Goal: Task Accomplishment & Management: Manage account settings

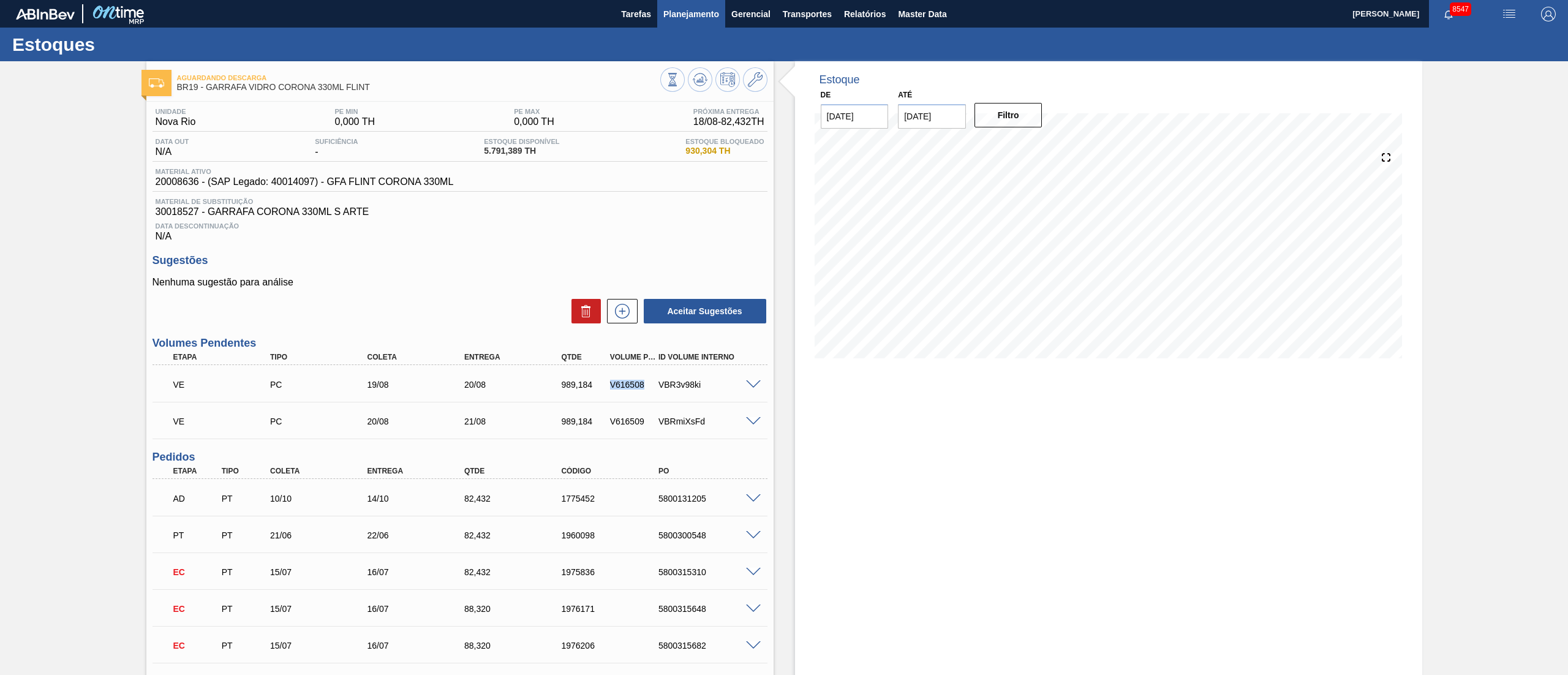
click at [696, 7] on span "Planejamento" at bounding box center [691, 14] width 56 height 15
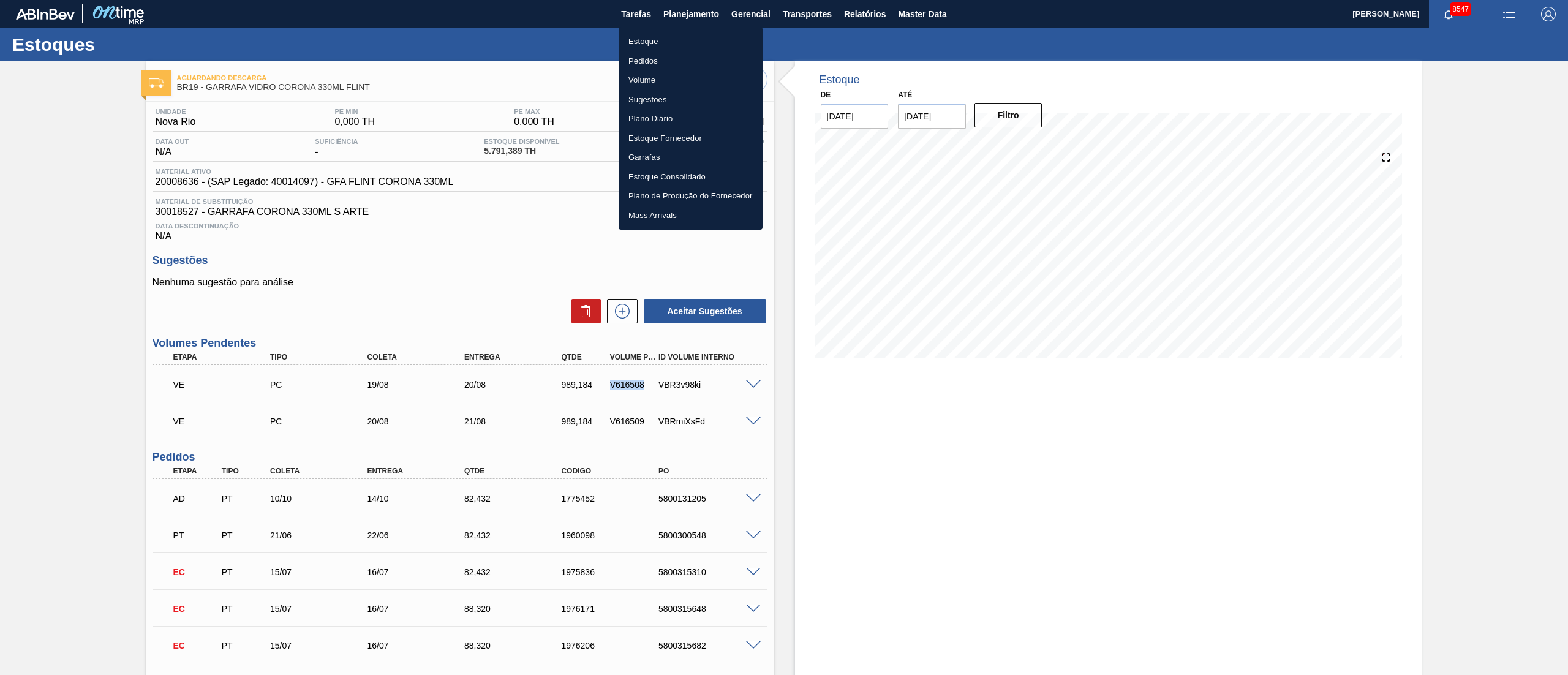
click at [640, 58] on li "Pedidos" at bounding box center [690, 61] width 144 height 20
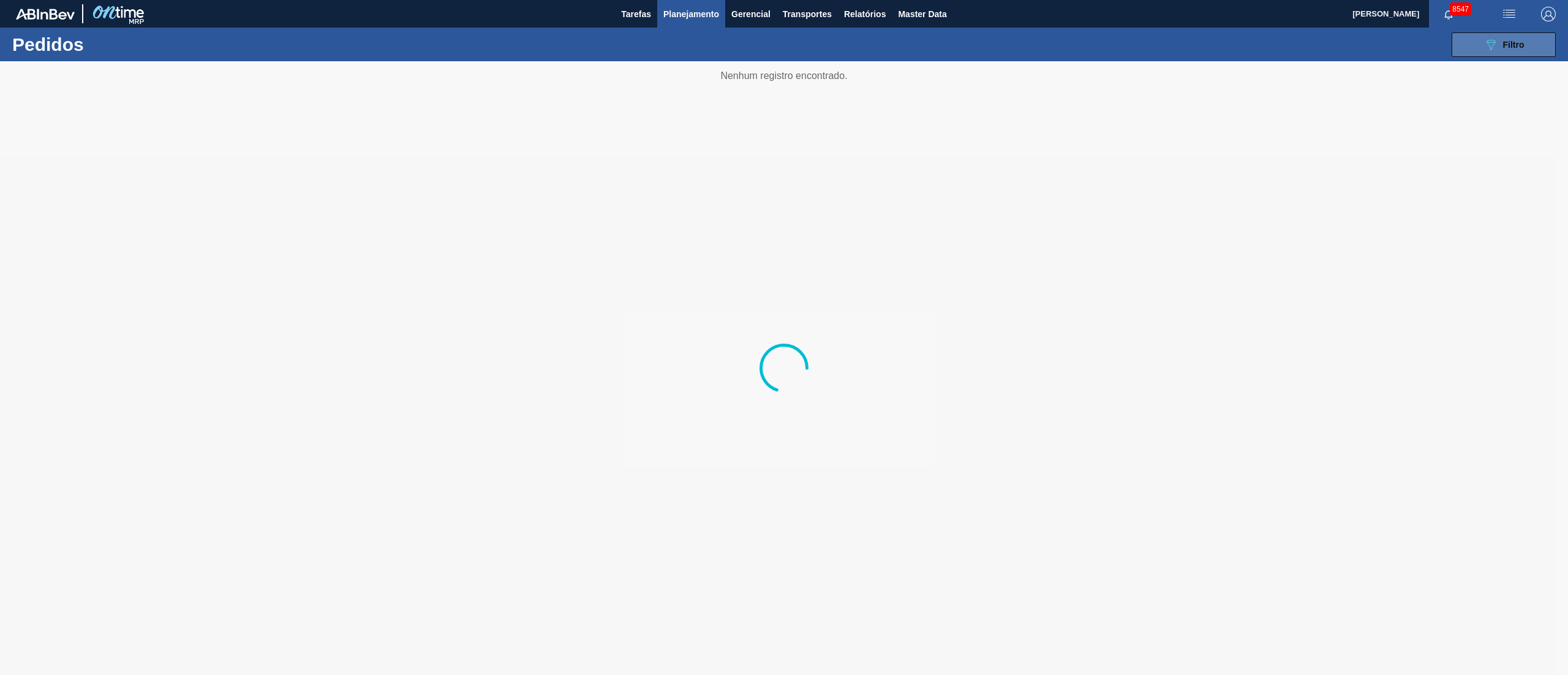
click at [1511, 52] on button "089F7B8B-B2A5-4AFE-B5C0-19BA573D28AC Filtro" at bounding box center [1503, 45] width 104 height 24
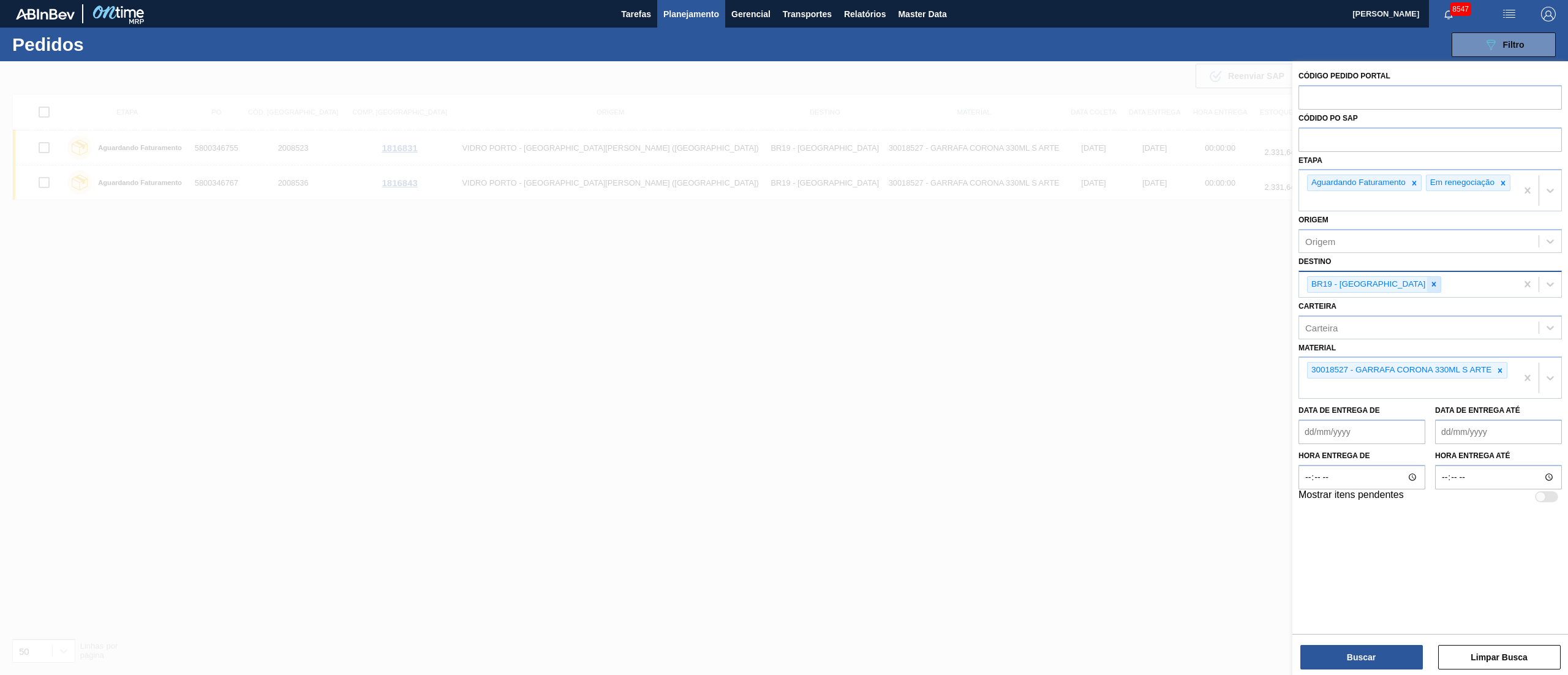
click at [1427, 292] on div at bounding box center [1433, 284] width 13 height 15
type input "21"
click at [1365, 315] on div "BR21 - Lages" at bounding box center [1430, 313] width 263 height 22
click at [1498, 378] on div at bounding box center [1500, 370] width 13 height 15
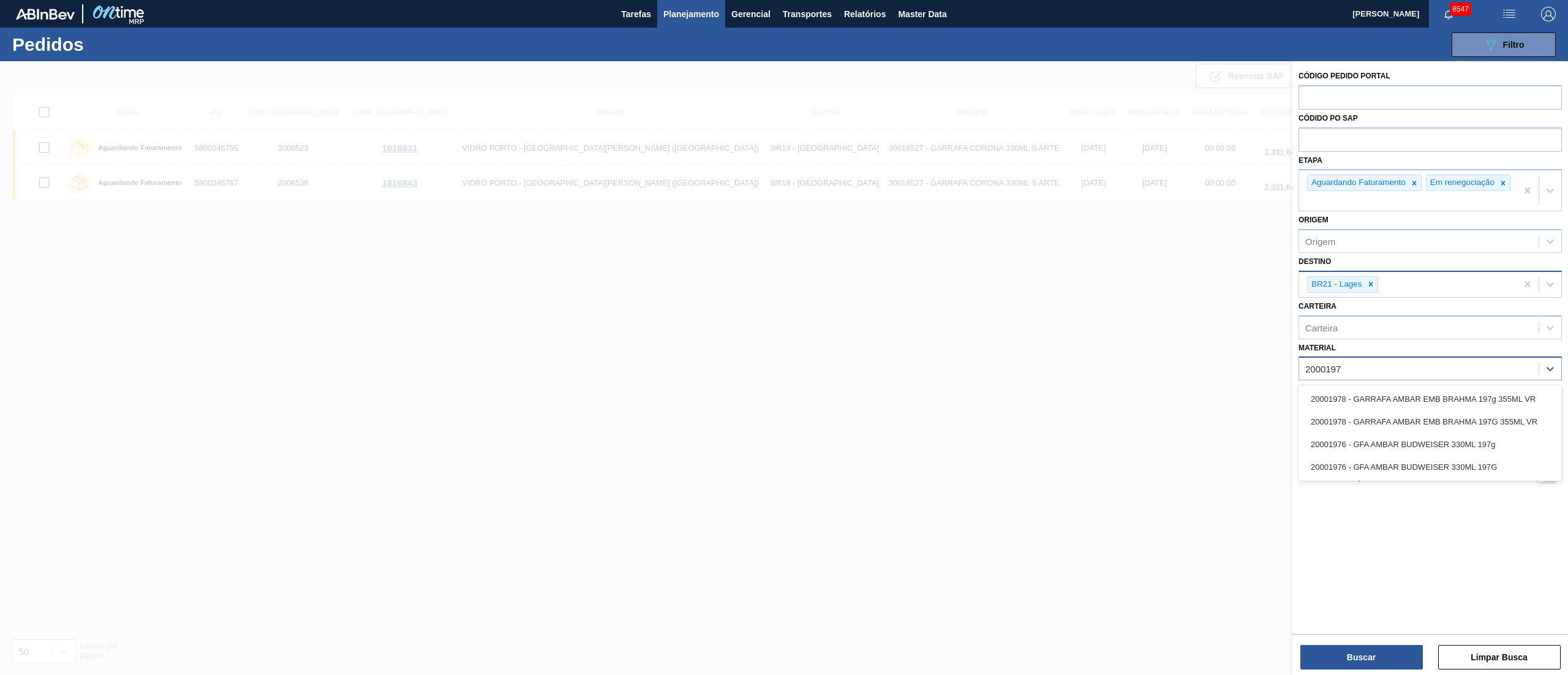
type input "20001976"
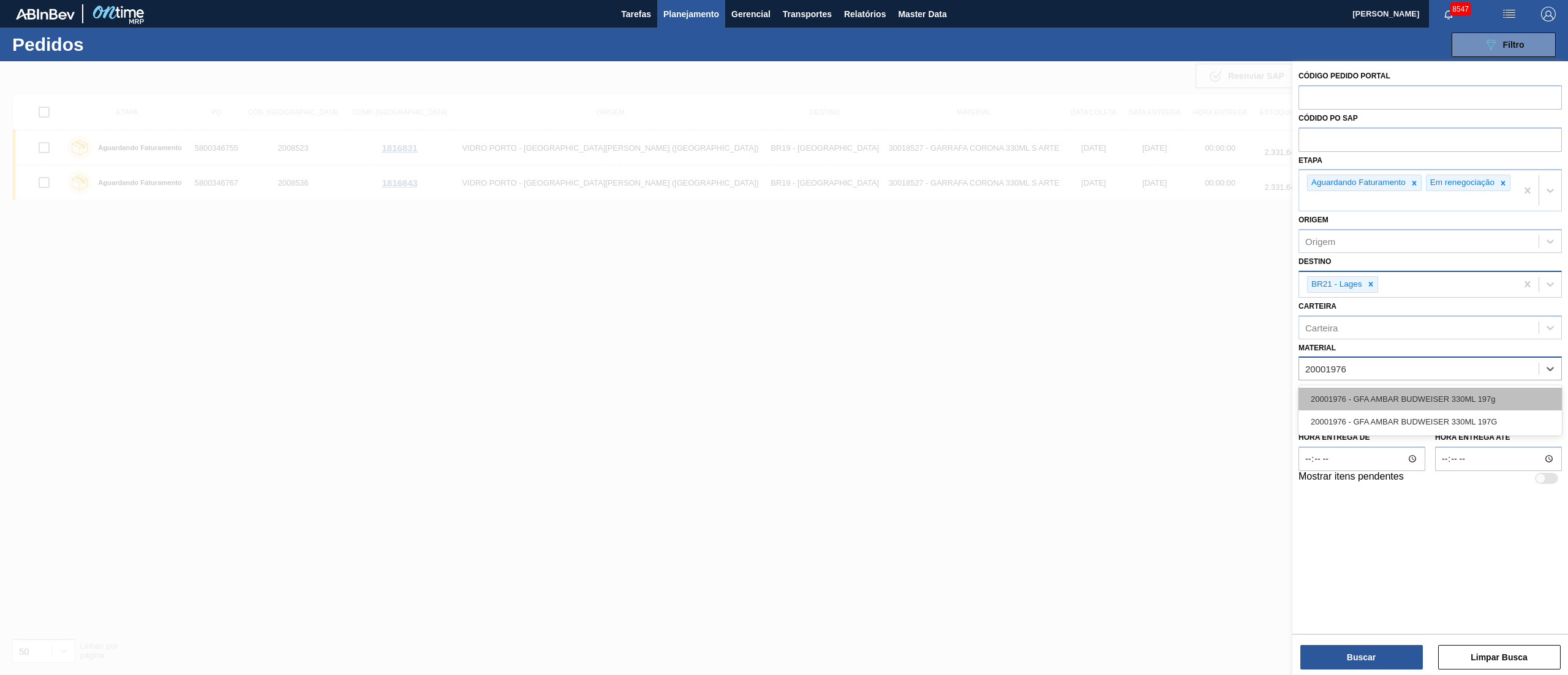
click at [1441, 410] on div "20001976 - GFA AMBAR BUDWEISER 330ML 197g" at bounding box center [1430, 398] width 263 height 22
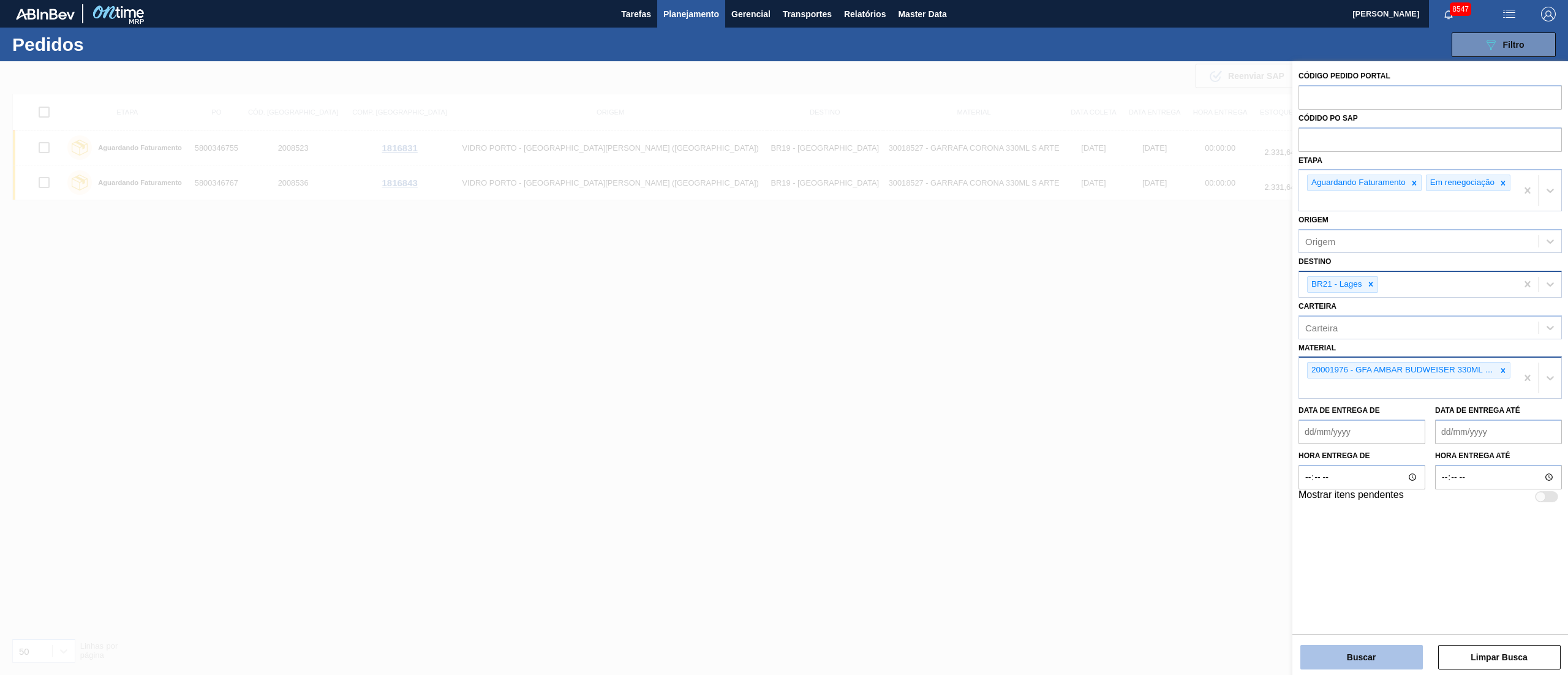
click at [1363, 662] on button "Buscar" at bounding box center [1362, 657] width 123 height 24
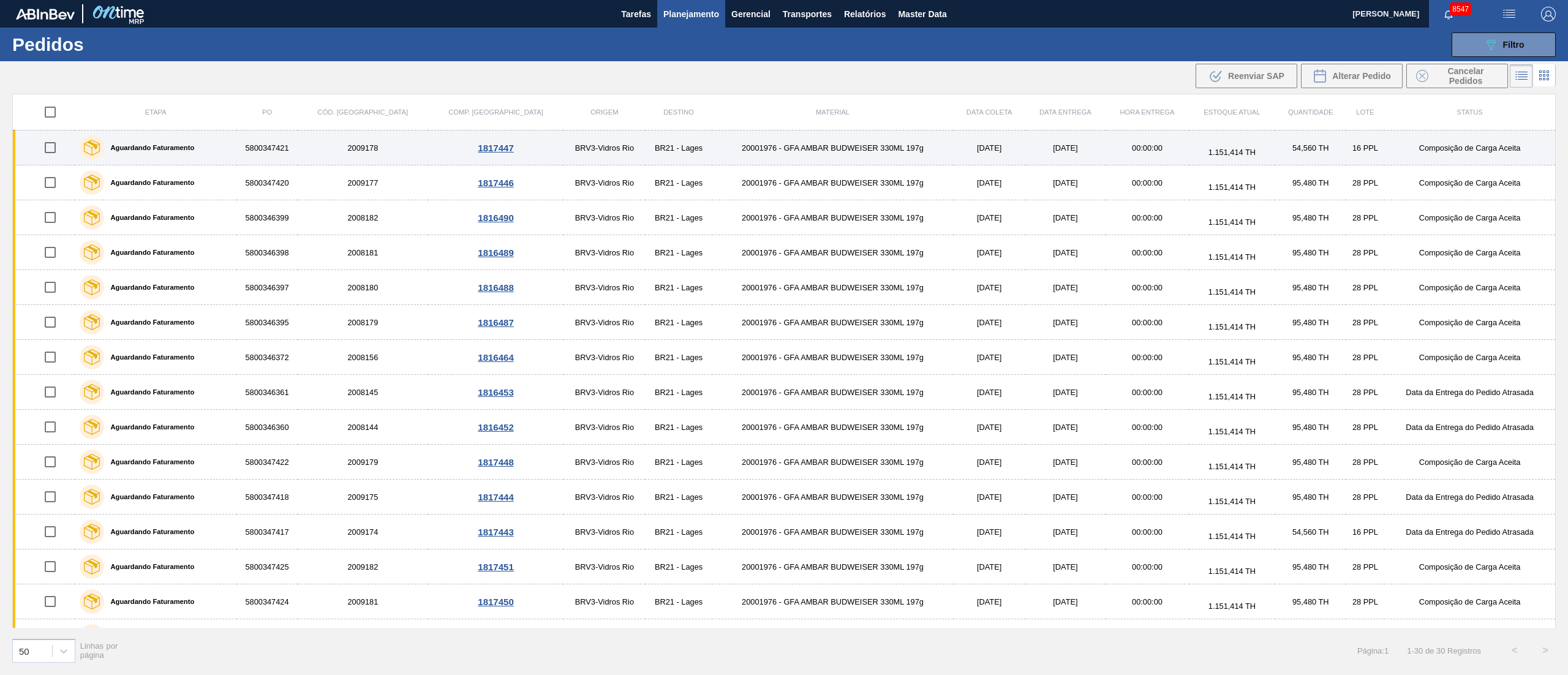
click at [54, 144] on input "checkbox" at bounding box center [50, 148] width 26 height 26
checkbox input "true"
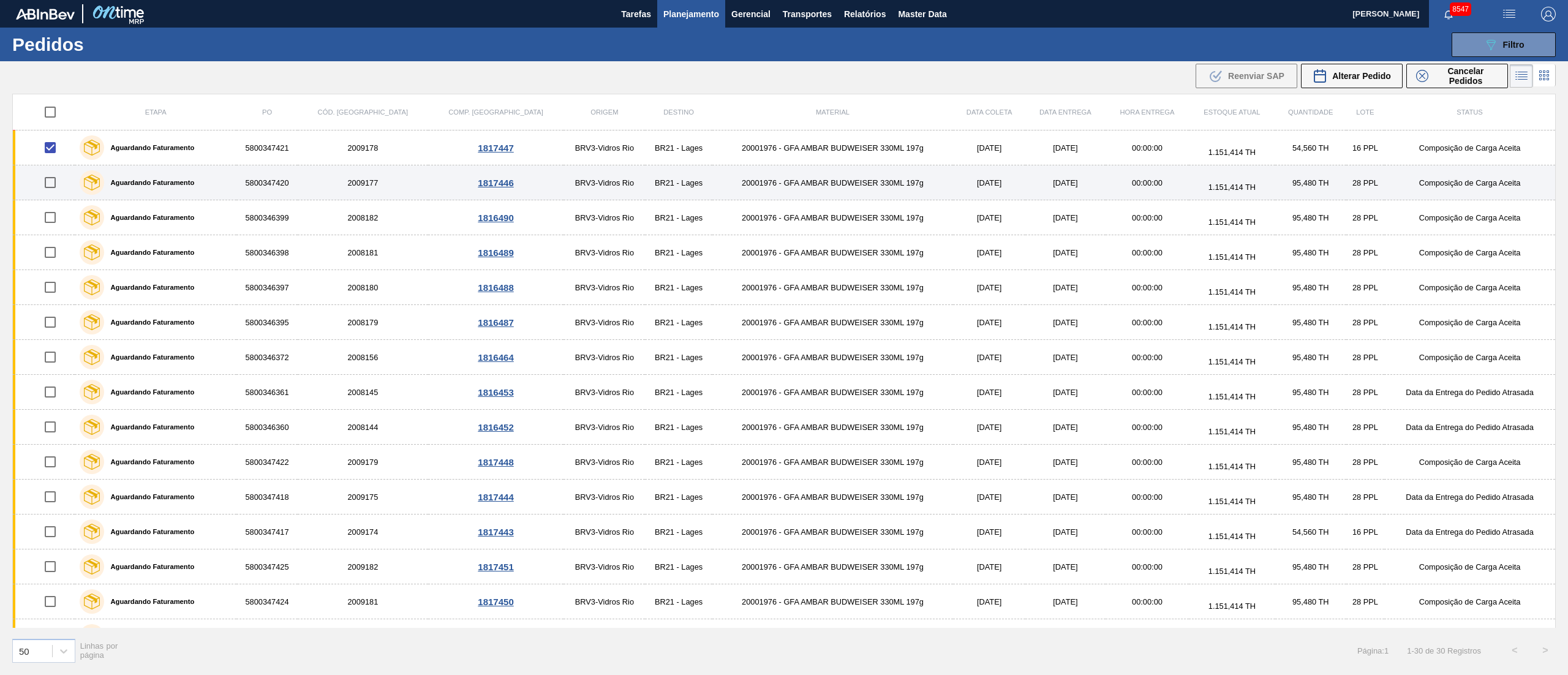
click at [55, 187] on input "checkbox" at bounding box center [50, 182] width 26 height 26
checkbox input "true"
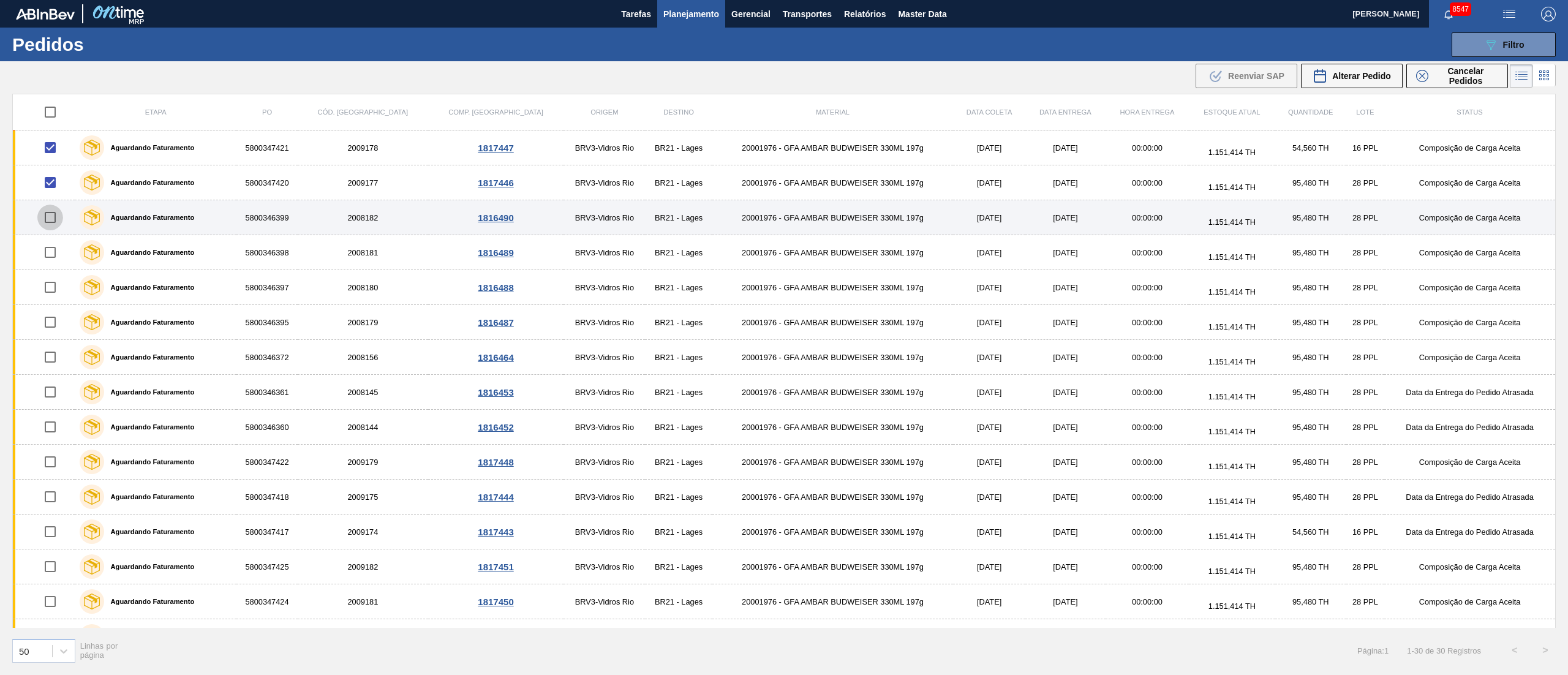
click at [50, 223] on input "checkbox" at bounding box center [50, 217] width 26 height 26
checkbox input "true"
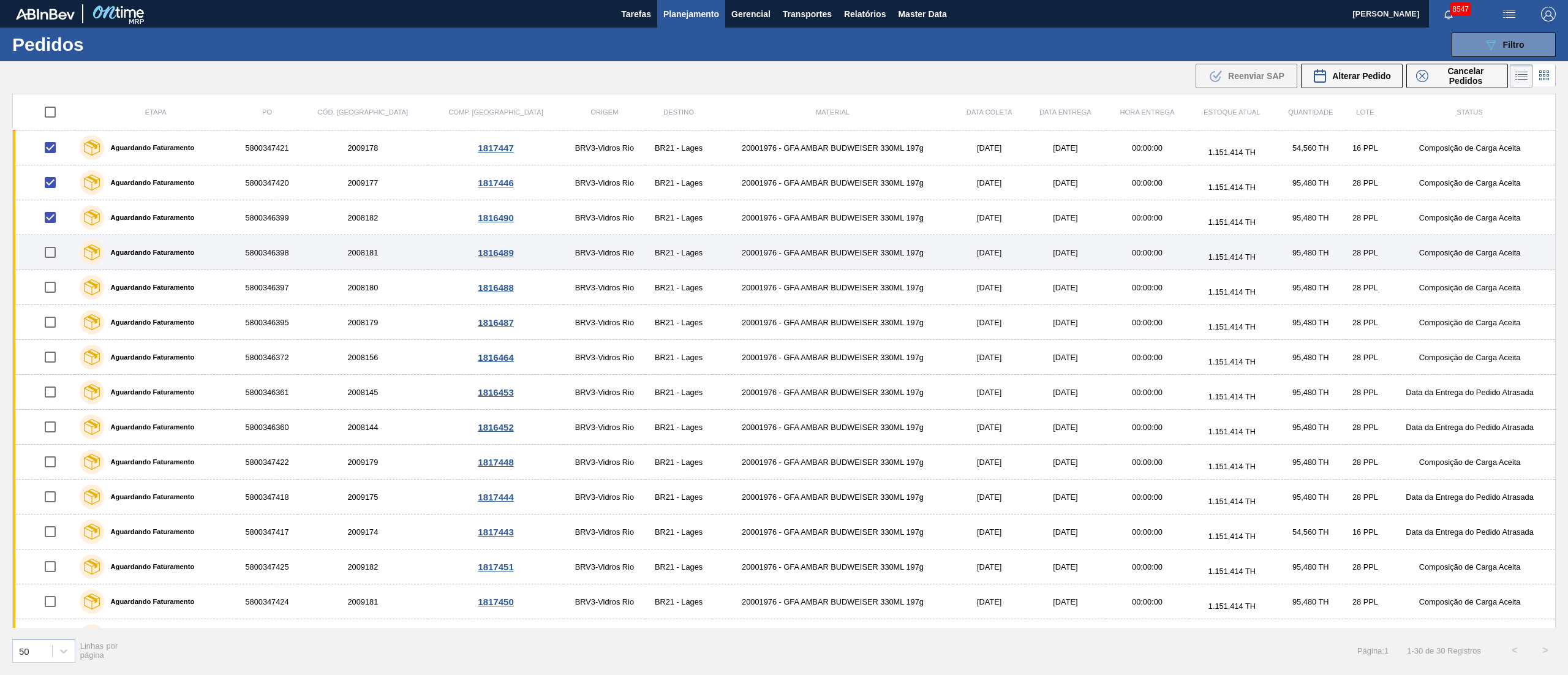
click at [59, 252] on input "checkbox" at bounding box center [50, 252] width 26 height 26
checkbox input "true"
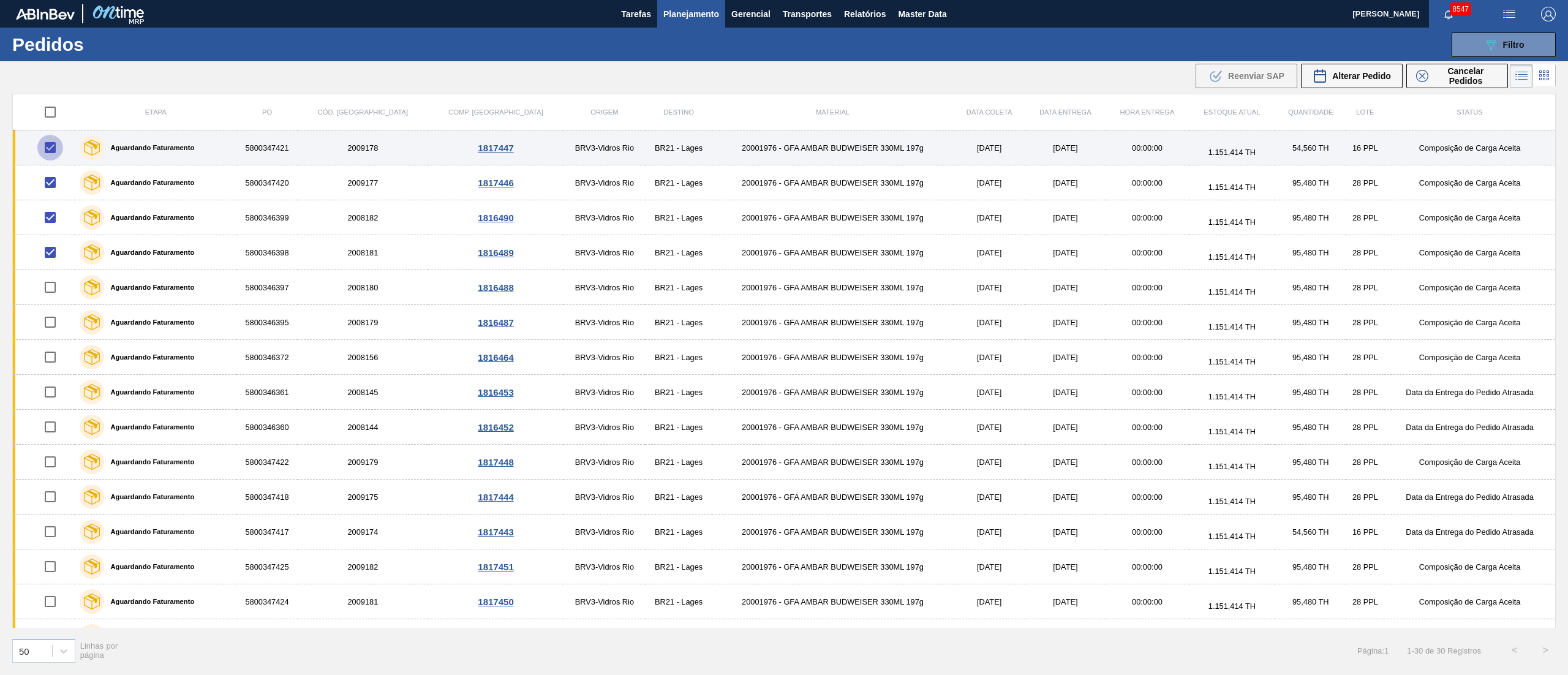
click at [50, 150] on input "checkbox" at bounding box center [50, 148] width 26 height 26
checkbox input "false"
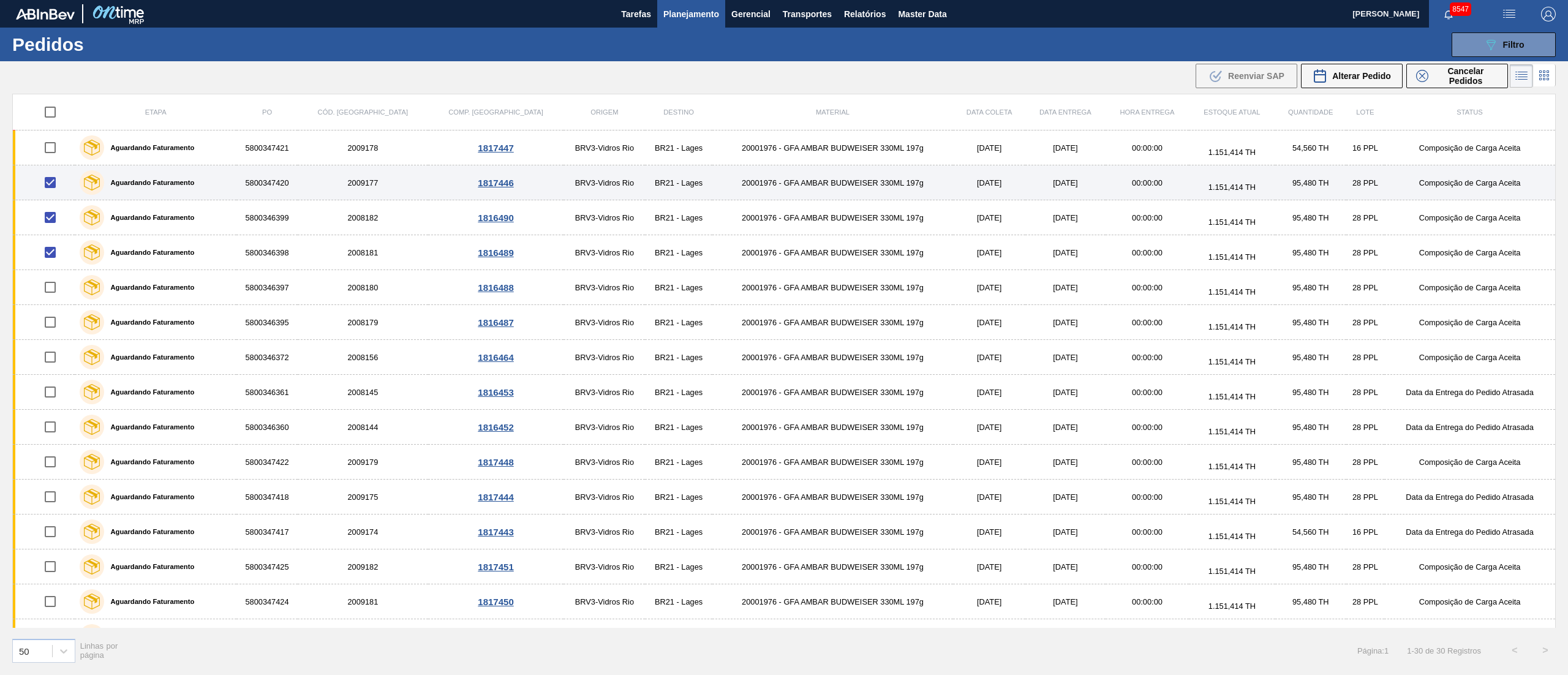
click at [52, 188] on input "checkbox" at bounding box center [50, 182] width 26 height 26
checkbox input "false"
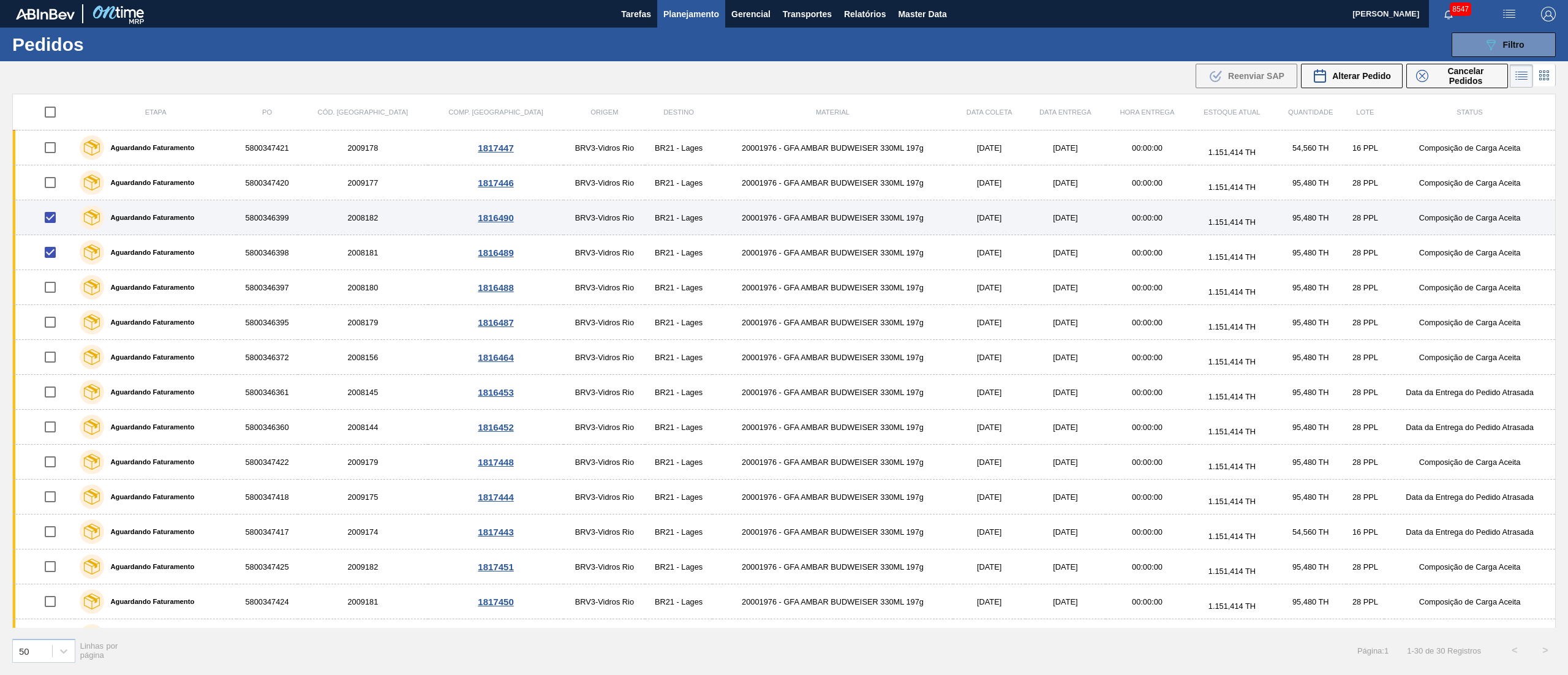
click at [51, 212] on input "checkbox" at bounding box center [50, 217] width 26 height 26
checkbox input "false"
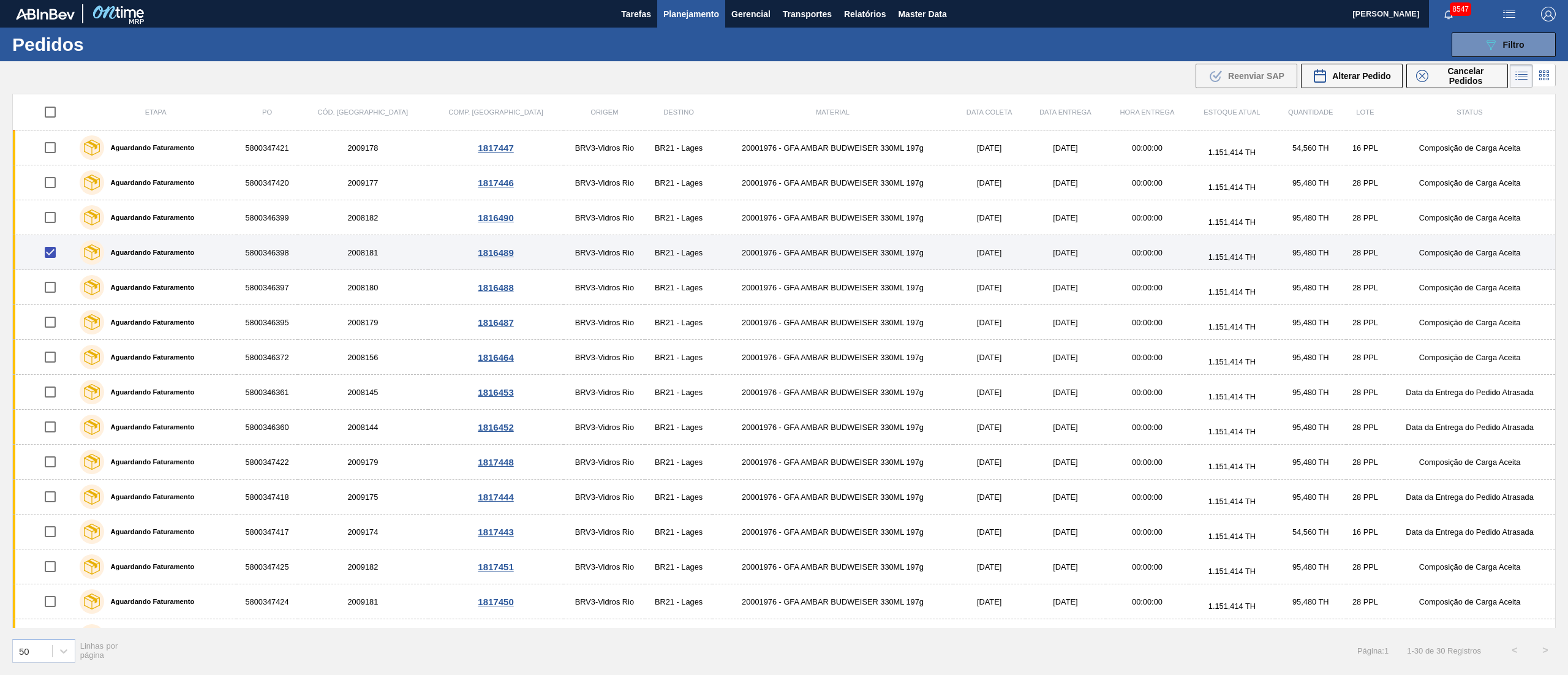
click at [51, 252] on input "checkbox" at bounding box center [50, 252] width 26 height 26
checkbox input "false"
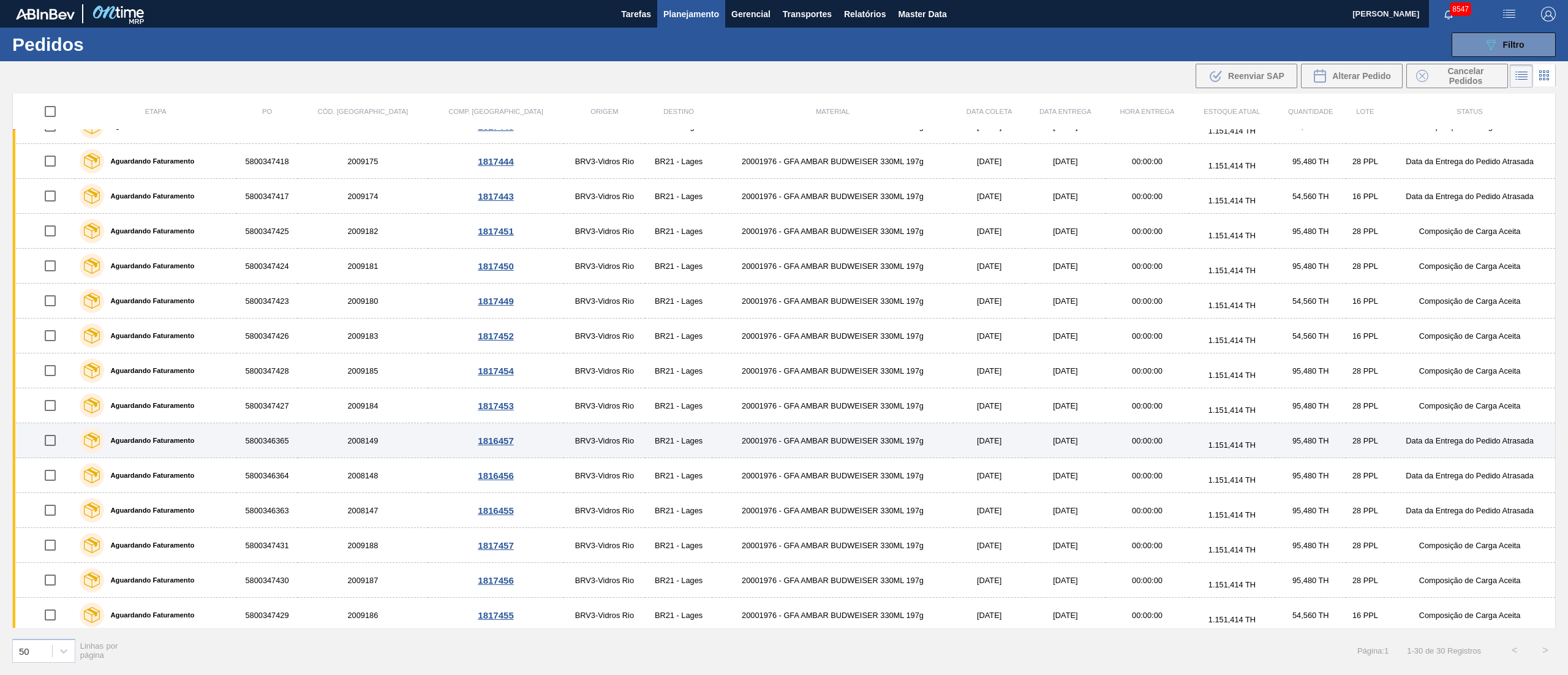
scroll to position [368, 0]
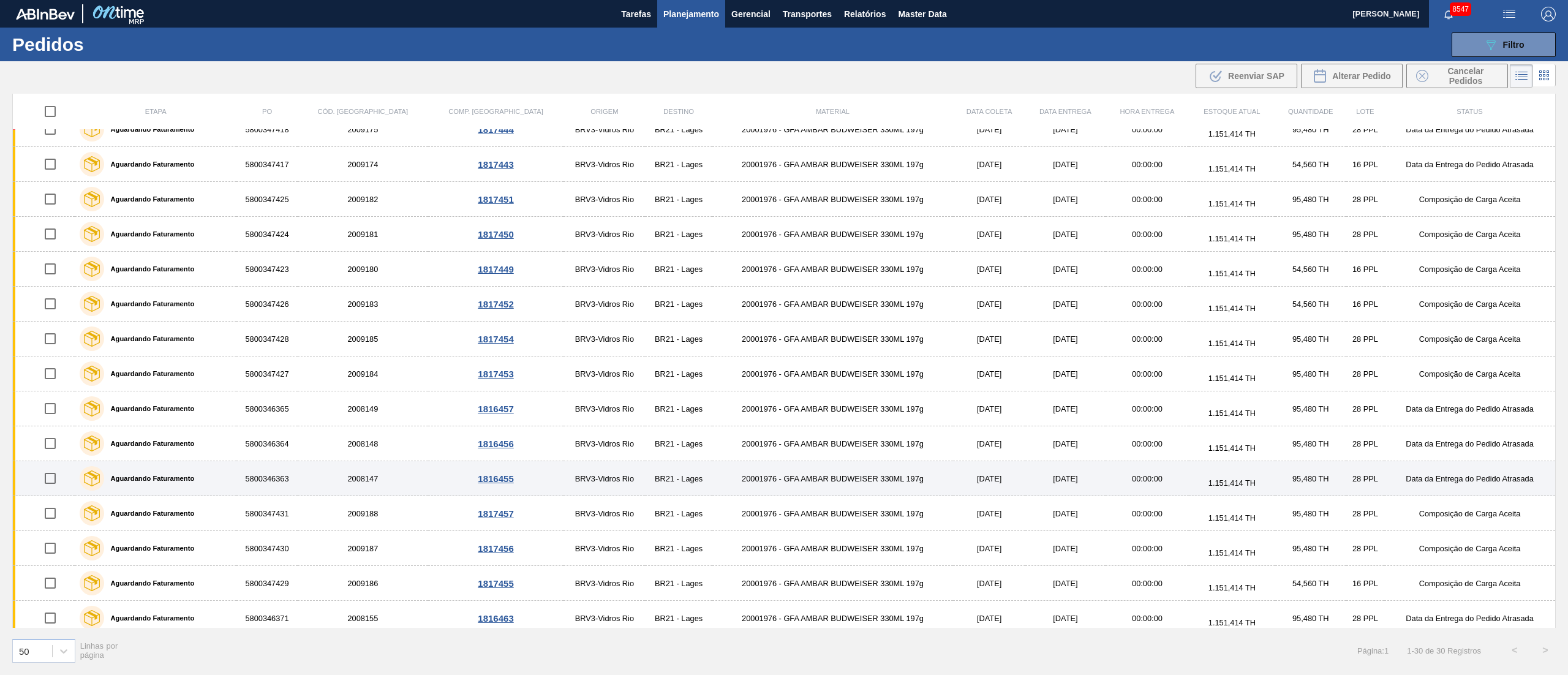
click at [953, 477] on td "[DATE]" at bounding box center [989, 478] width 72 height 35
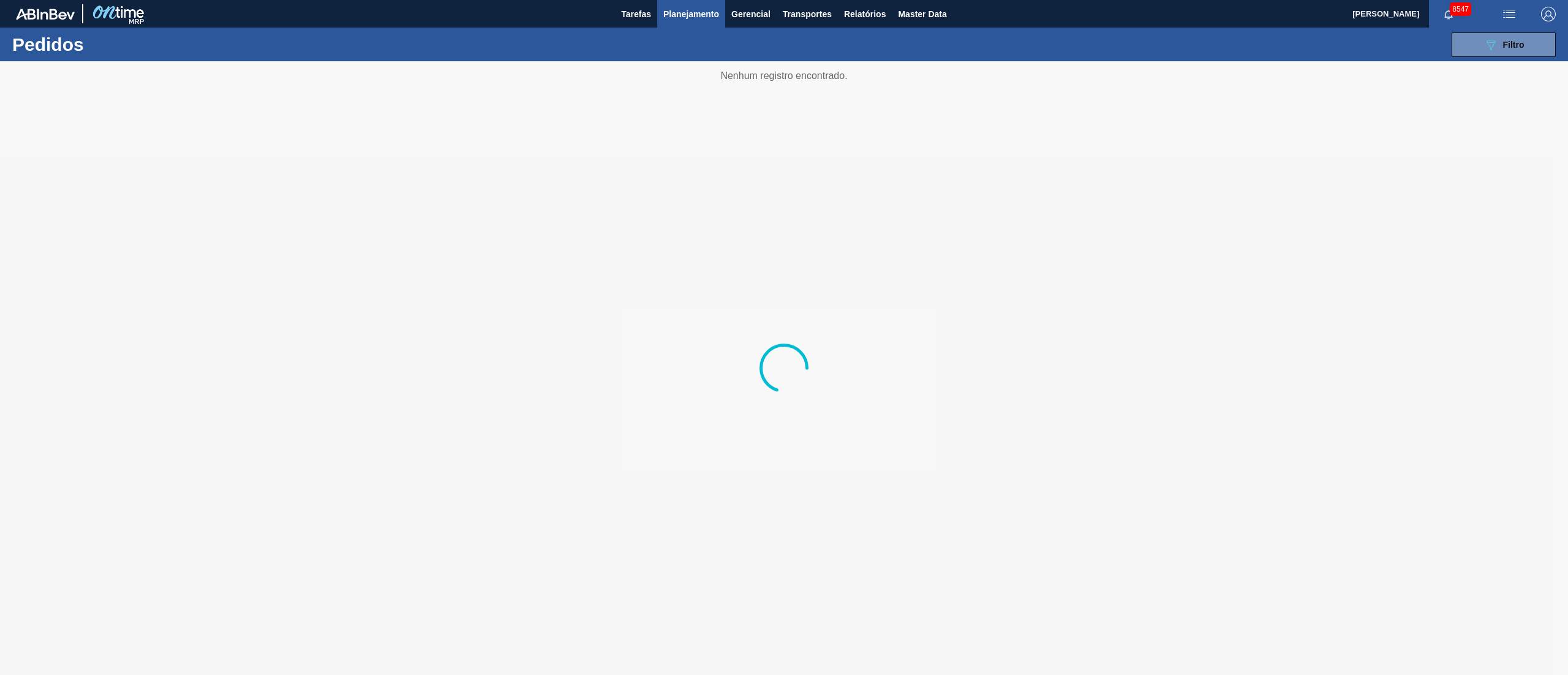
click at [692, 27] on button "Planejamento" at bounding box center [691, 13] width 68 height 27
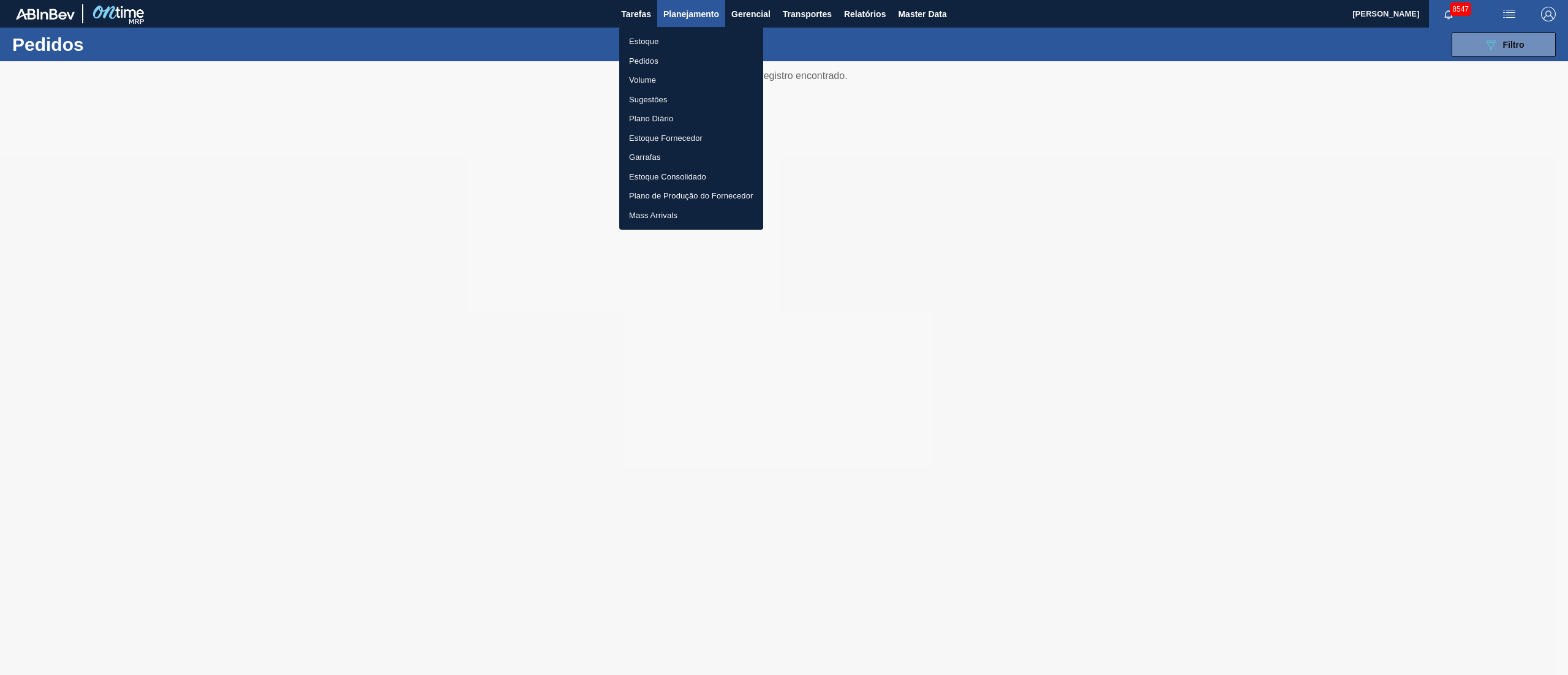
click at [645, 61] on li "Pedidos" at bounding box center [691, 61] width 144 height 20
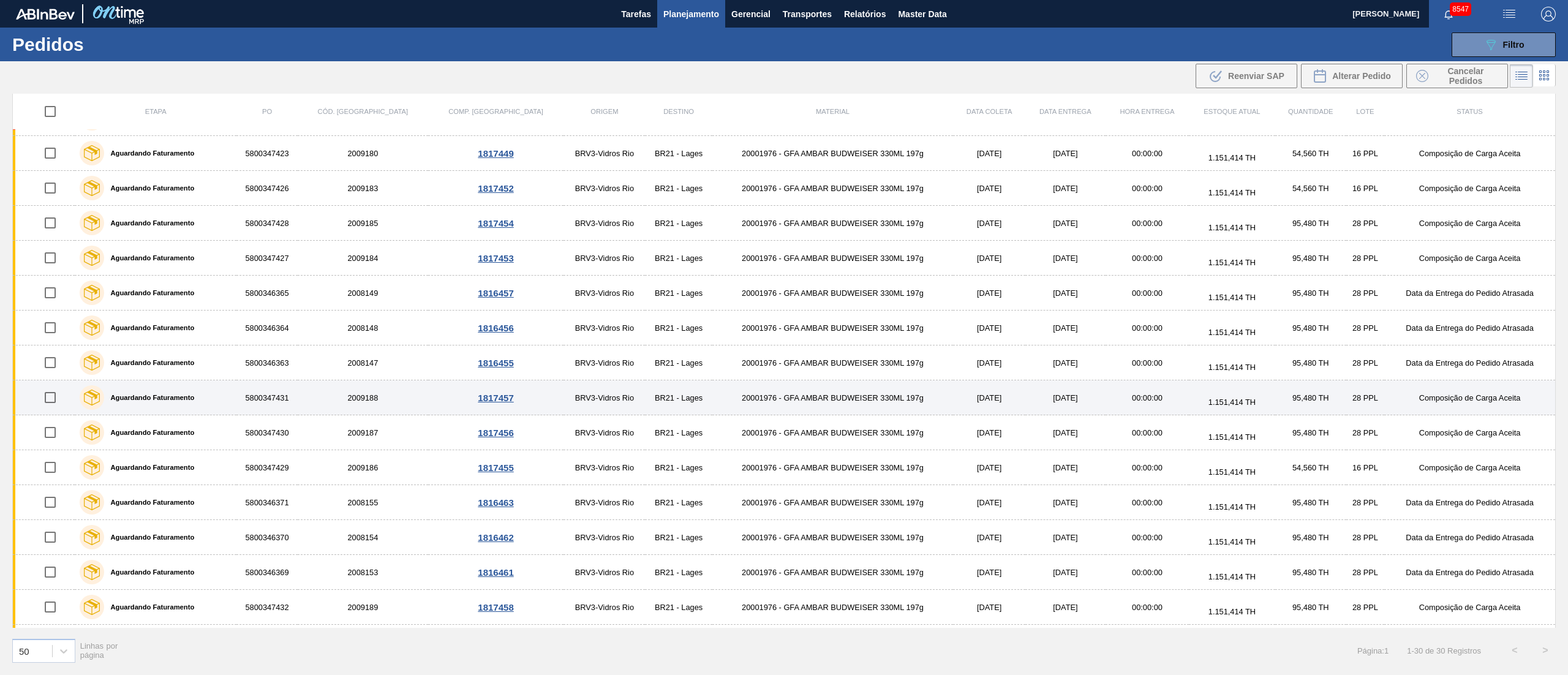
scroll to position [490, 0]
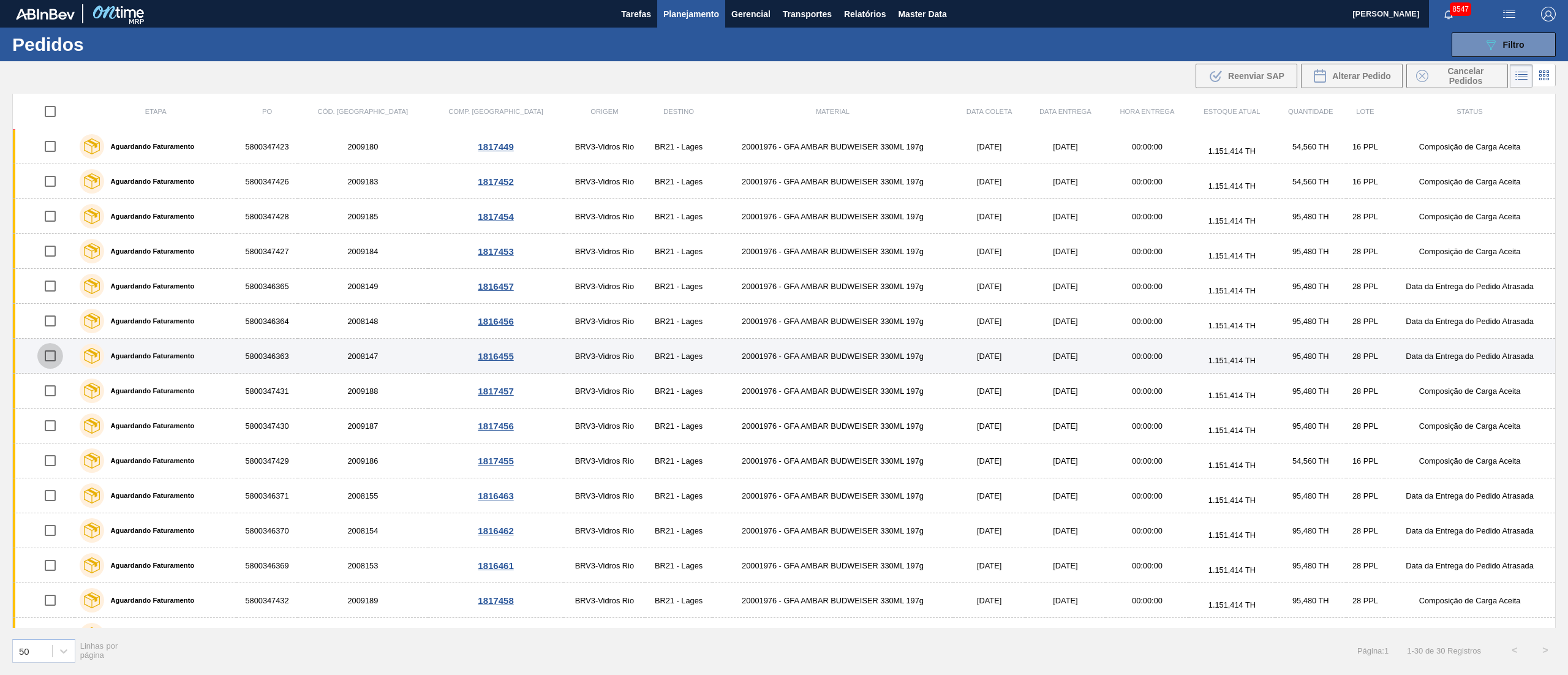
click at [57, 361] on input "checkbox" at bounding box center [50, 355] width 26 height 26
checkbox input "true"
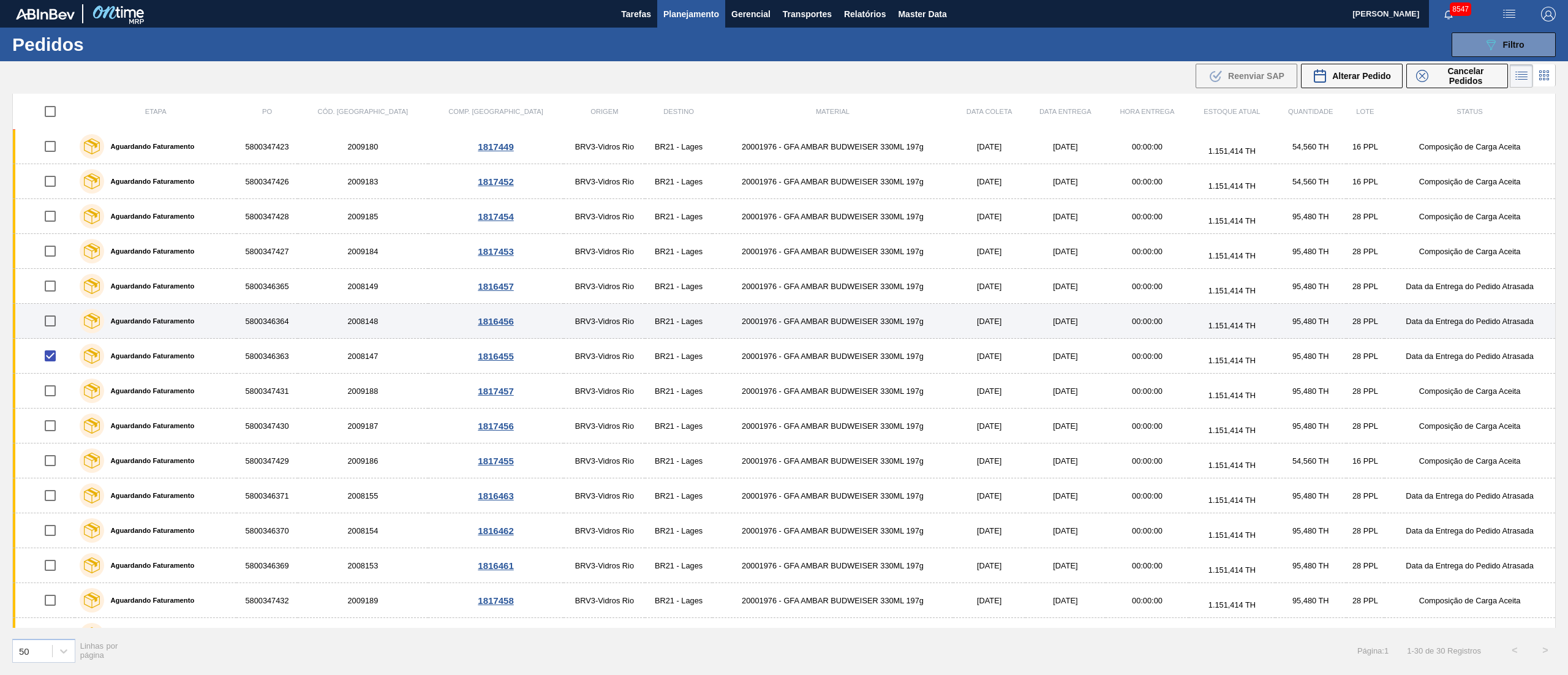
click at [55, 311] on td at bounding box center [44, 321] width 63 height 35
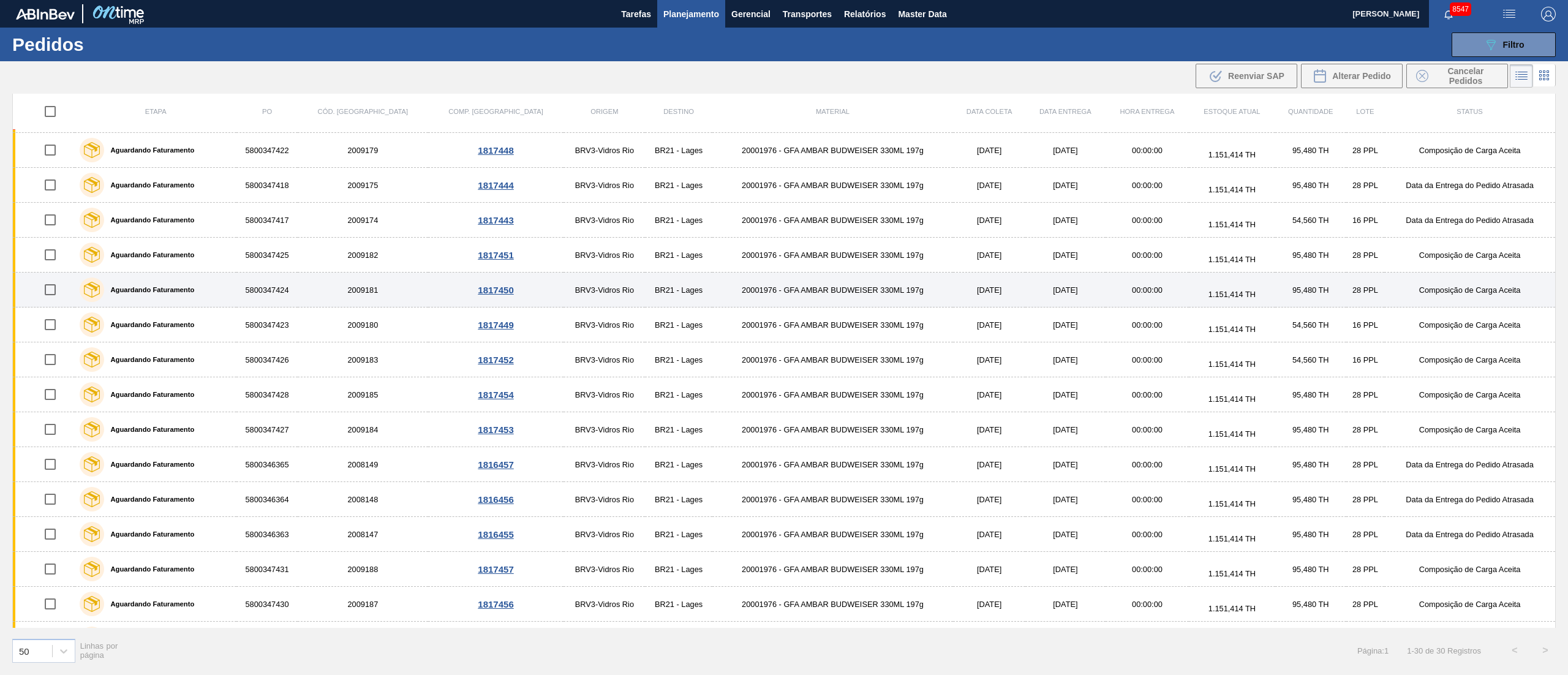
scroll to position [368, 0]
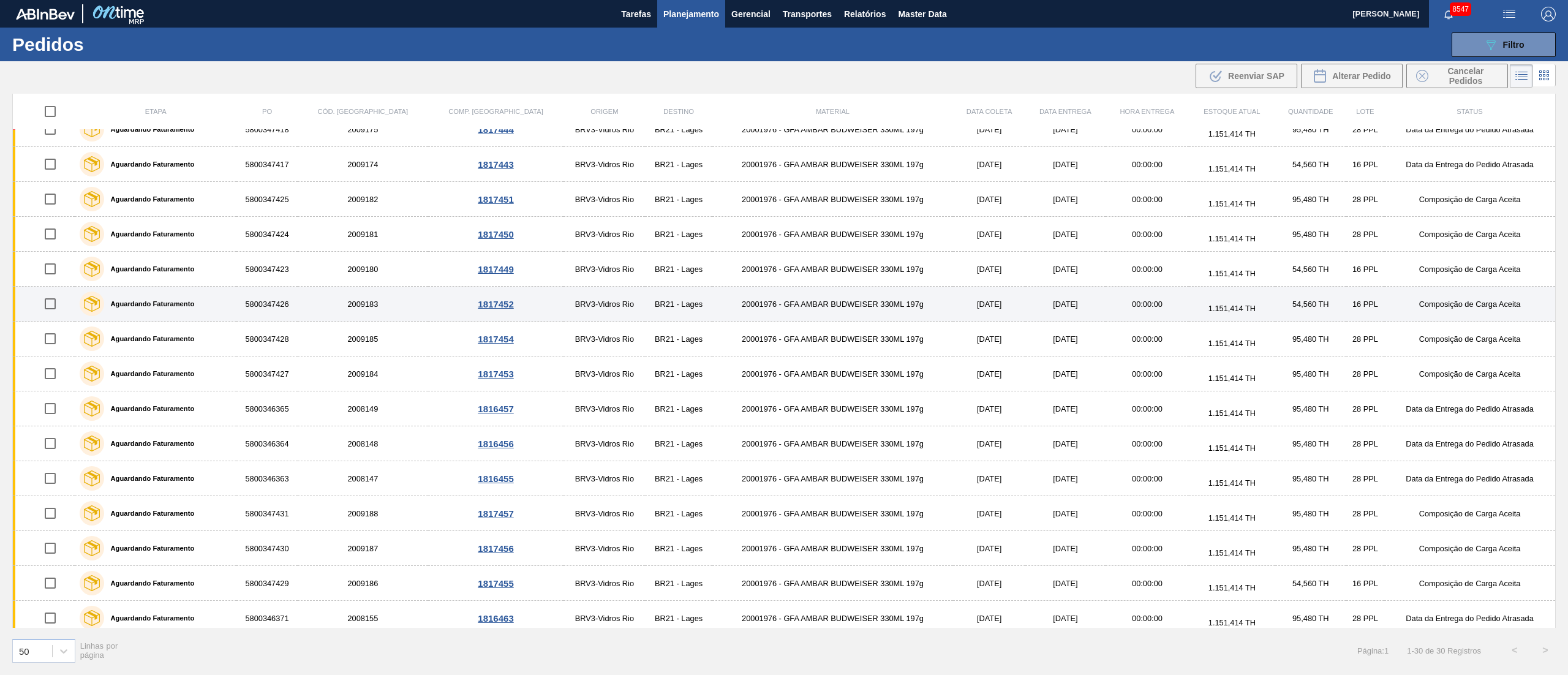
click at [51, 306] on input "checkbox" at bounding box center [50, 304] width 26 height 26
checkbox input "true"
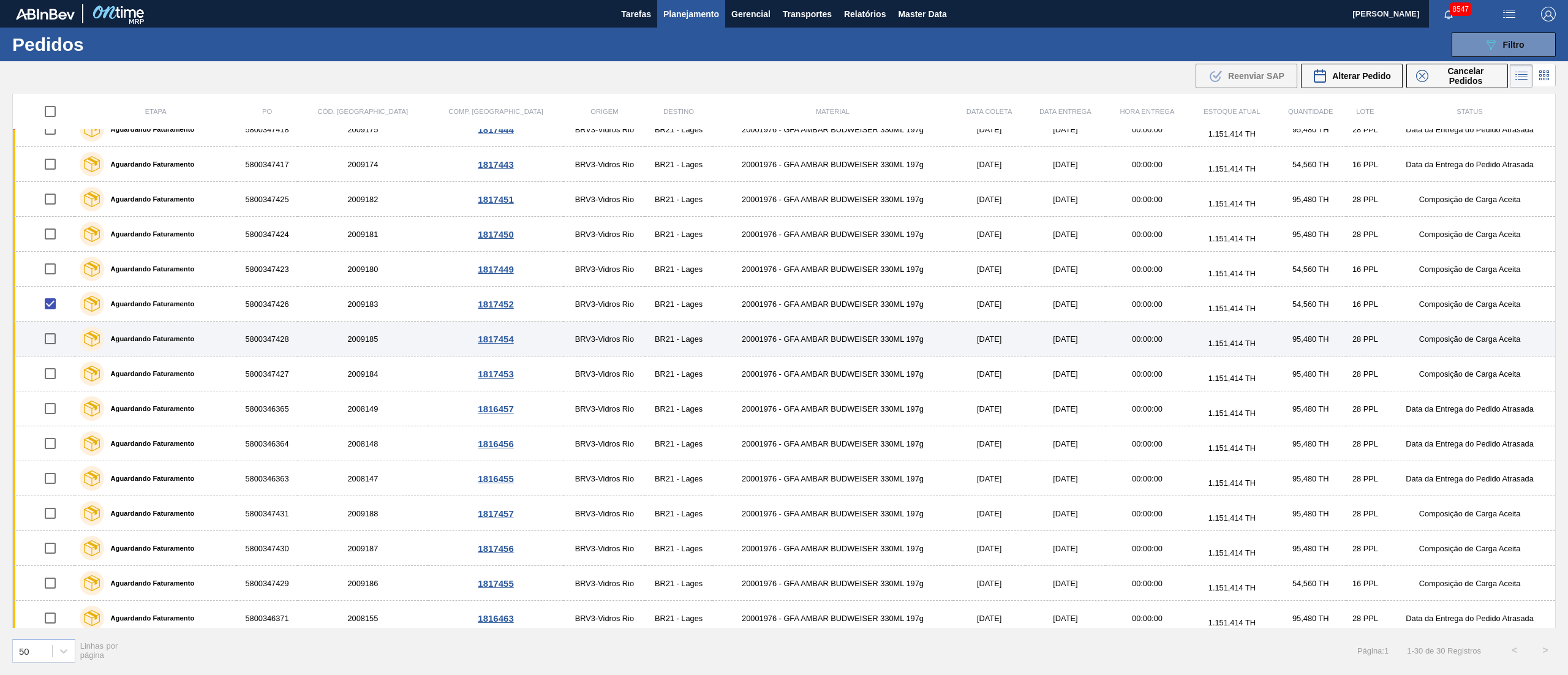
click at [54, 347] on input "checkbox" at bounding box center [50, 339] width 26 height 26
checkbox input "true"
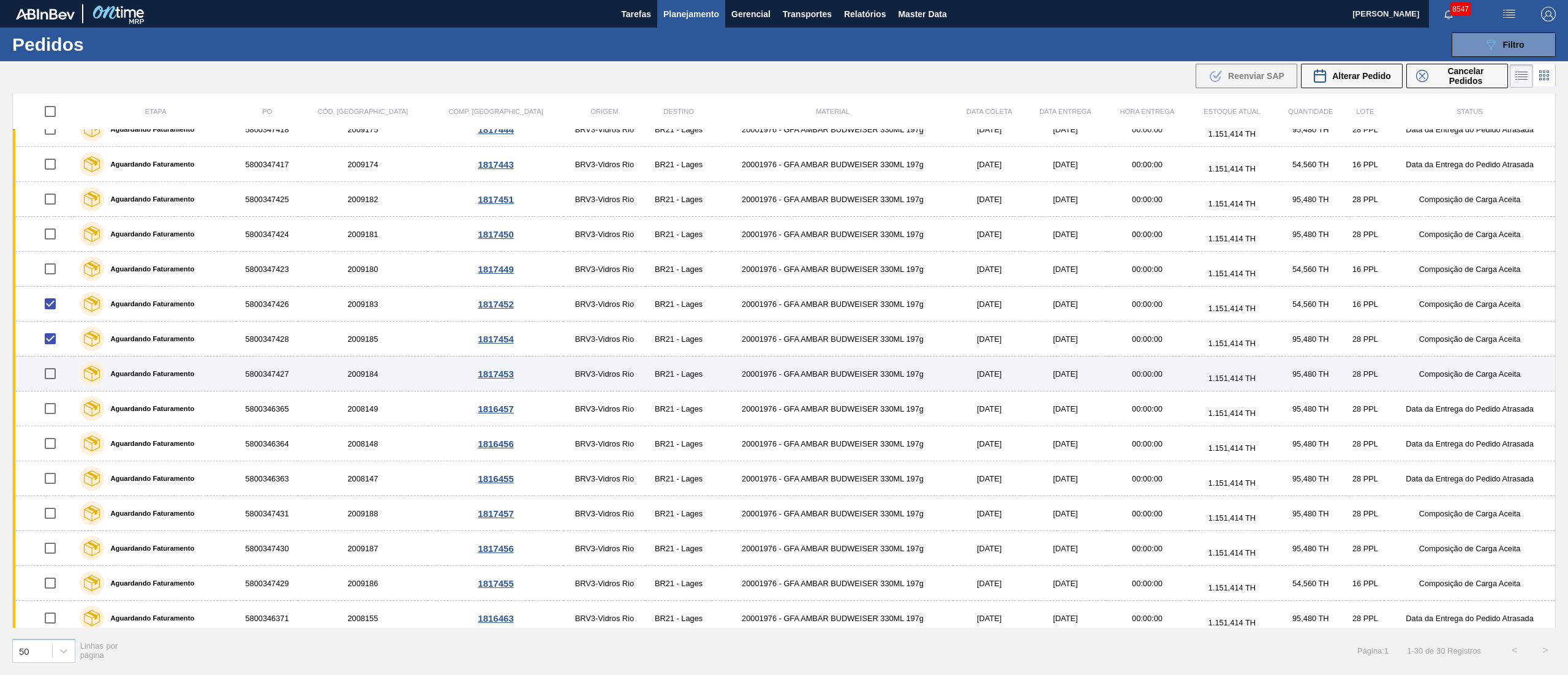
click at [52, 377] on input "checkbox" at bounding box center [50, 373] width 26 height 26
checkbox input "true"
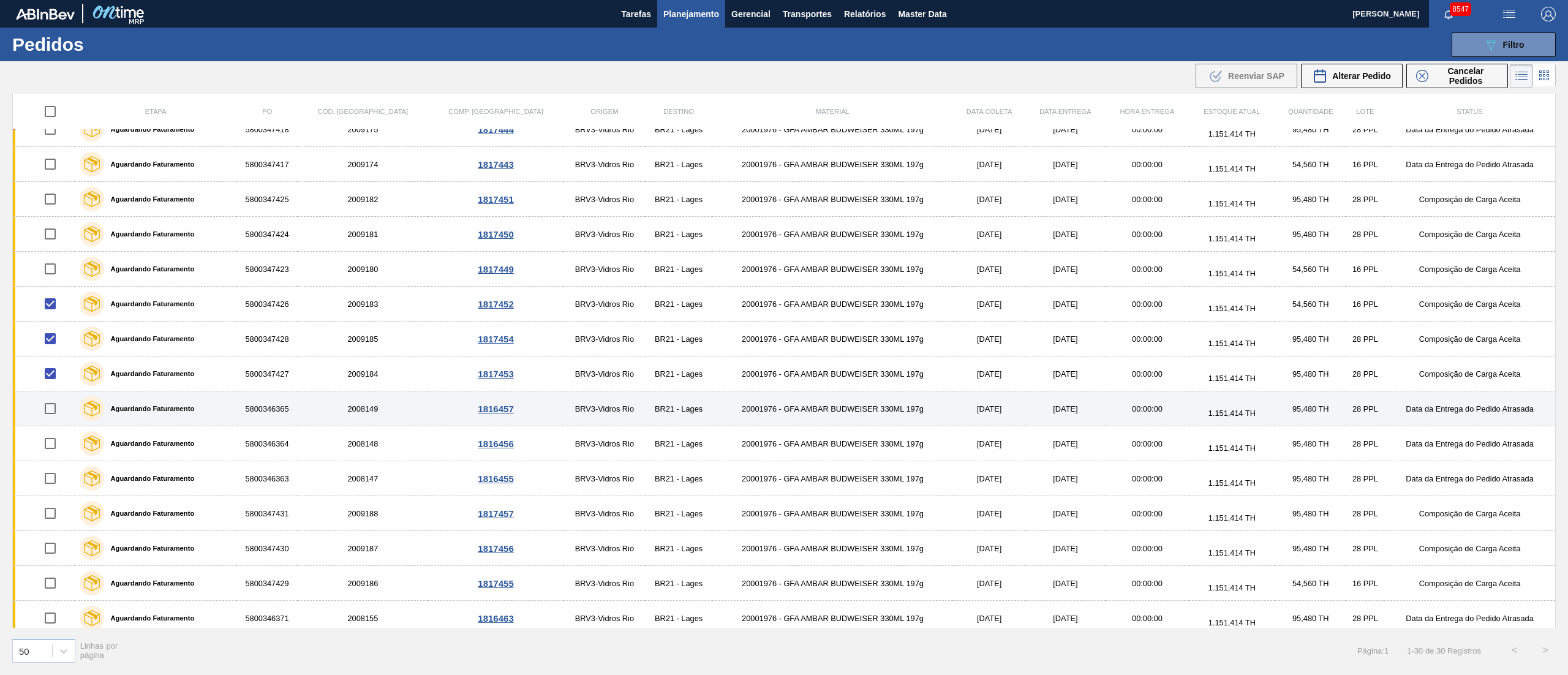
click at [50, 414] on input "checkbox" at bounding box center [50, 408] width 26 height 26
checkbox input "true"
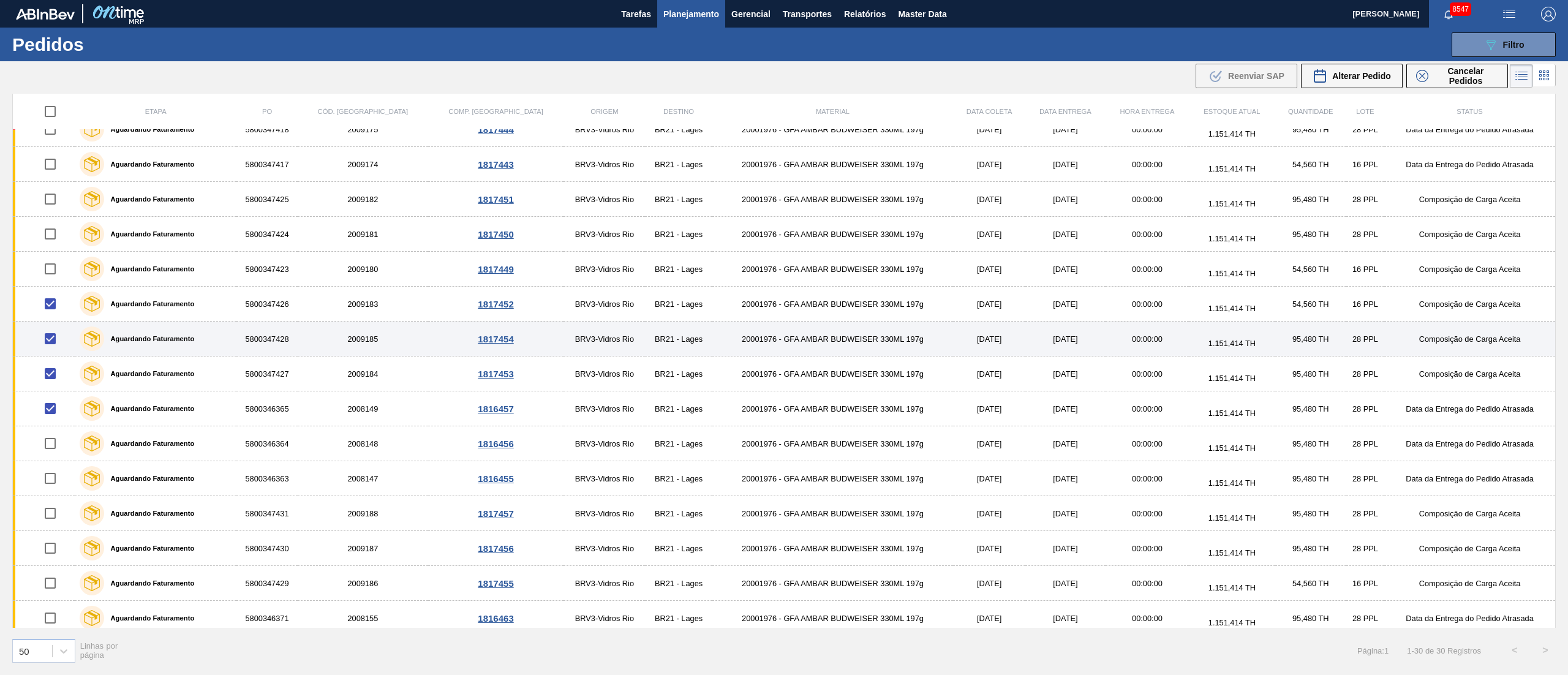
scroll to position [556, 0]
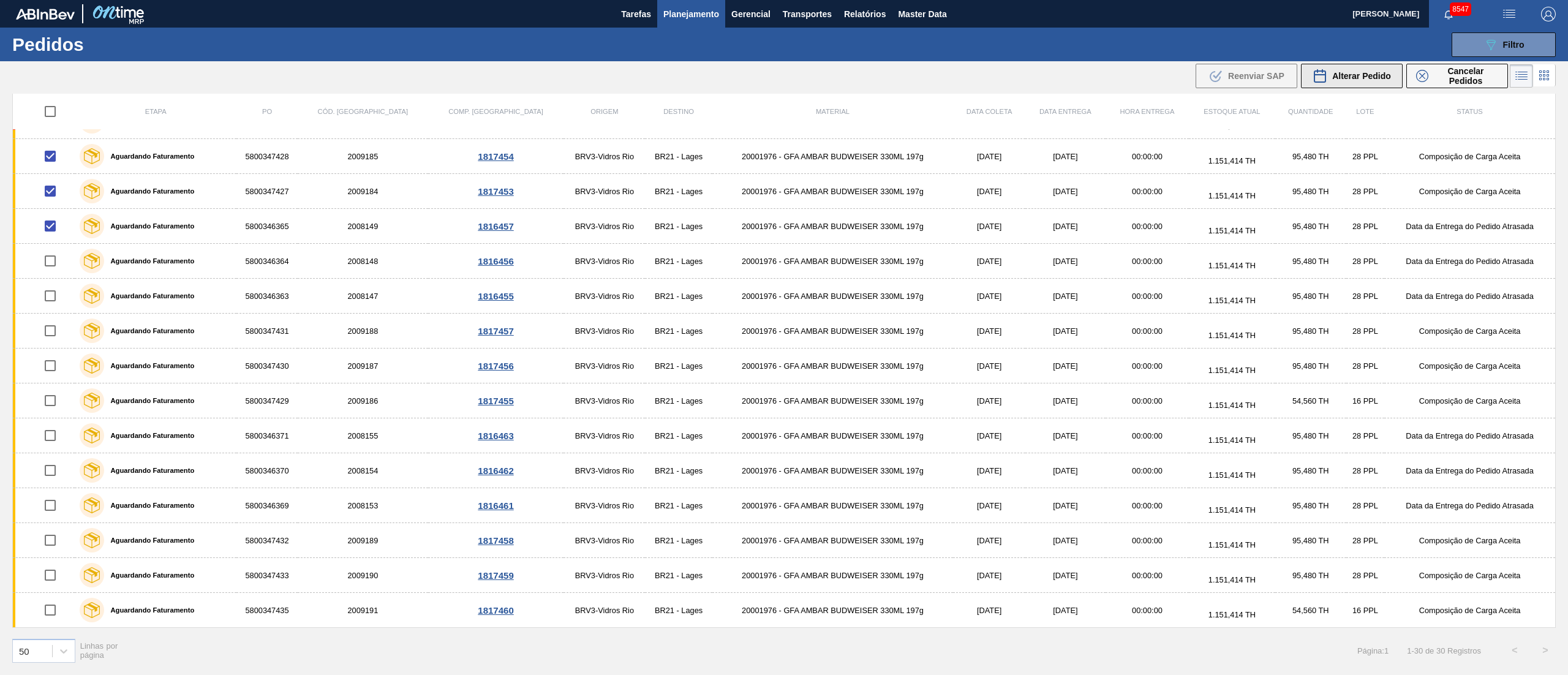
click at [1355, 75] on span "Alterar Pedido" at bounding box center [1362, 75] width 59 height 10
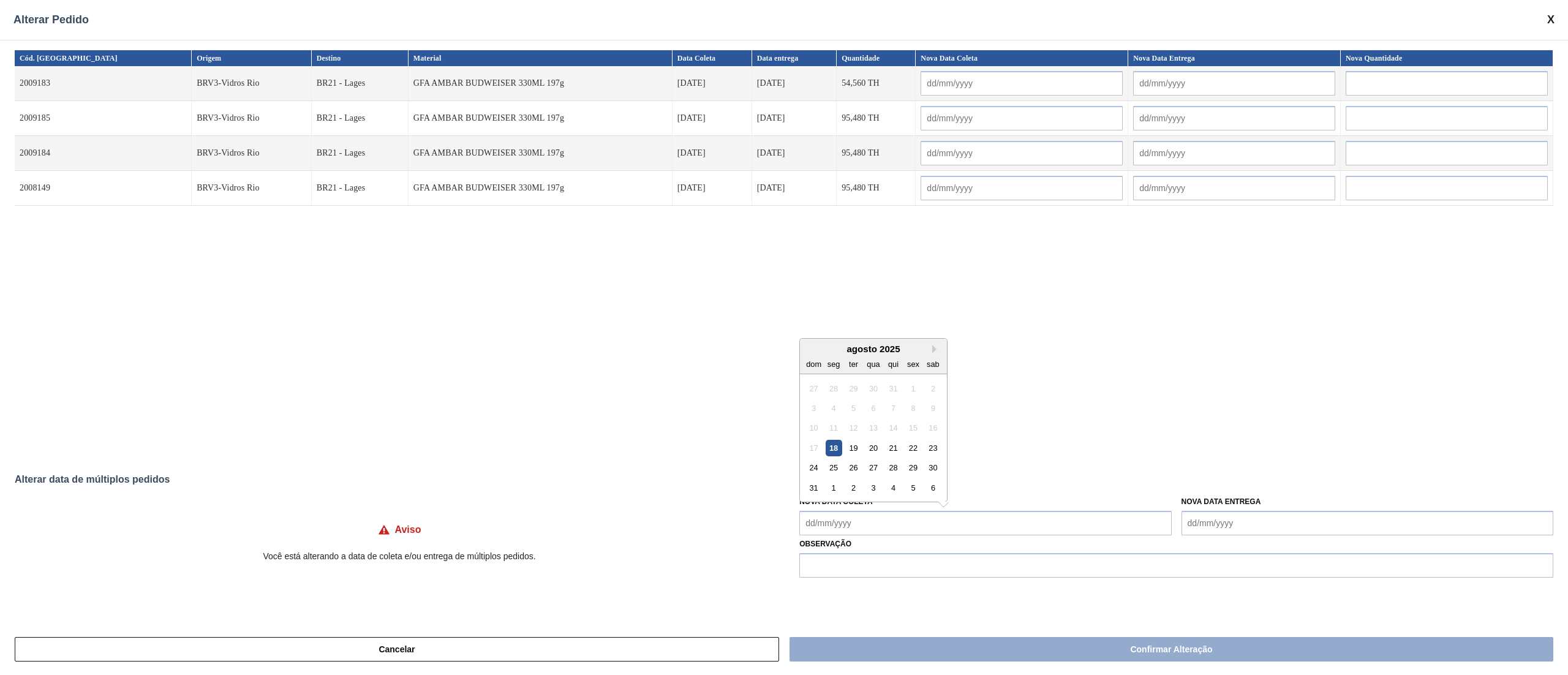
drag, startPoint x: 834, startPoint y: 521, endPoint x: 844, endPoint y: 513, distance: 12.8
click at [834, 521] on Coleta "Nova Data Coleta" at bounding box center [985, 523] width 372 height 24
click at [909, 453] on div "22" at bounding box center [913, 448] width 17 height 17
type Coleta "[DATE]"
type input "[DATE]"
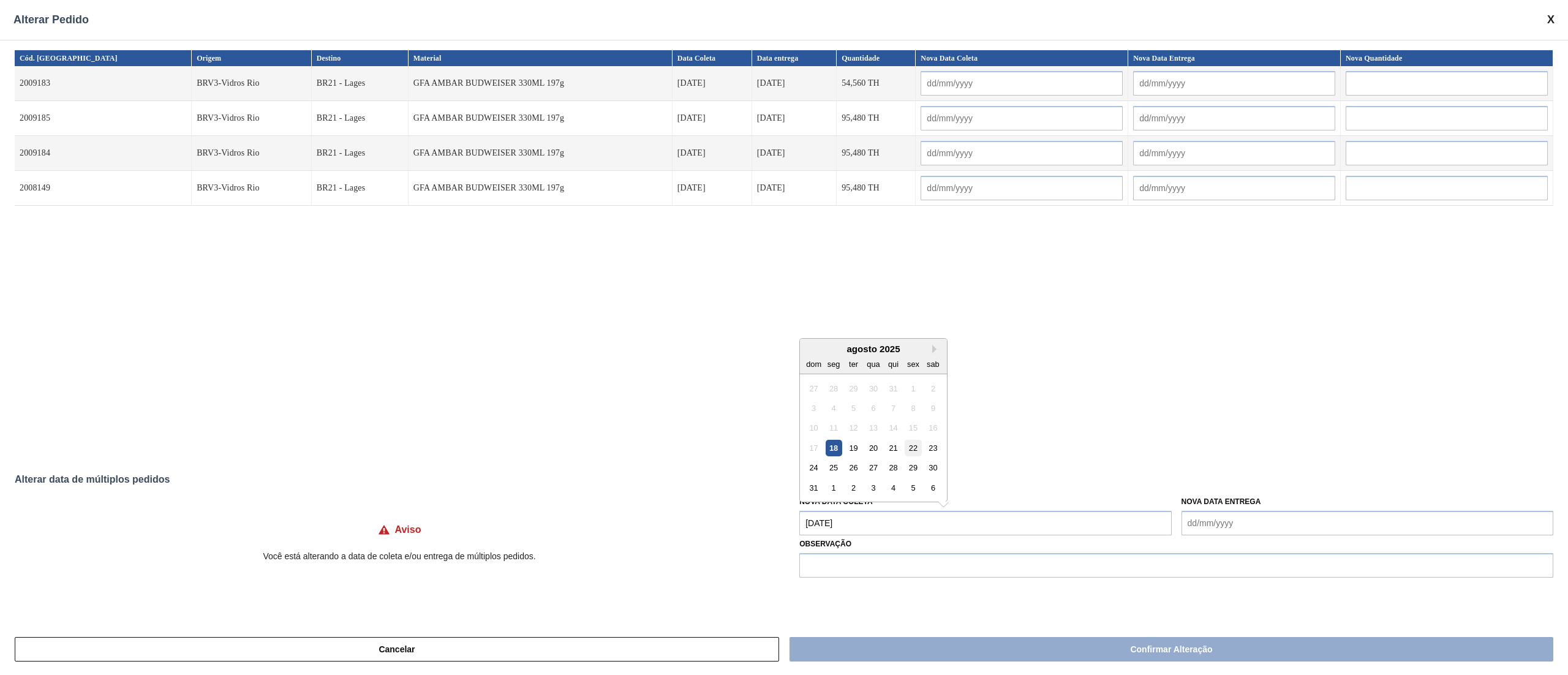
type input "[DATE]"
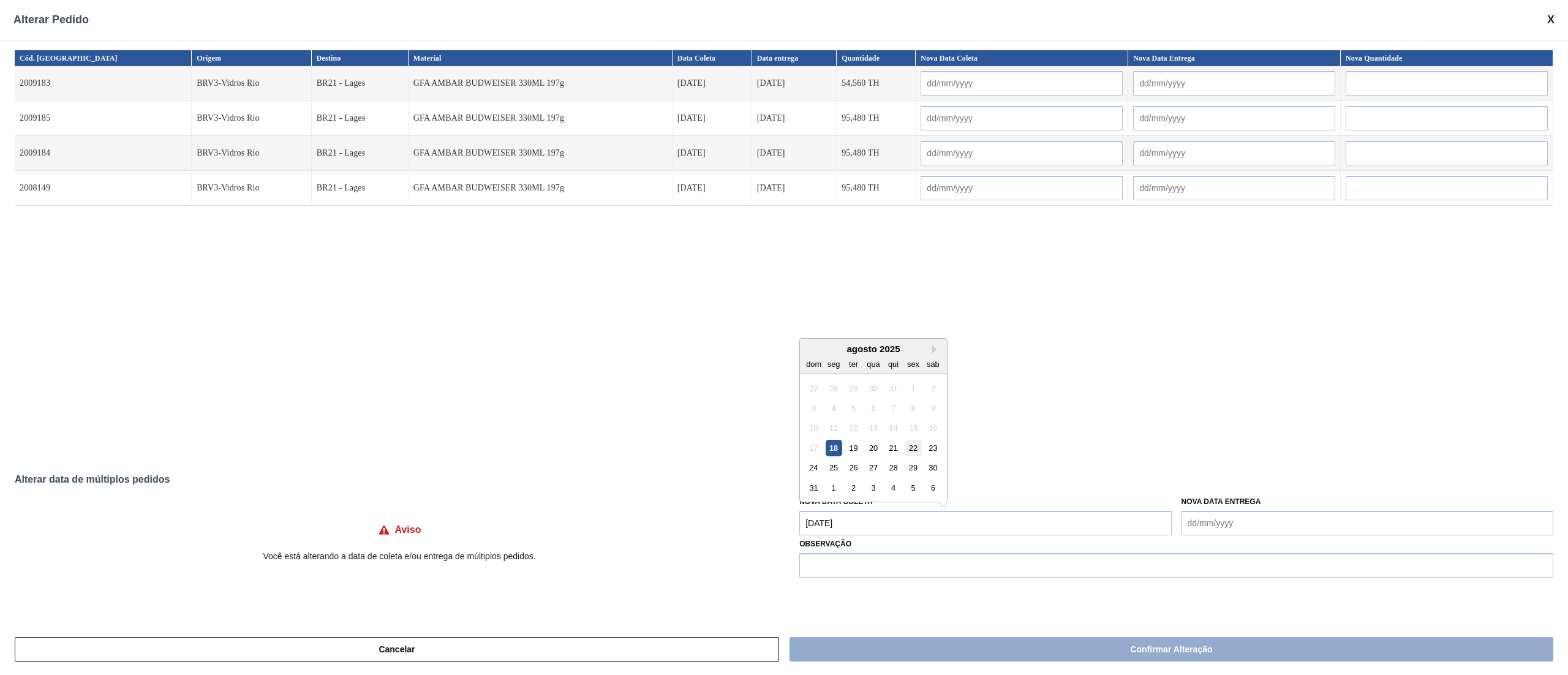
type input "[DATE]"
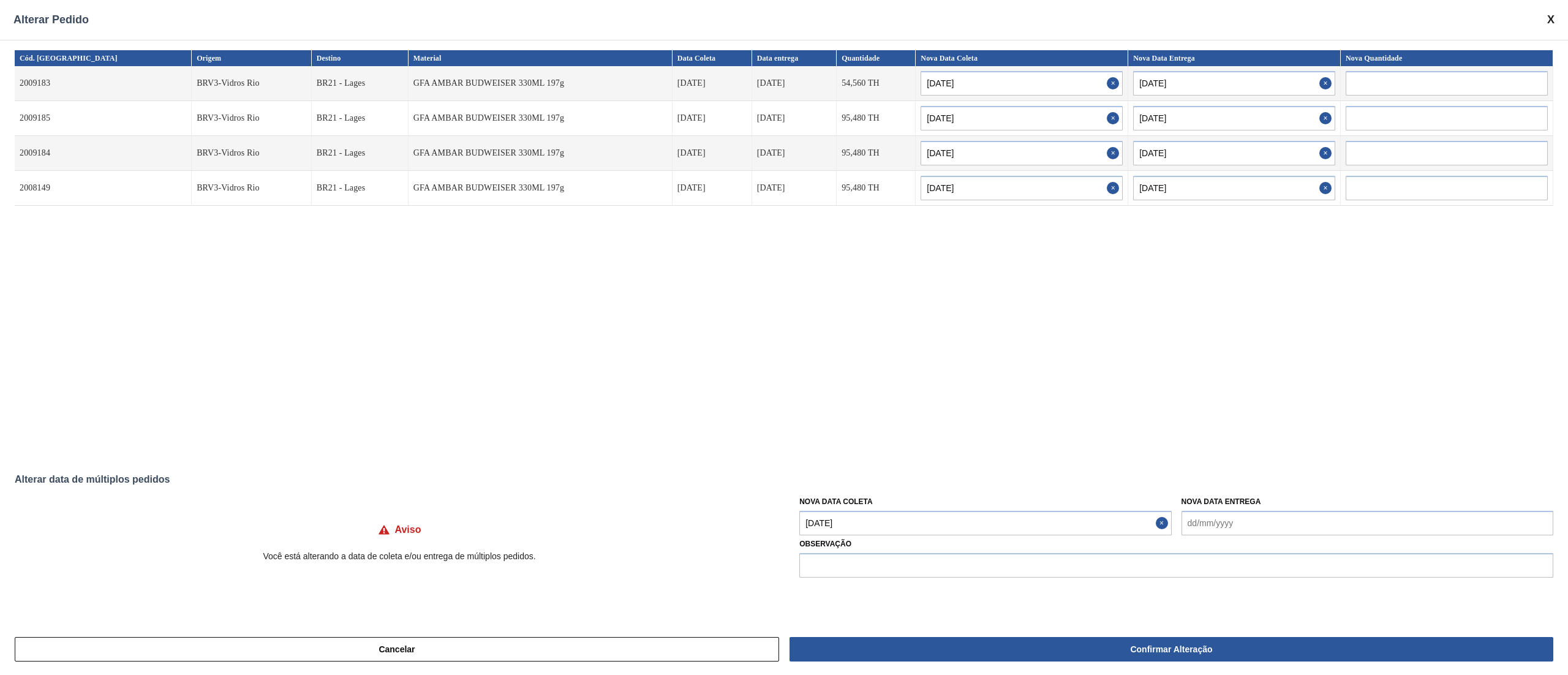
click at [875, 523] on Coleta "[DATE]" at bounding box center [985, 523] width 372 height 24
click at [928, 448] on div "23" at bounding box center [933, 448] width 17 height 17
type input "[DATE]"
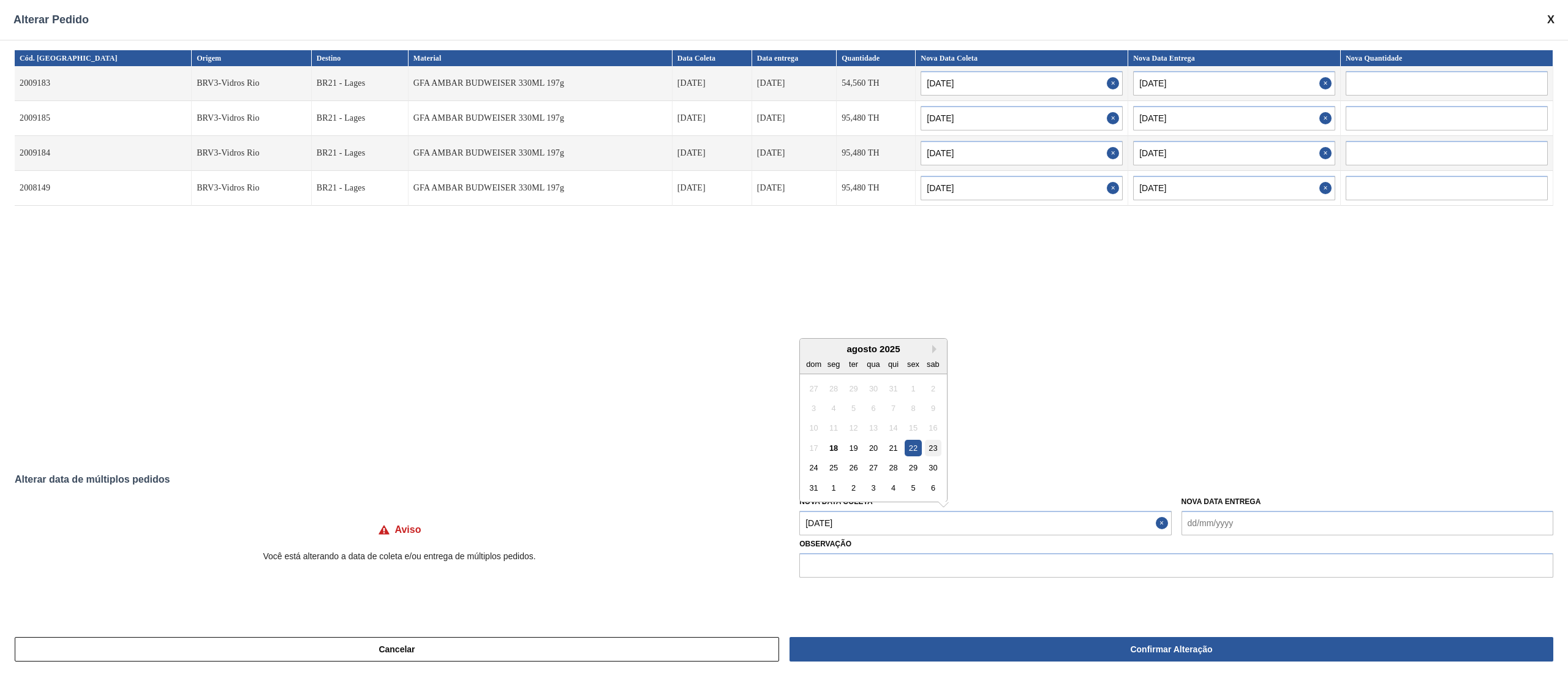
type input "[DATE]"
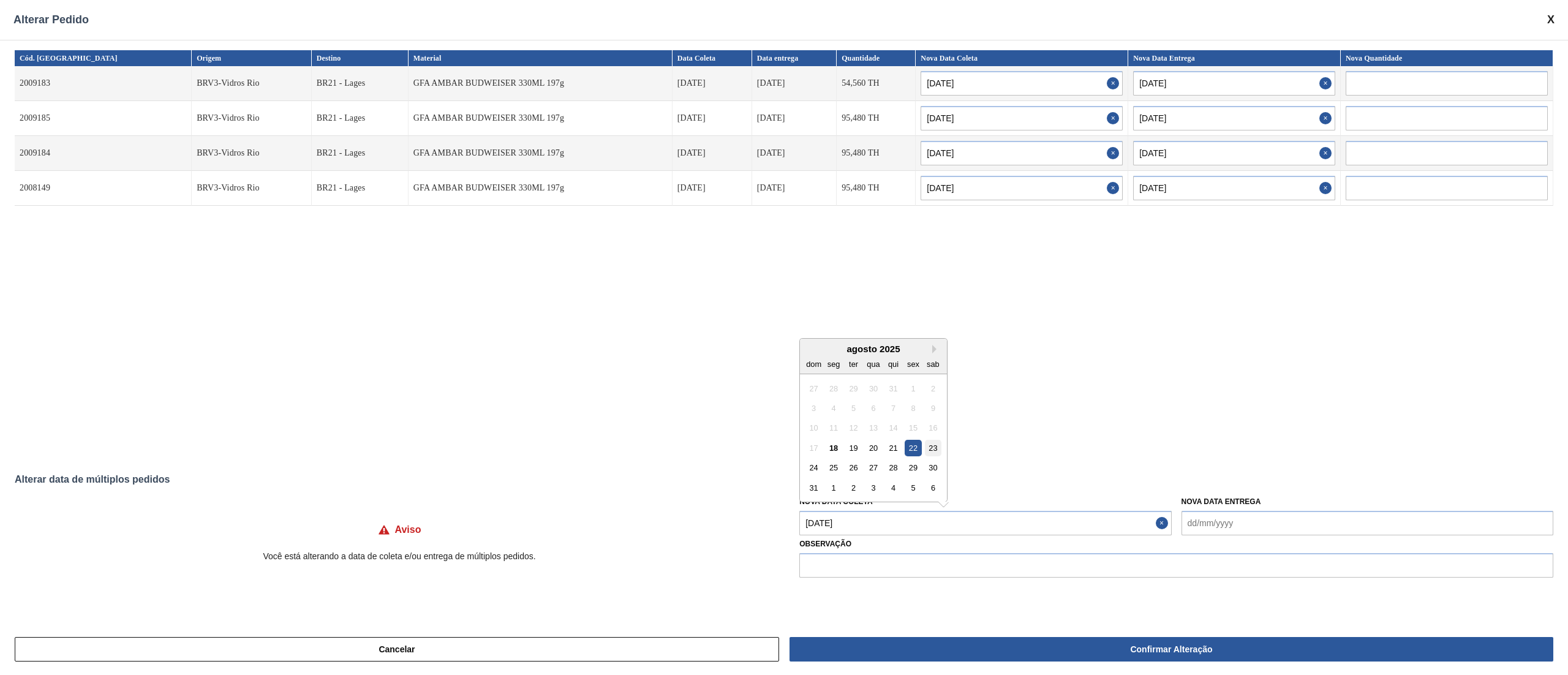
type Coleta "[DATE]"
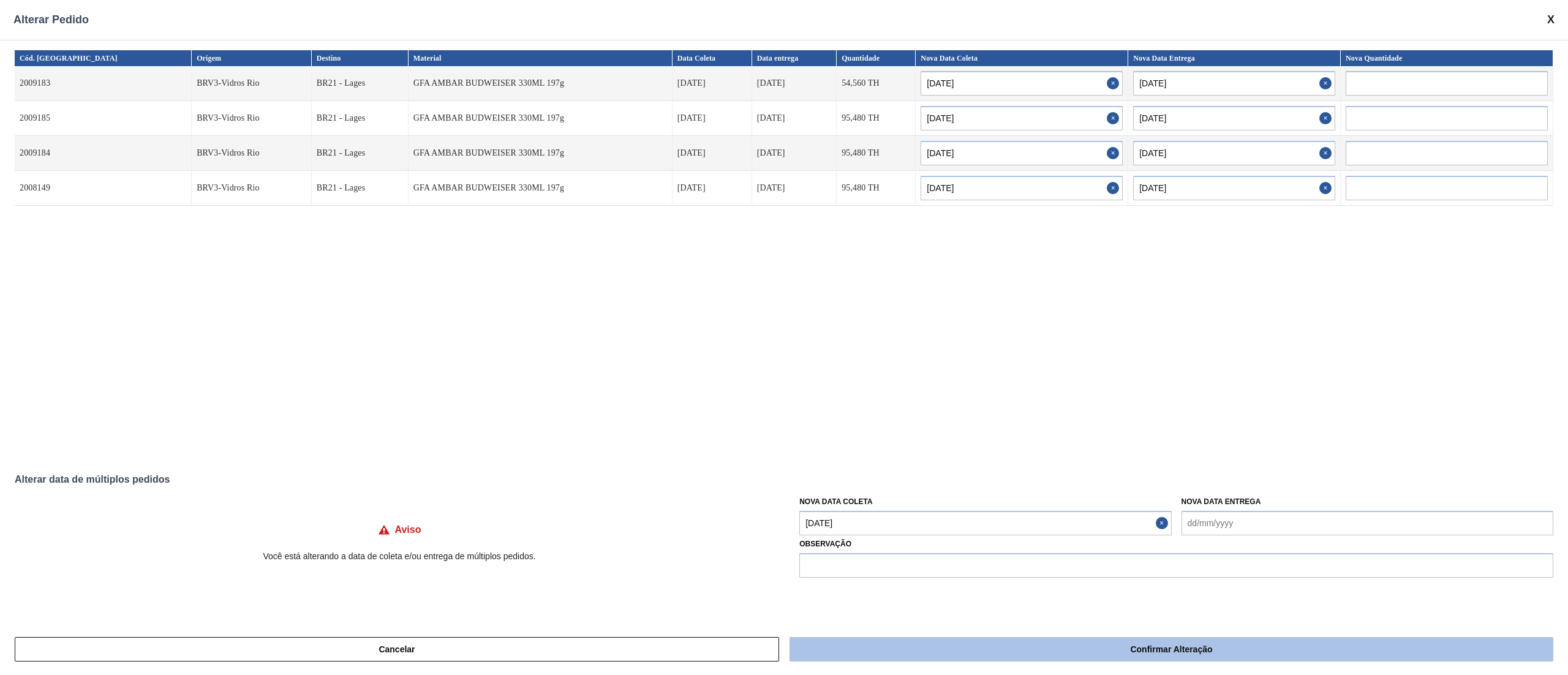
click at [940, 644] on button "Confirmar Alteração" at bounding box center [1171, 649] width 764 height 24
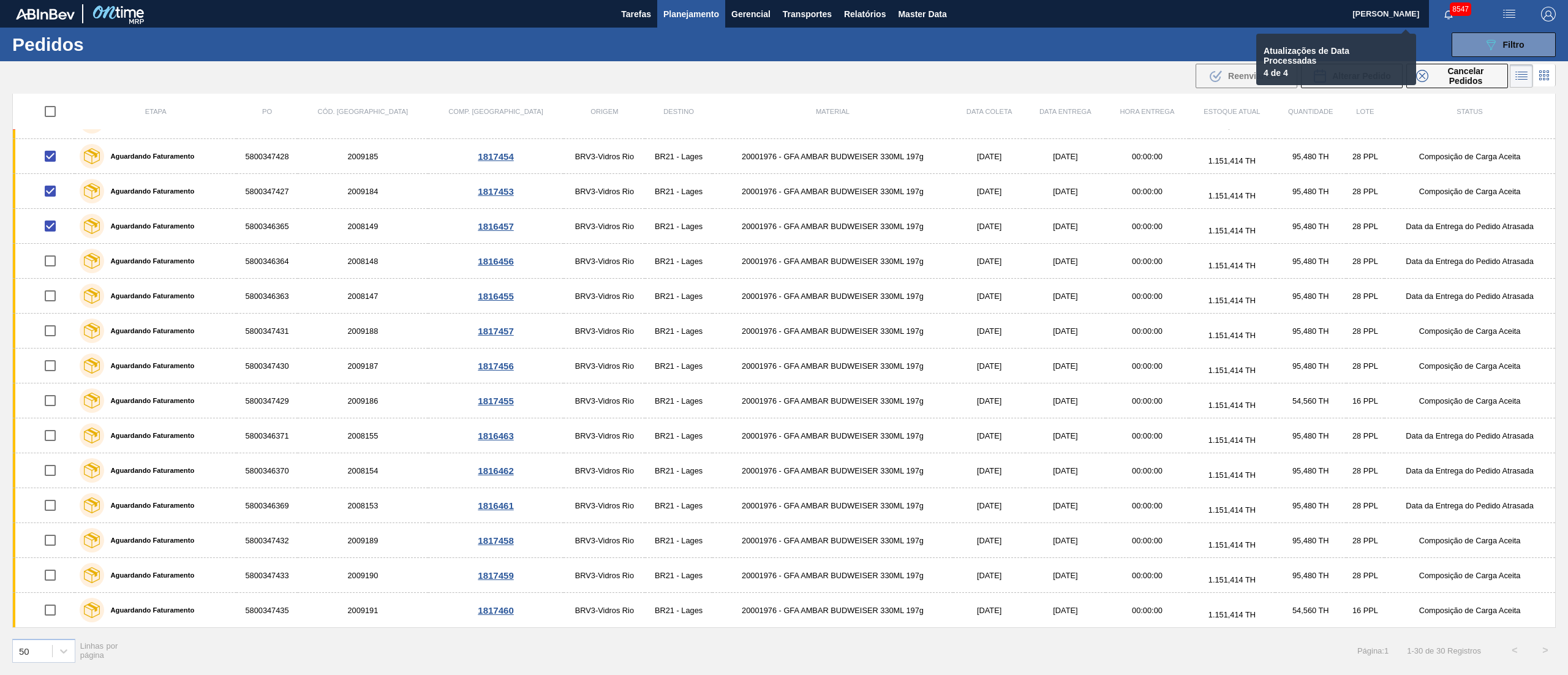
checkbox input "false"
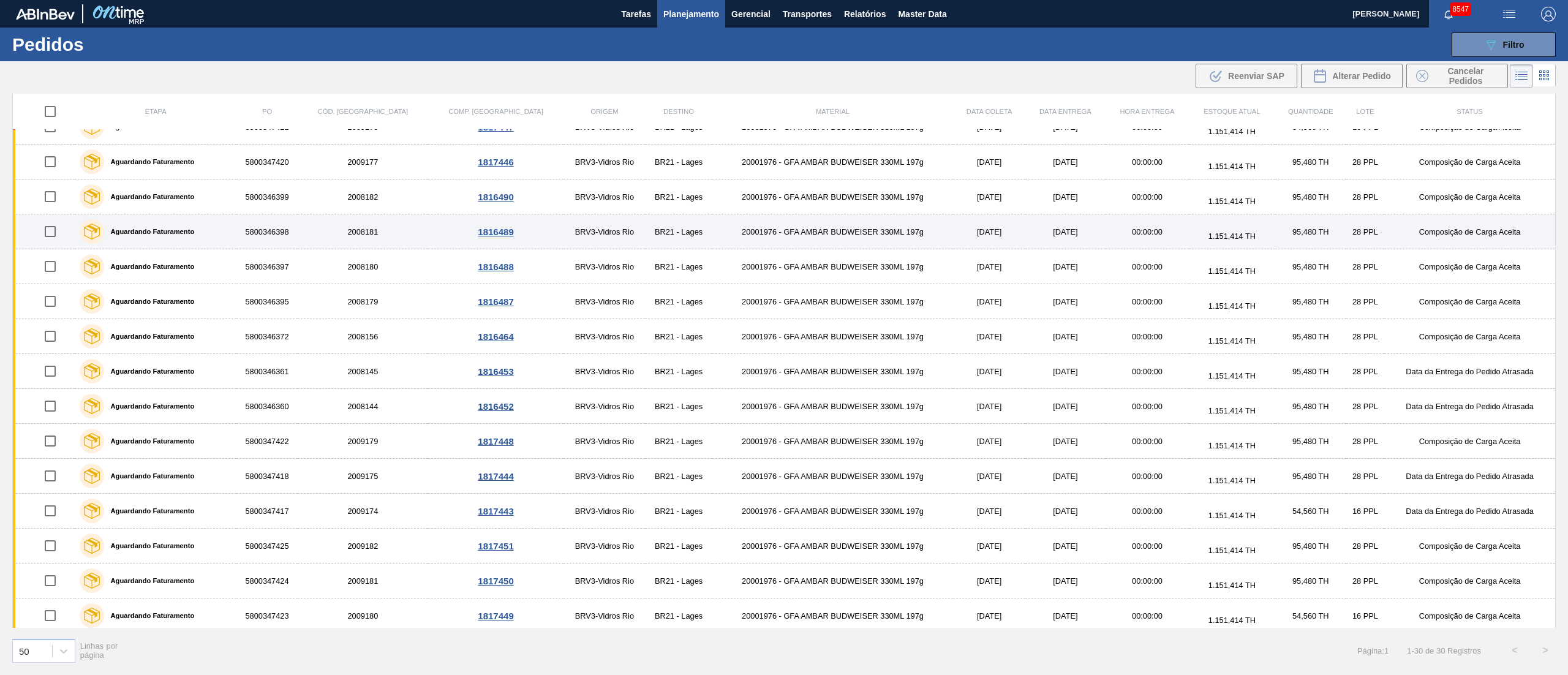
scroll to position [0, 0]
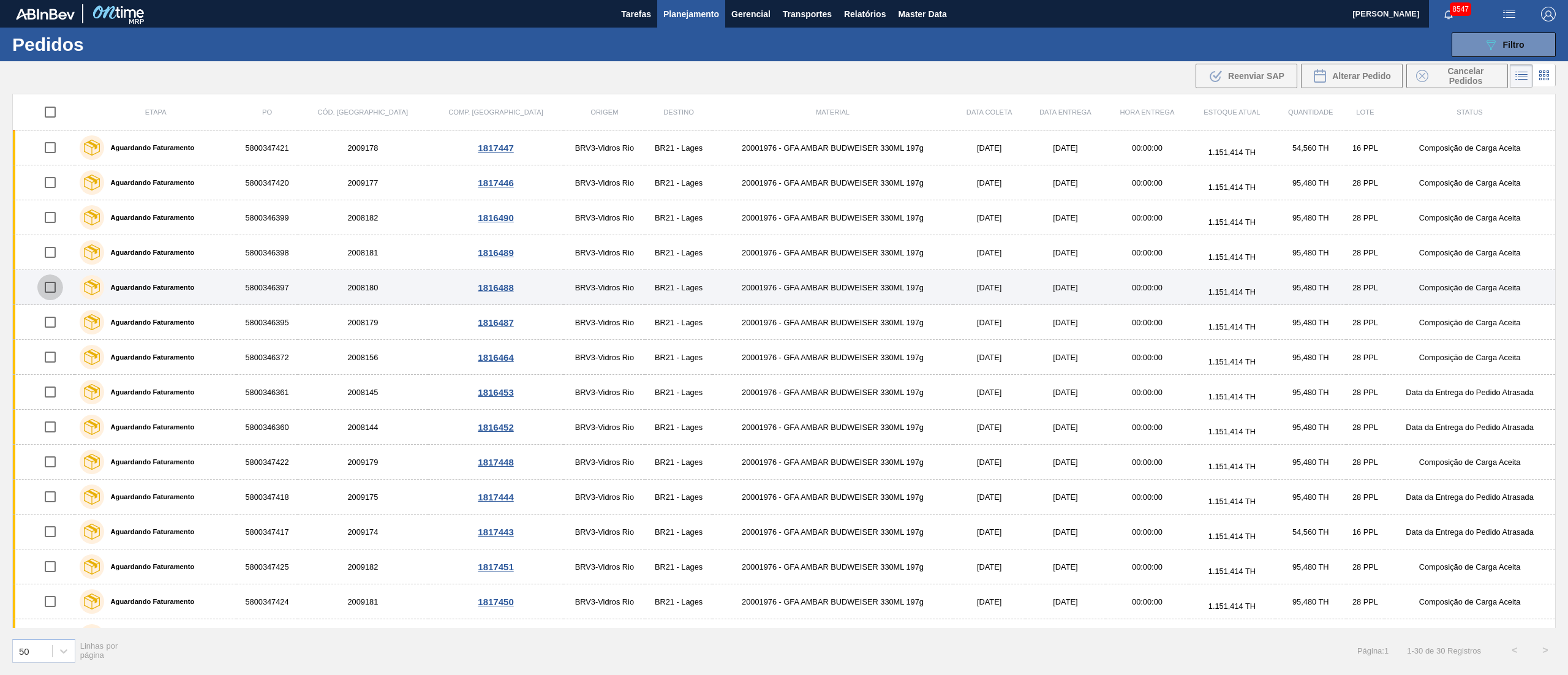
click at [55, 291] on input "checkbox" at bounding box center [50, 287] width 26 height 26
checkbox input "true"
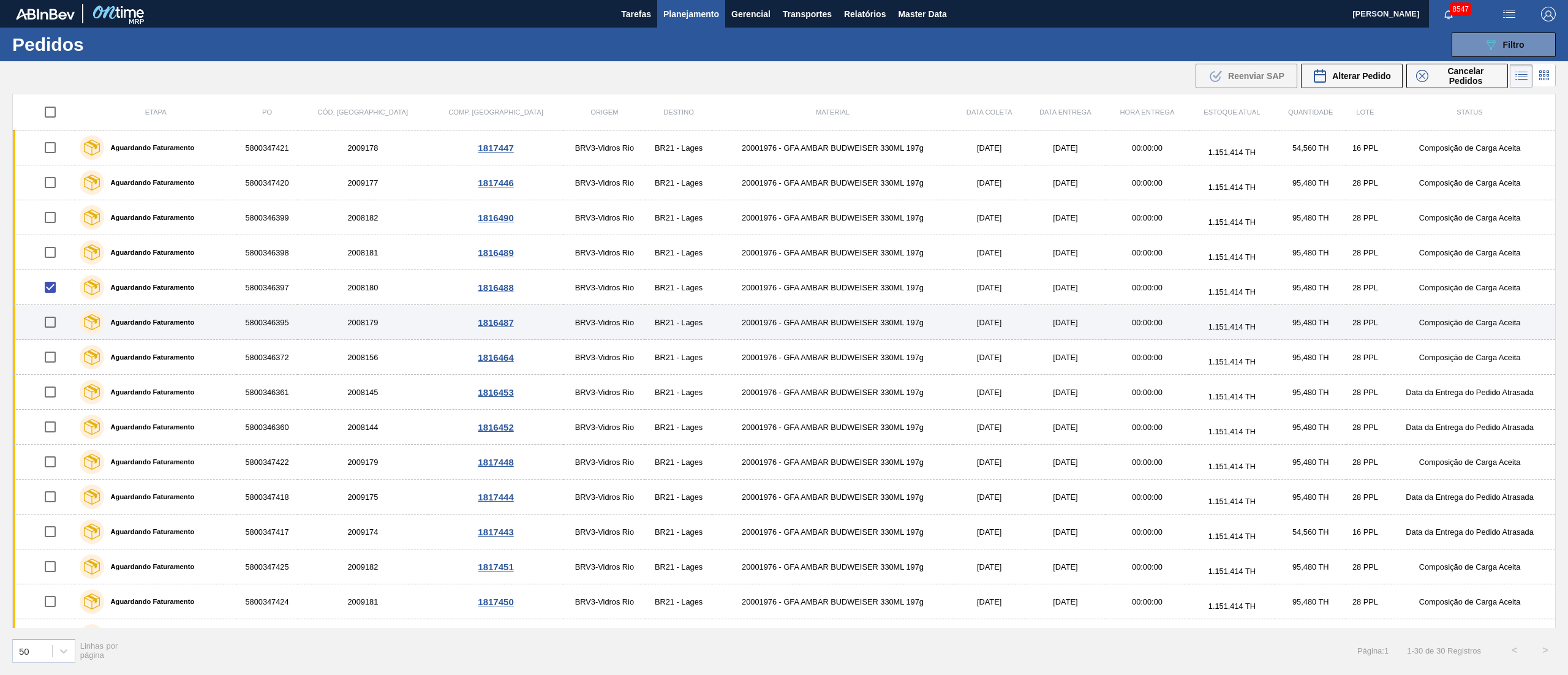
click at [51, 323] on input "checkbox" at bounding box center [50, 322] width 26 height 26
checkbox input "true"
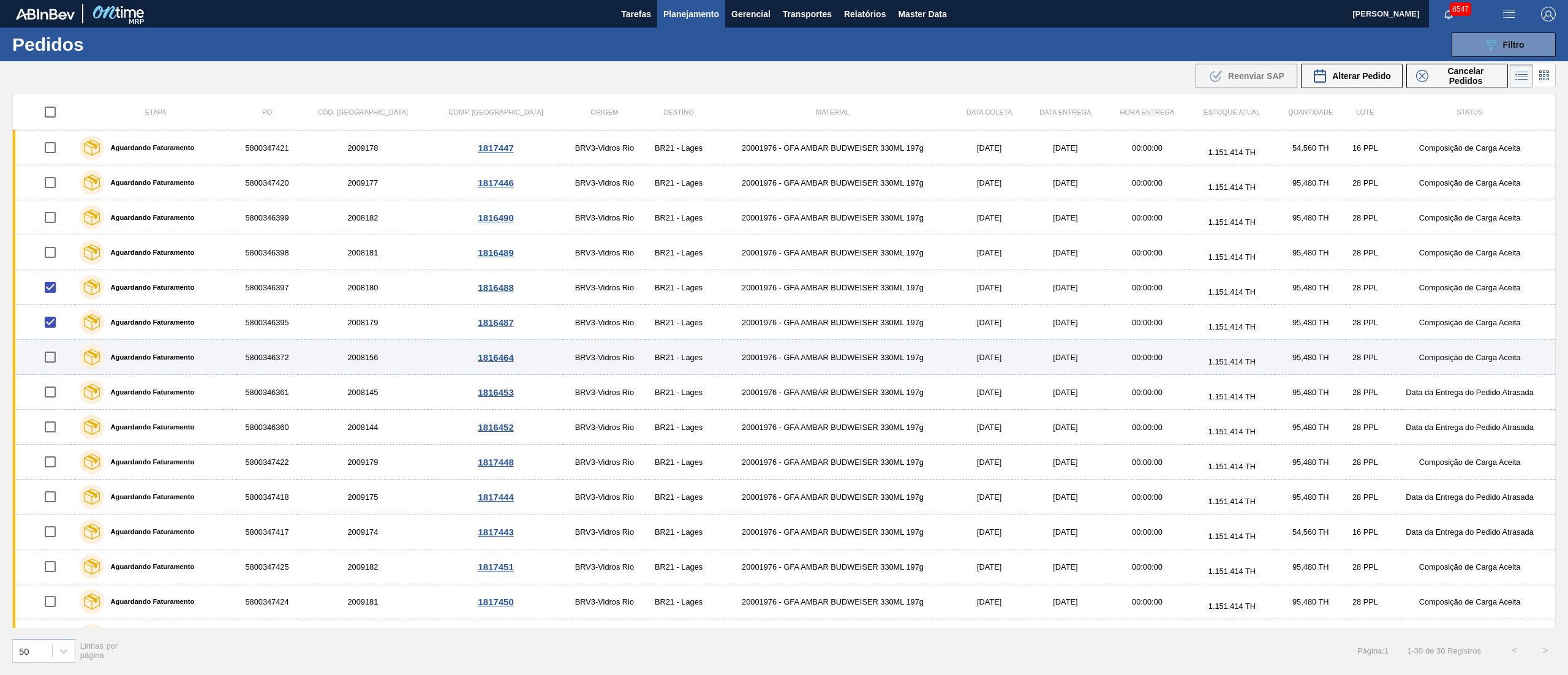
click at [52, 360] on input "checkbox" at bounding box center [50, 357] width 26 height 26
checkbox input "true"
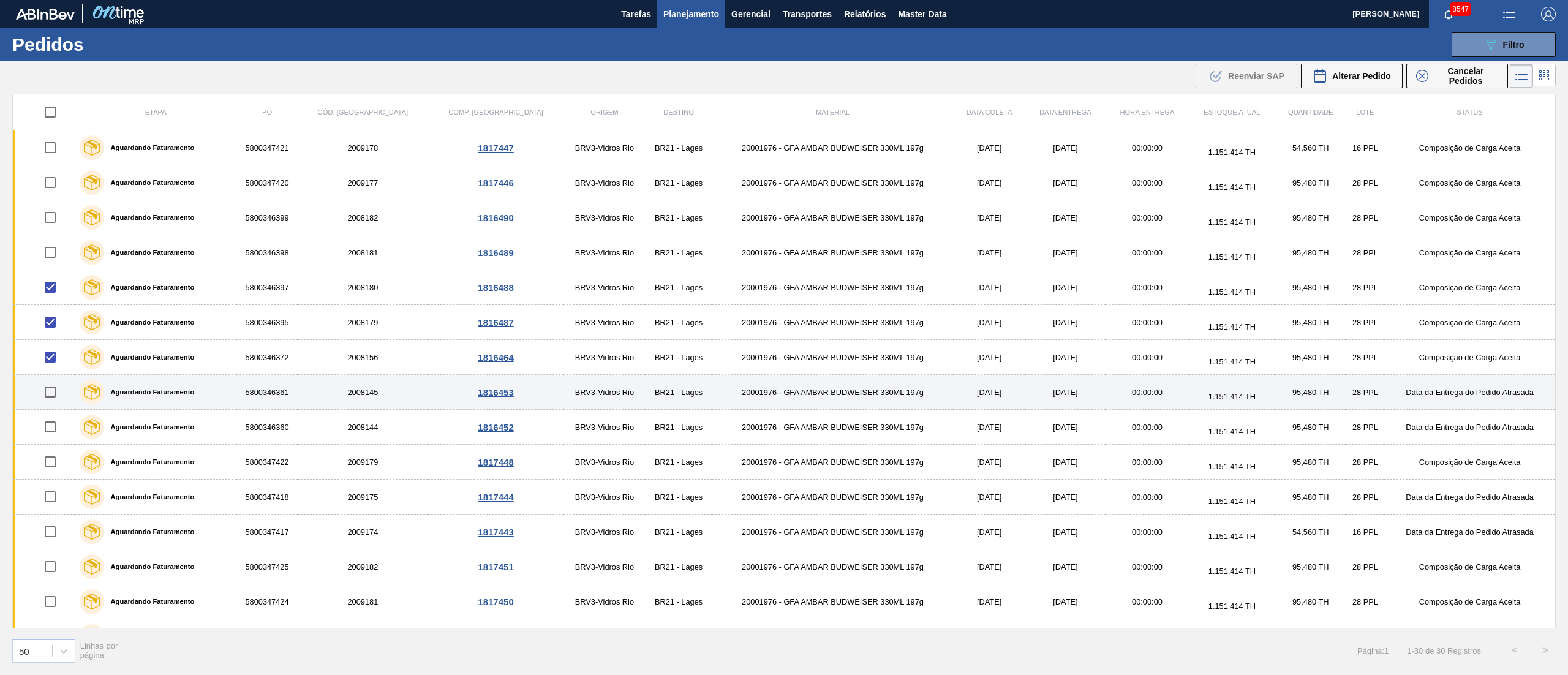
click at [50, 394] on input "checkbox" at bounding box center [50, 392] width 26 height 26
checkbox input "true"
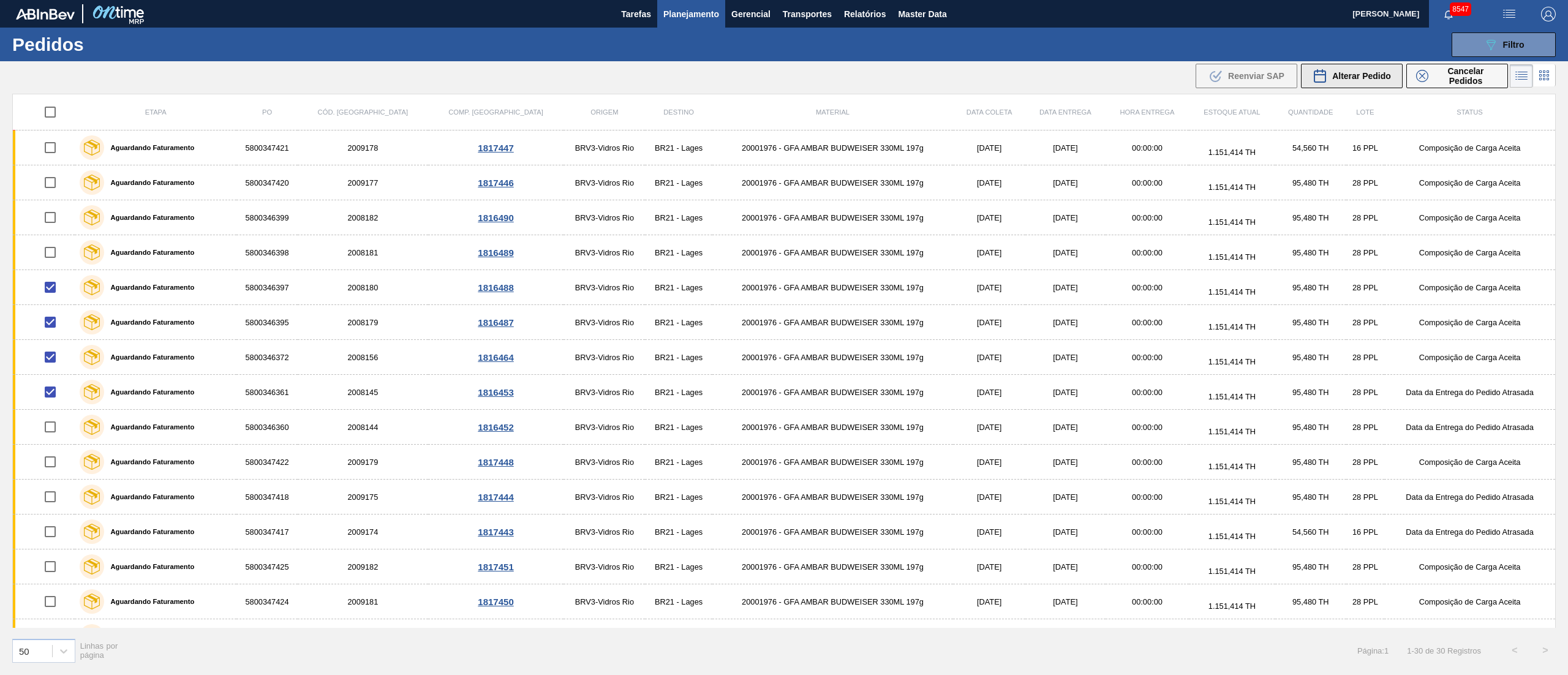
click at [1357, 72] on span "Alterar Pedido" at bounding box center [1362, 75] width 59 height 10
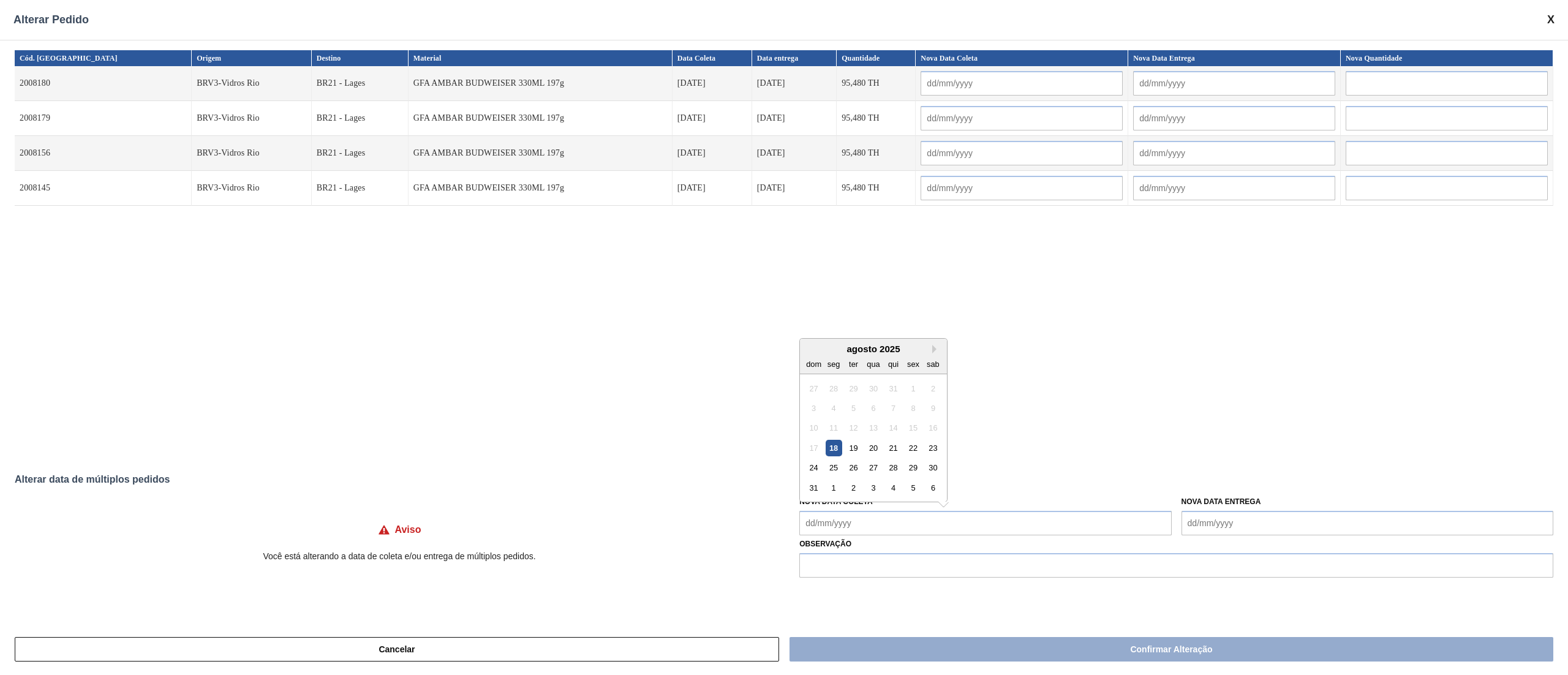
click at [841, 533] on Coleta "Nova Data Coleta" at bounding box center [985, 523] width 372 height 24
click at [892, 442] on div "21" at bounding box center [893, 448] width 17 height 17
type input "[DATE]"
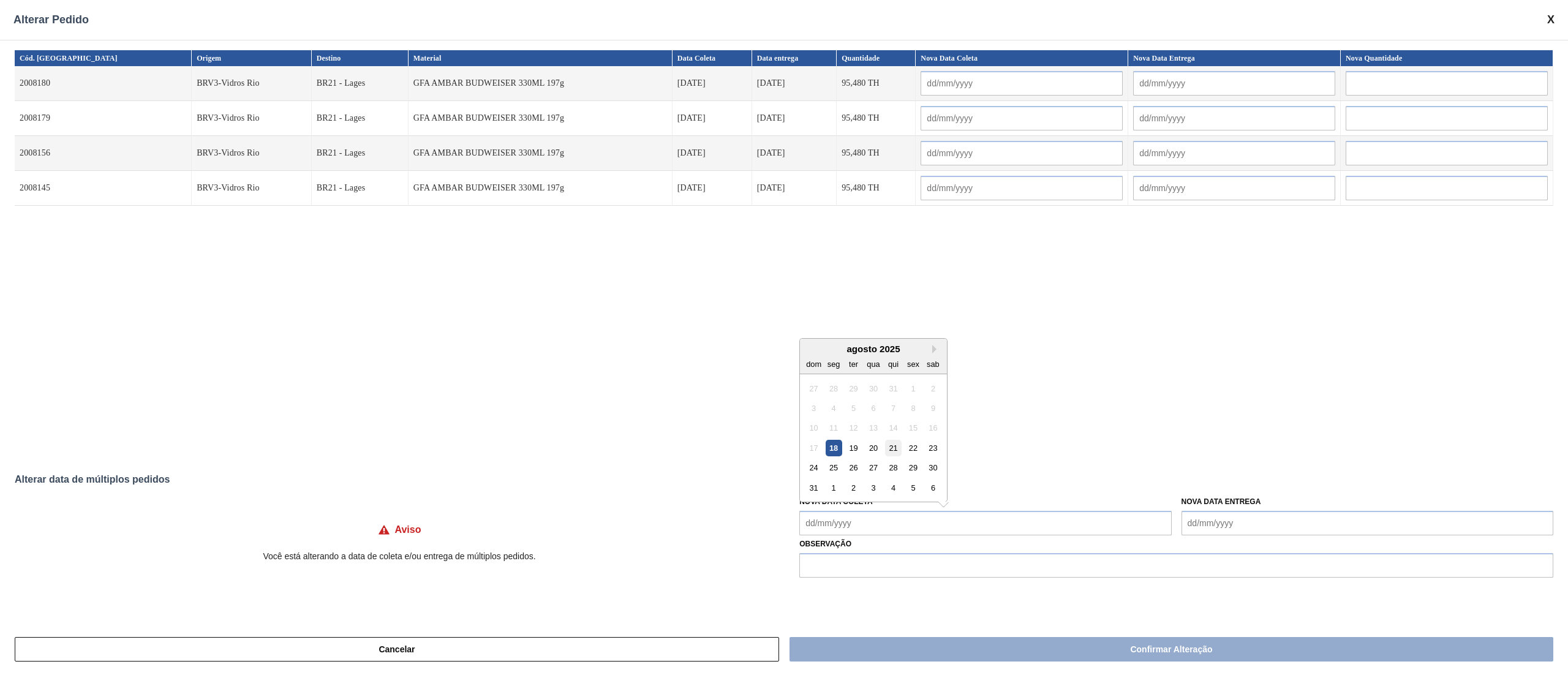
type input "[DATE]"
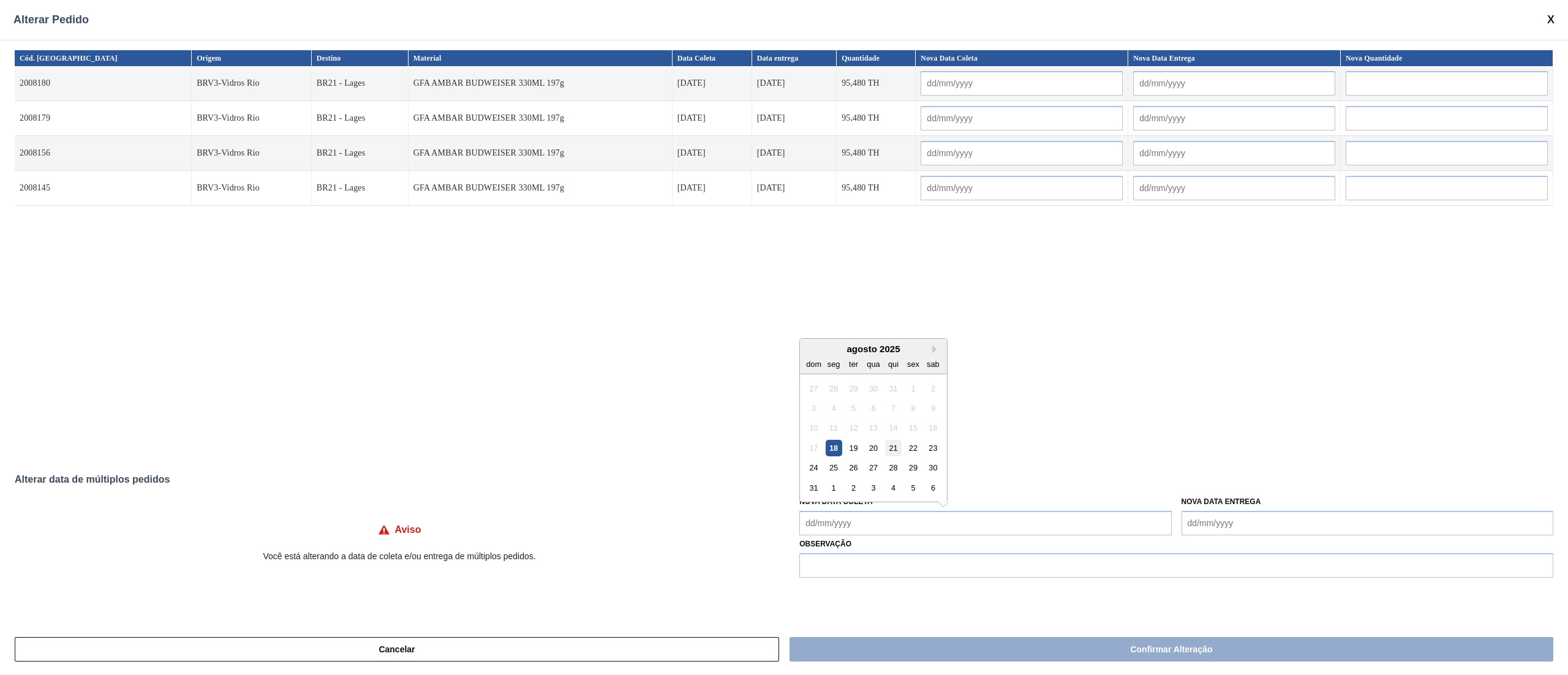
type Coleta "[DATE]"
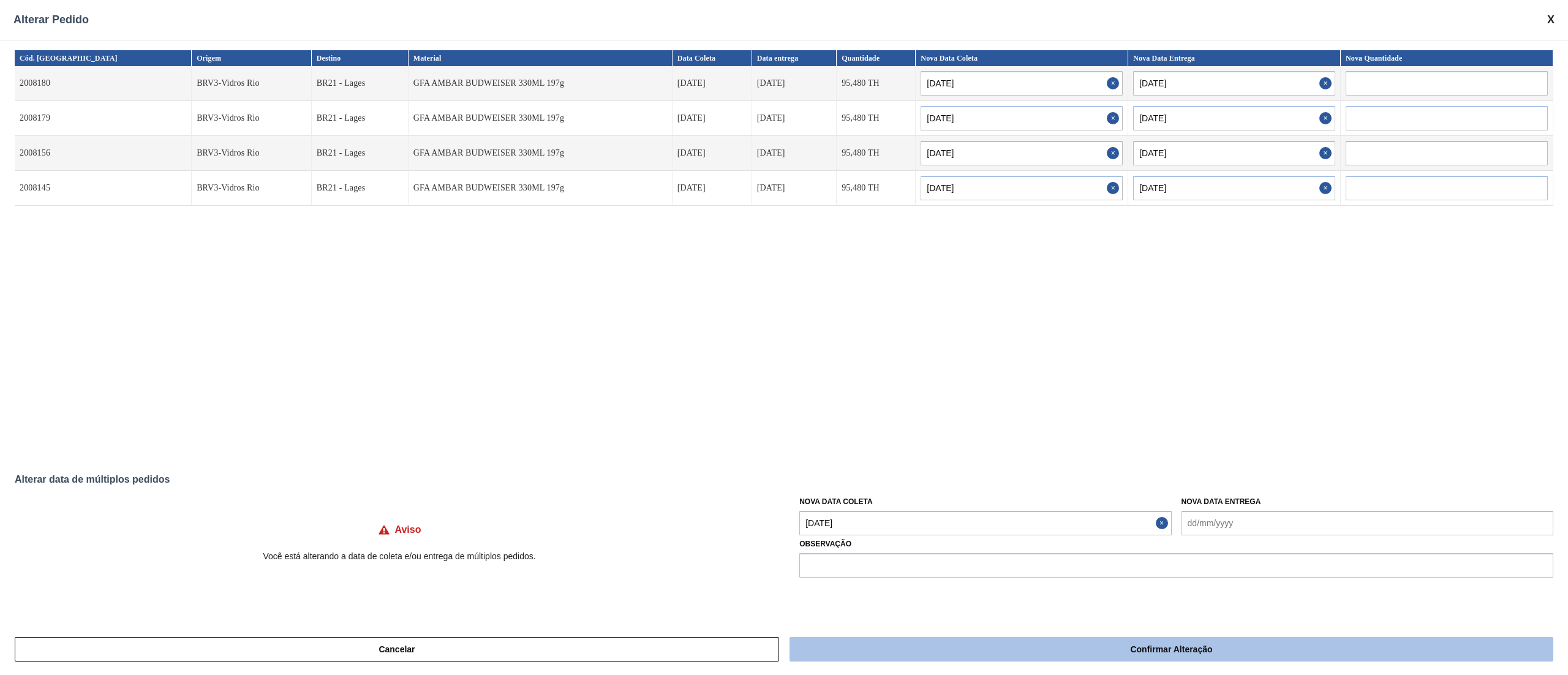
click at [936, 649] on button "Confirmar Alteração" at bounding box center [1171, 649] width 764 height 24
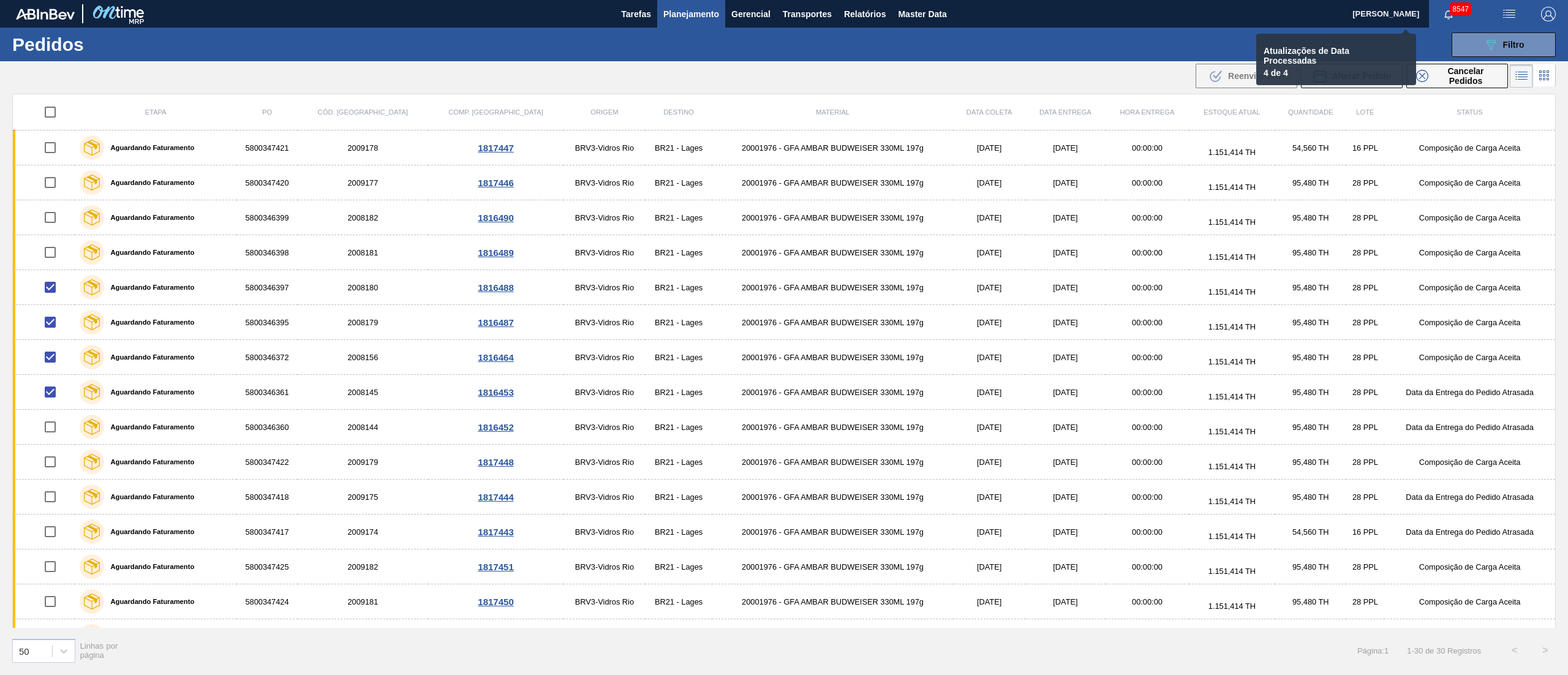
checkbox input "false"
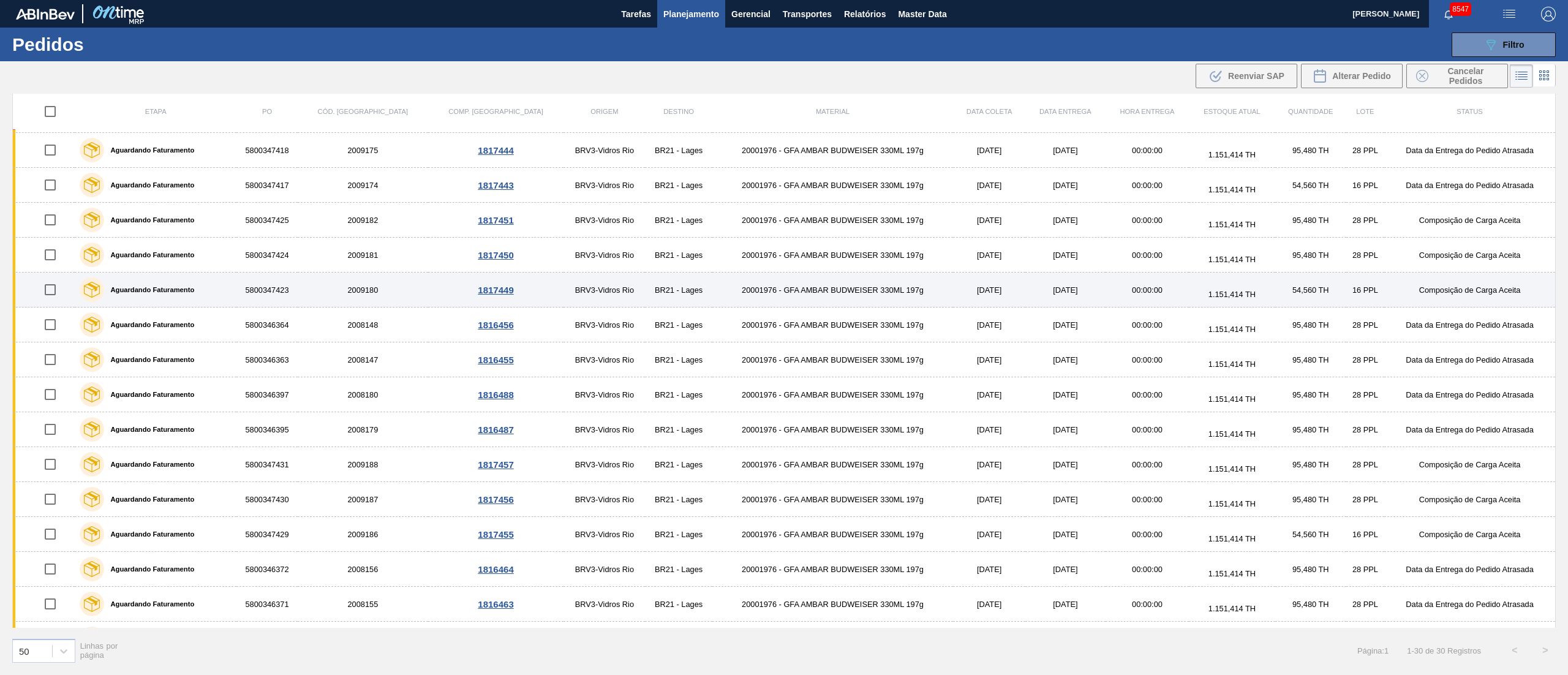
scroll to position [245, 0]
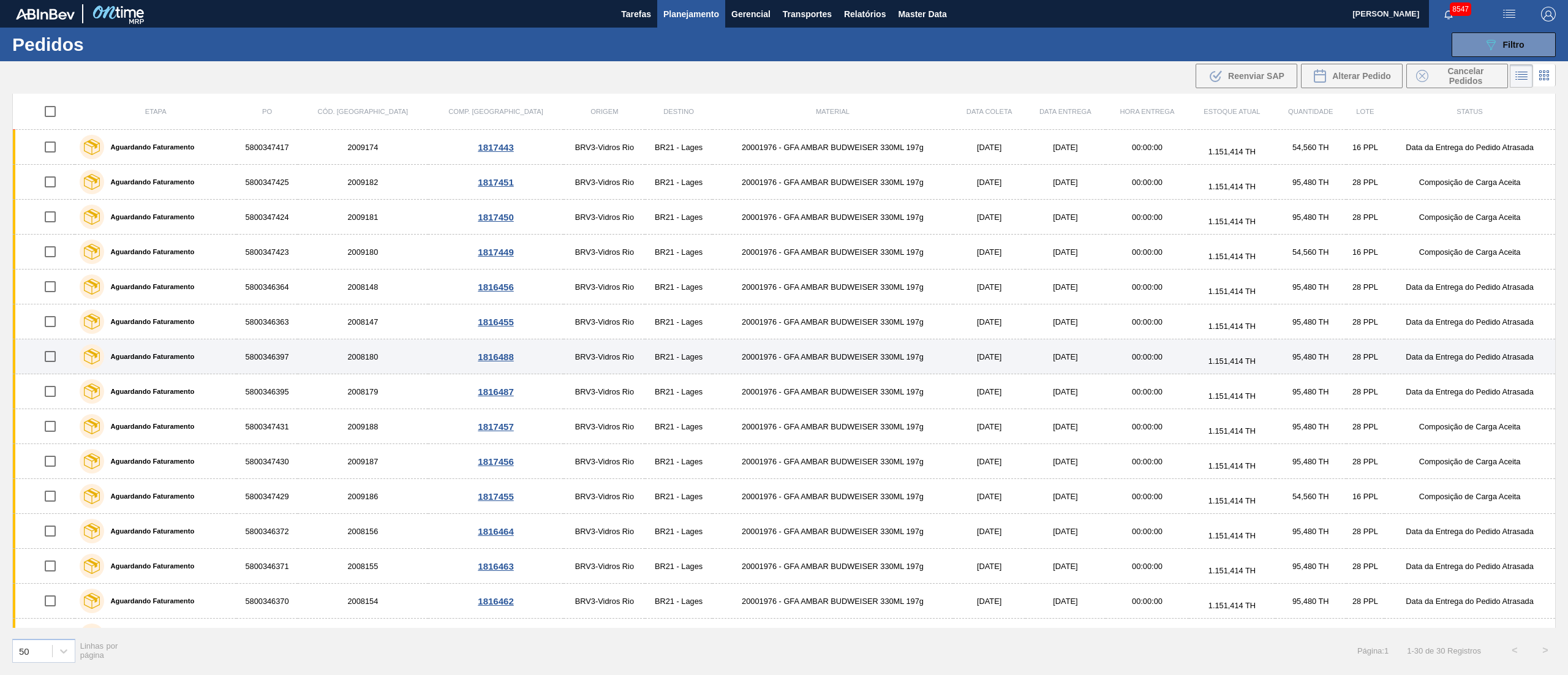
click at [48, 360] on input "checkbox" at bounding box center [50, 356] width 26 height 26
checkbox input "true"
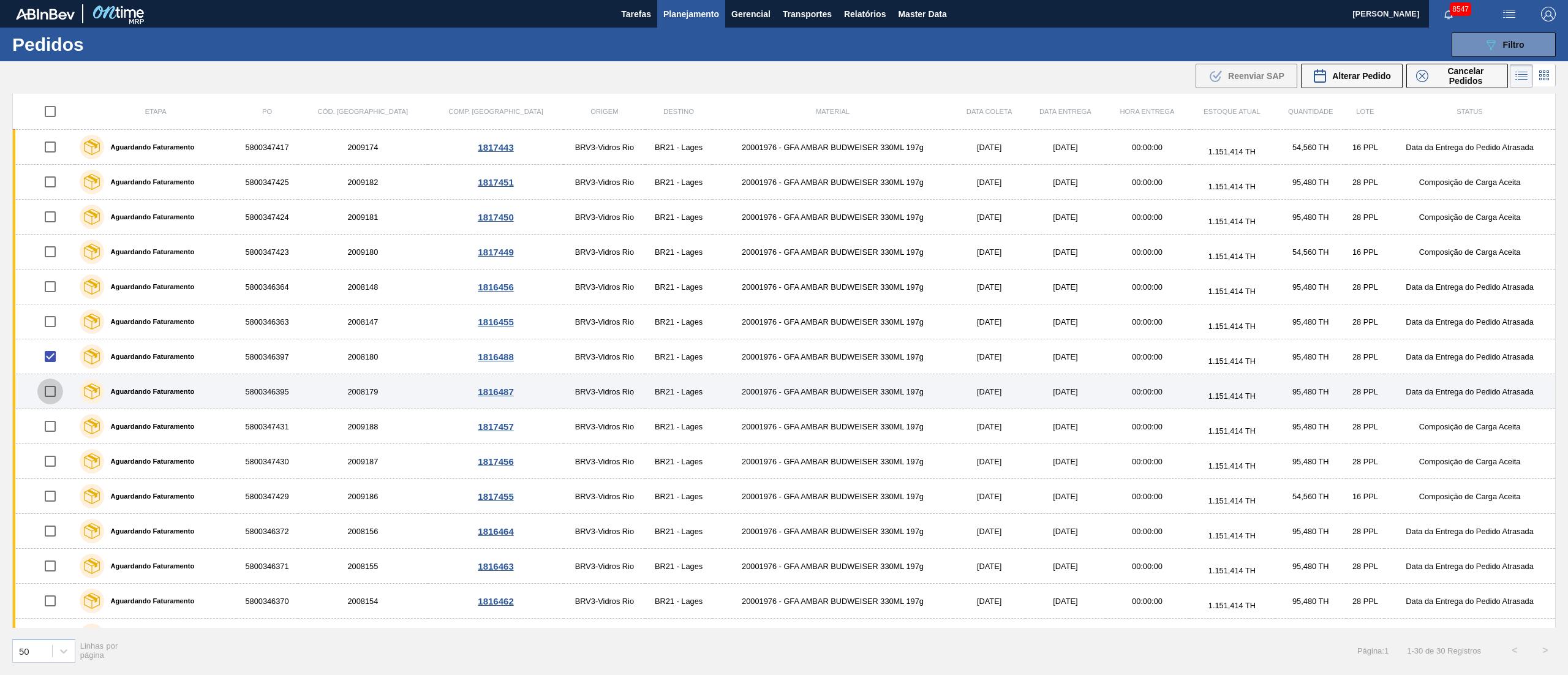
click at [54, 394] on input "checkbox" at bounding box center [50, 391] width 26 height 26
checkbox input "true"
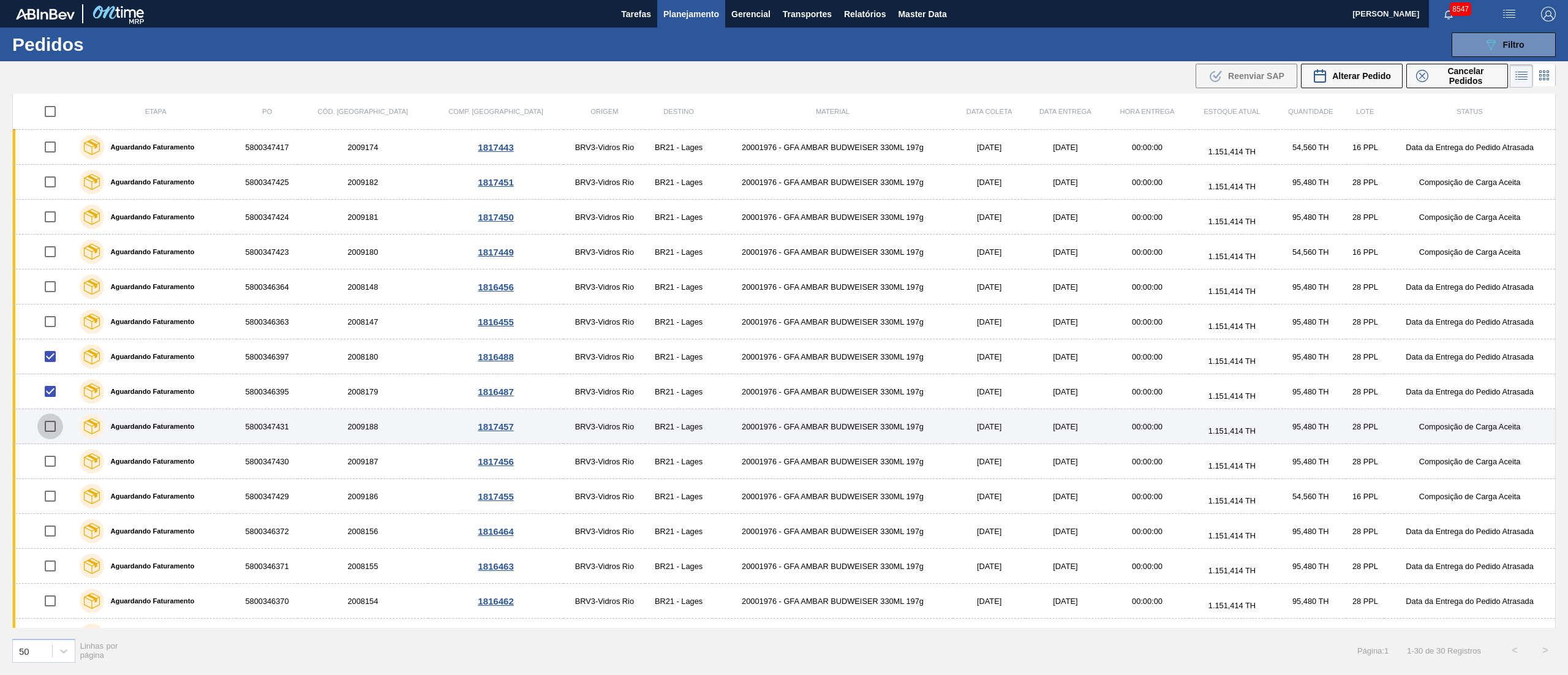
click at [54, 430] on input "checkbox" at bounding box center [50, 426] width 26 height 26
checkbox input "true"
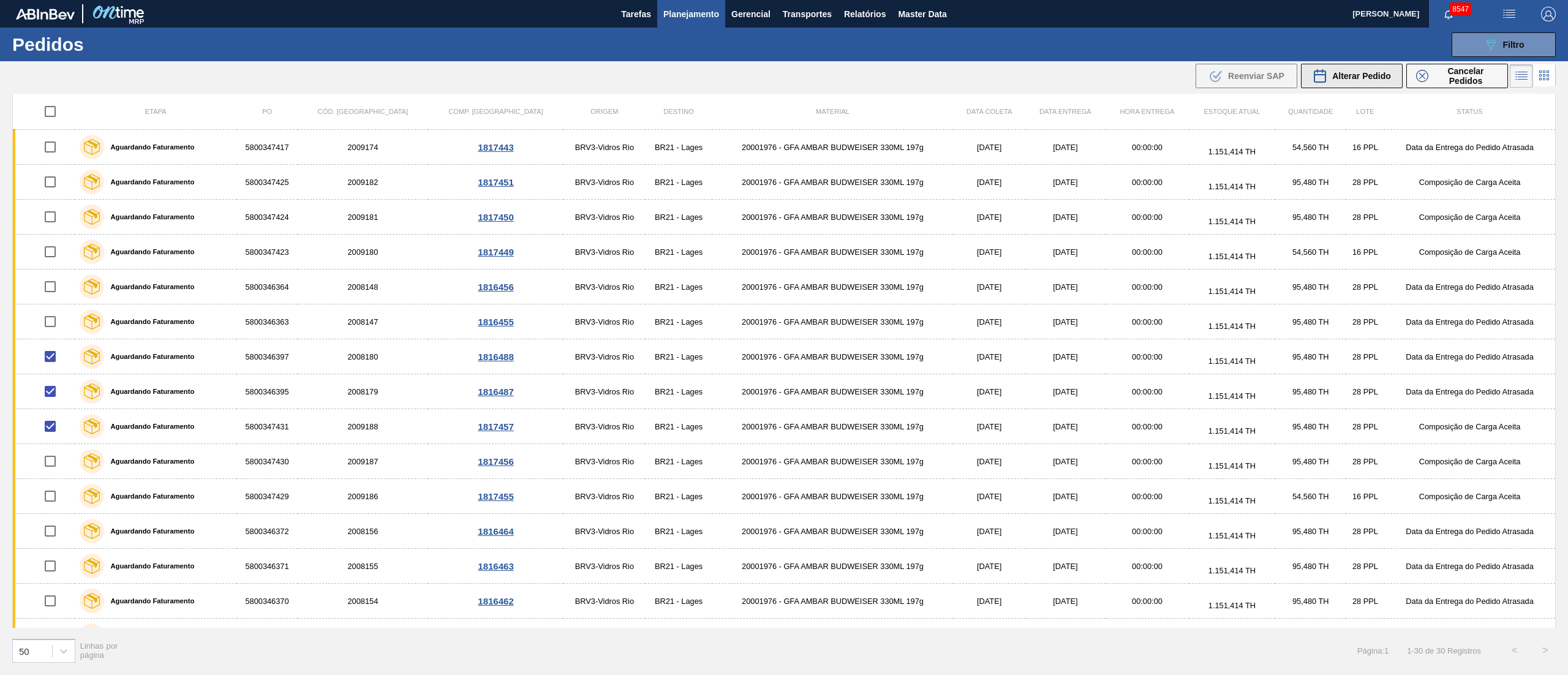
click at [1372, 76] on span "Alterar Pedido" at bounding box center [1362, 75] width 59 height 10
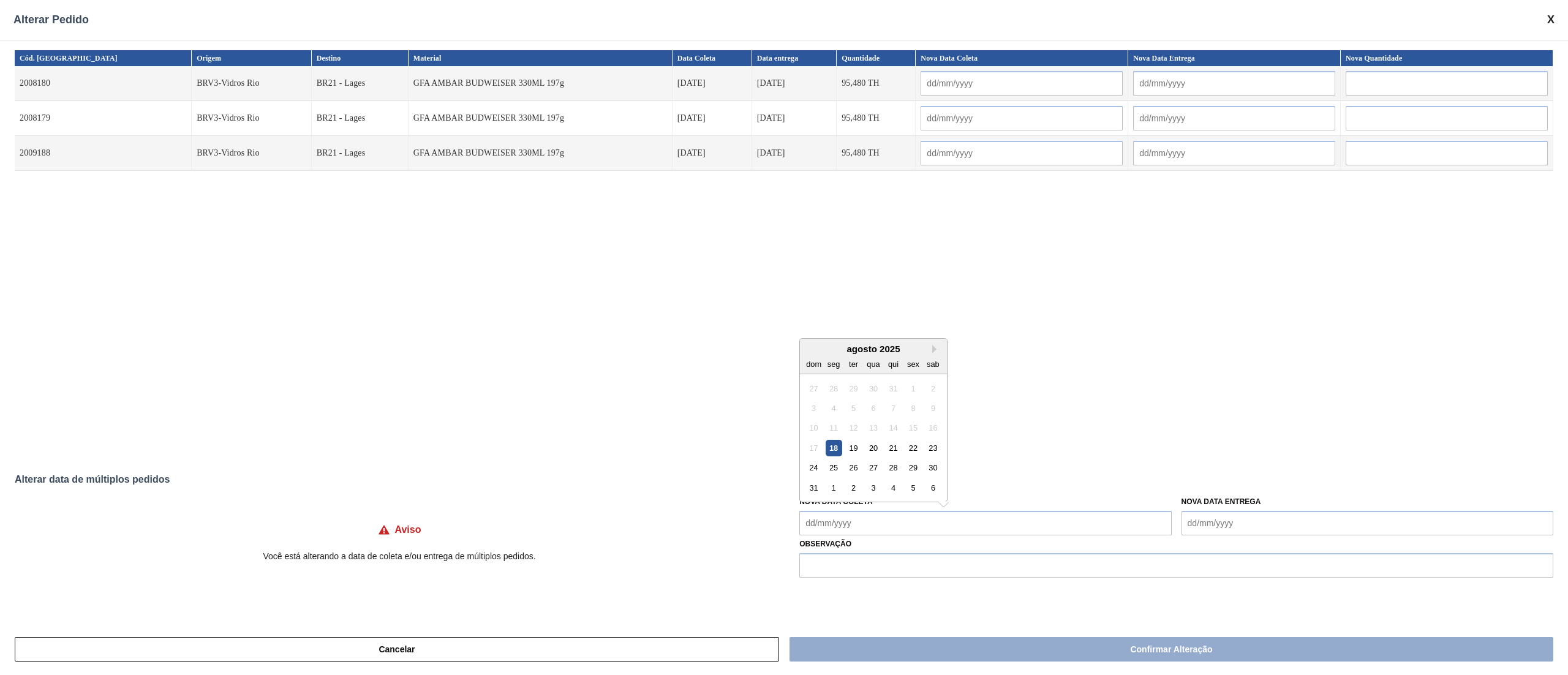
click at [848, 532] on Coleta "Nova Data Coleta" at bounding box center [985, 523] width 372 height 24
click at [869, 448] on div "20" at bounding box center [874, 448] width 17 height 17
type input "[DATE]"
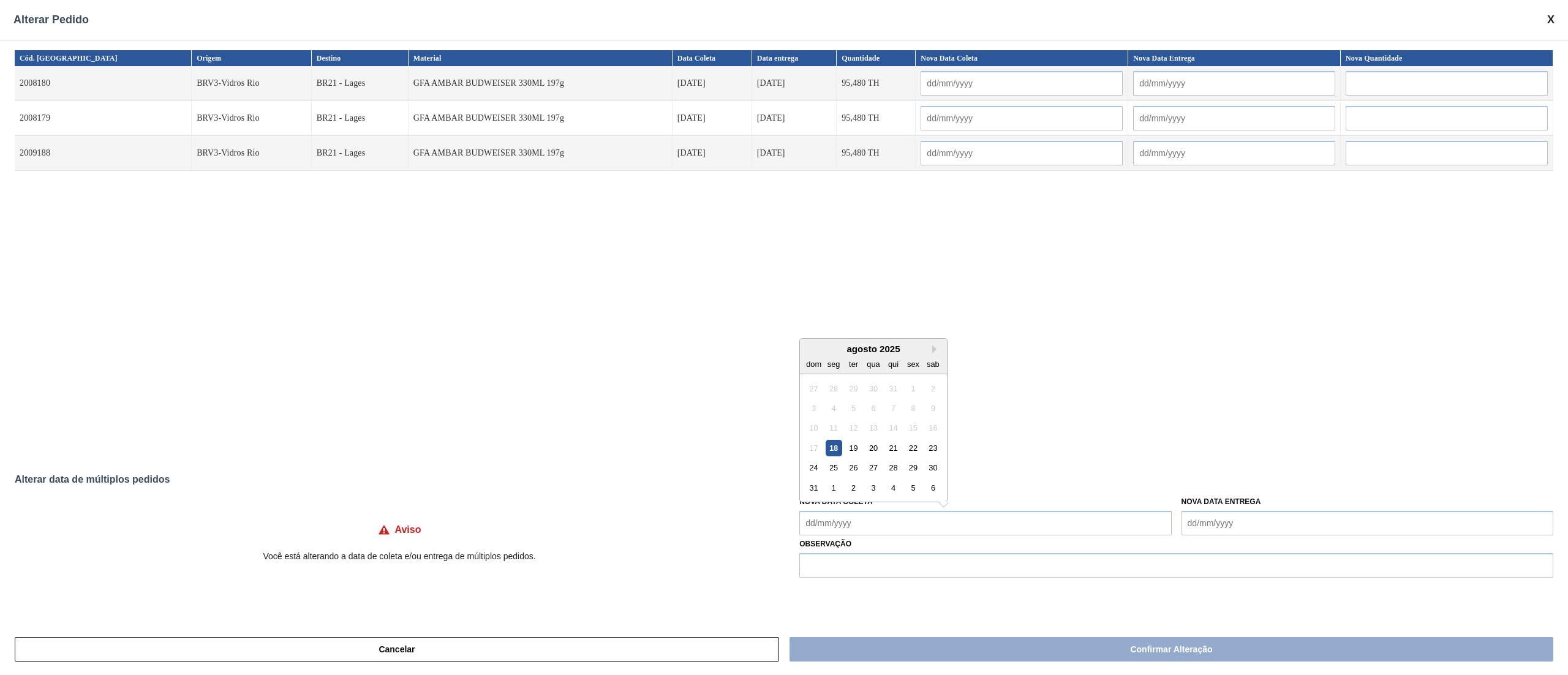
type input "[DATE]"
type Coleta "[DATE]"
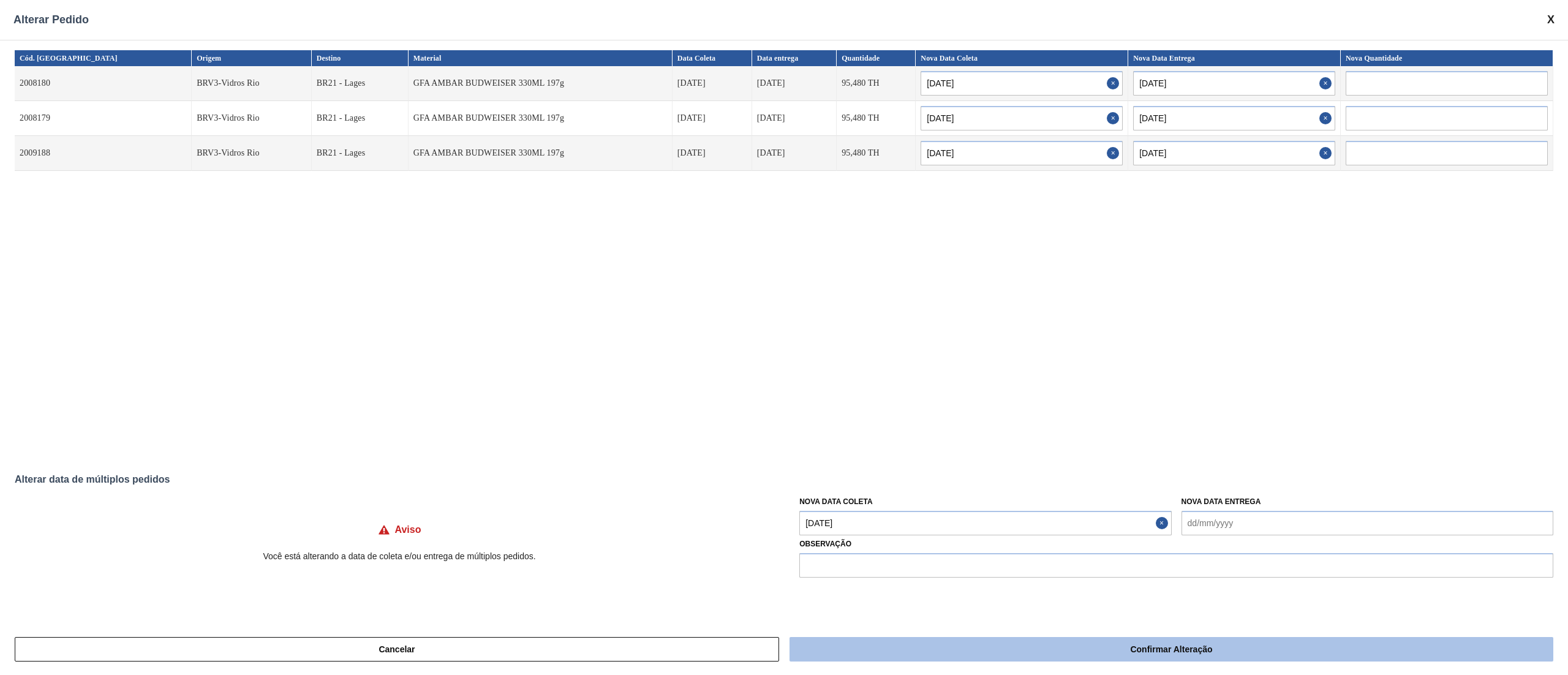
click at [963, 647] on button "Confirmar Alteração" at bounding box center [1171, 649] width 764 height 24
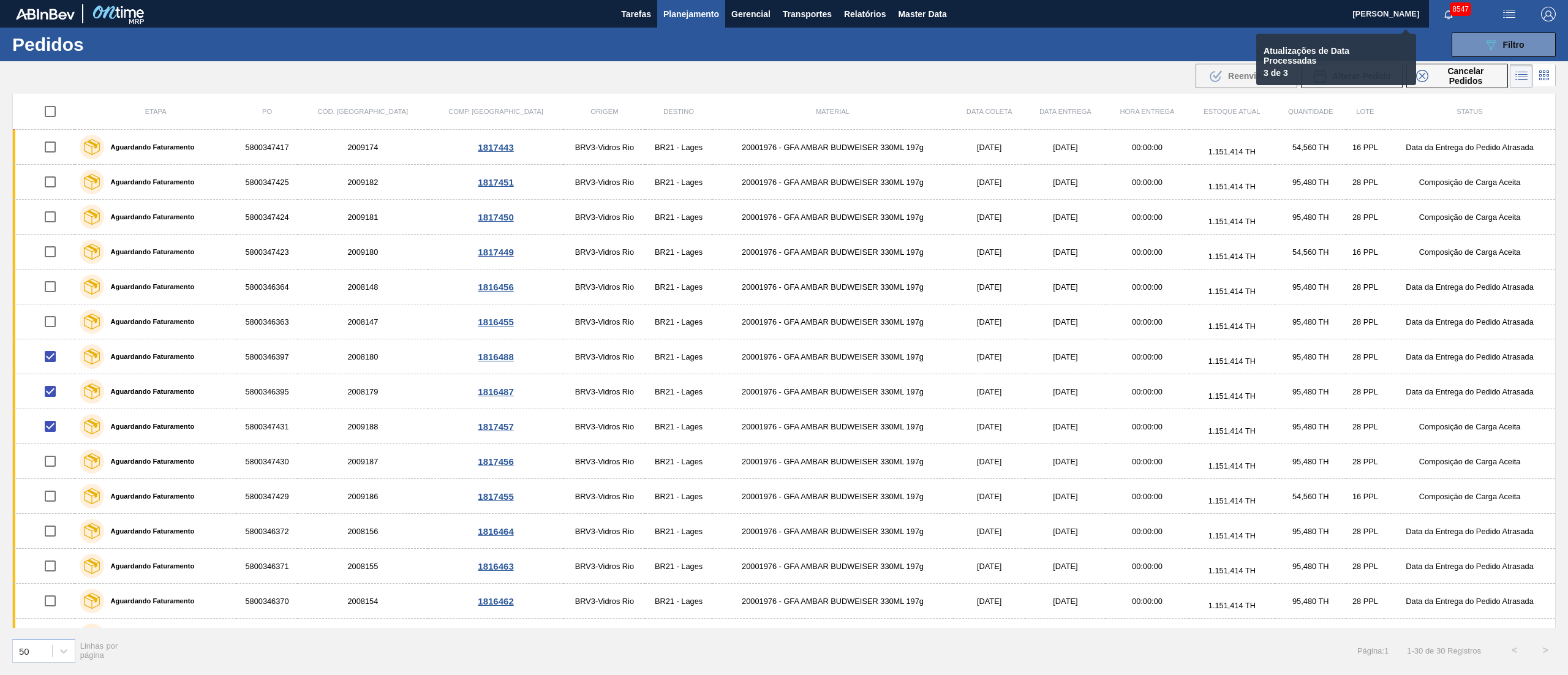
checkbox input "false"
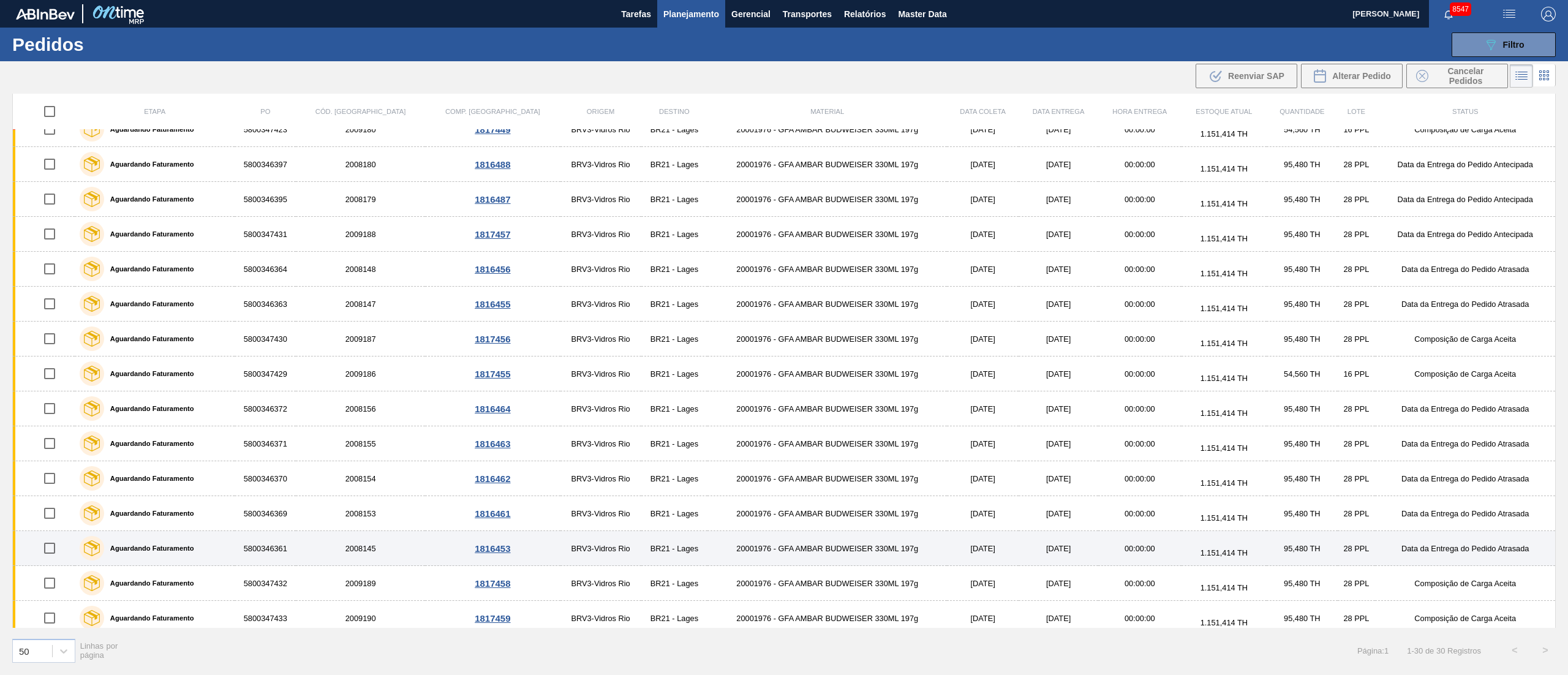
scroll to position [490, 0]
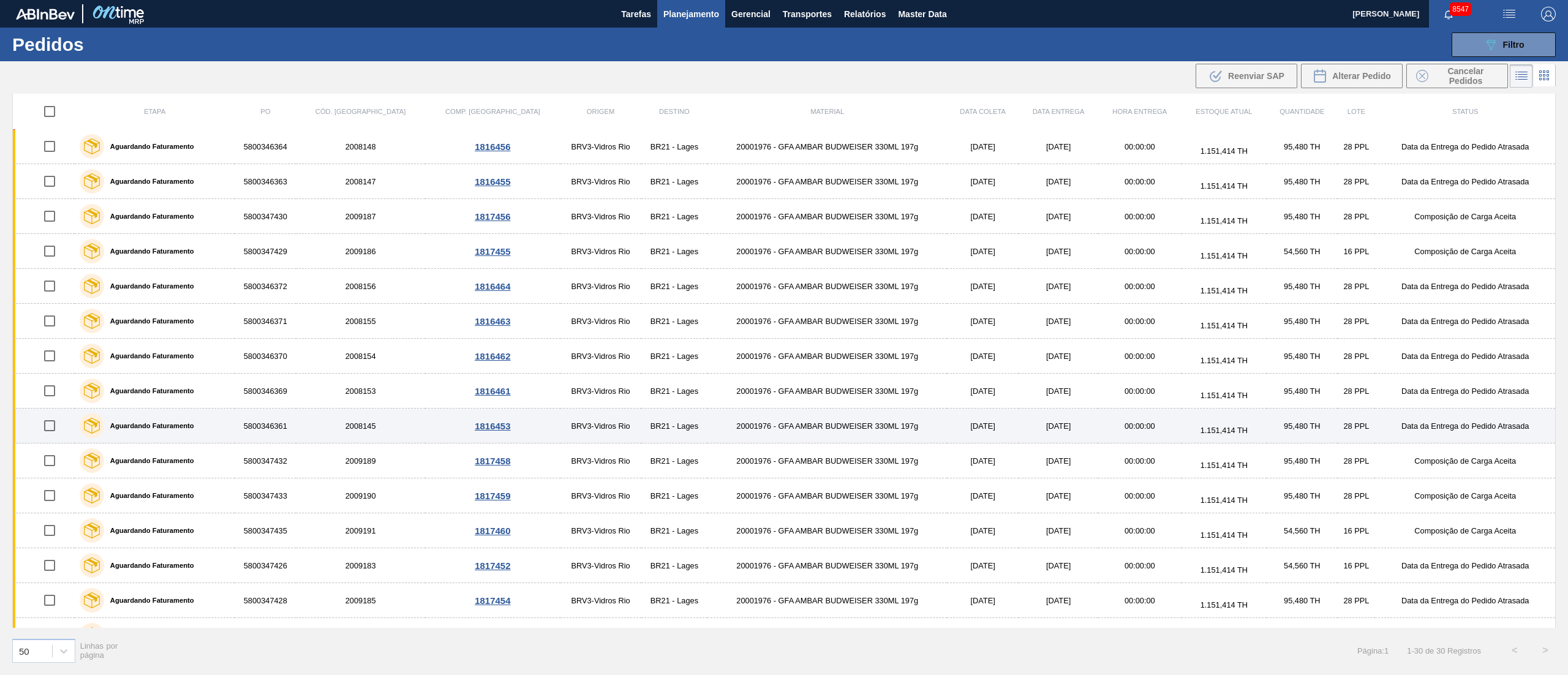
click at [62, 430] on input "checkbox" at bounding box center [49, 426] width 26 height 26
checkbox input "true"
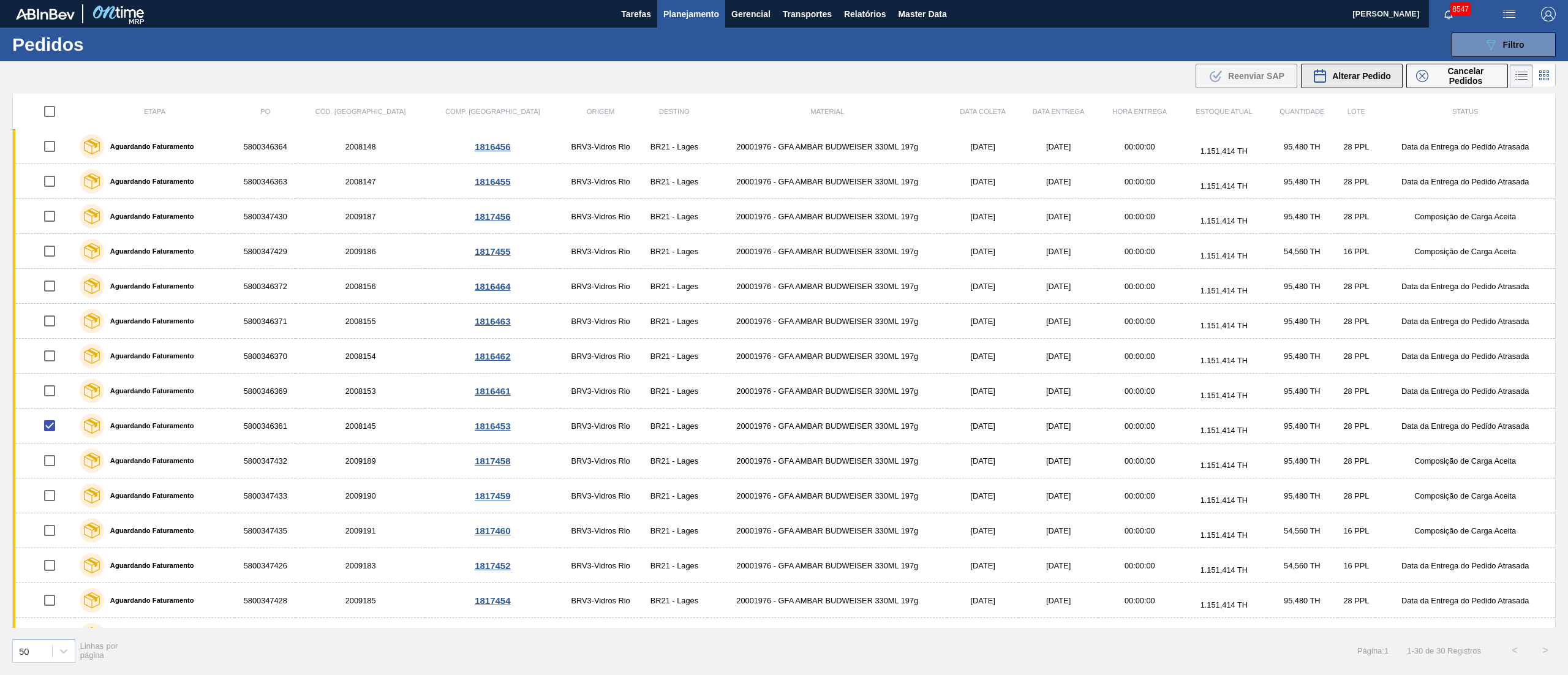
click at [1367, 66] on button "Alterar Pedido" at bounding box center [1351, 76] width 102 height 24
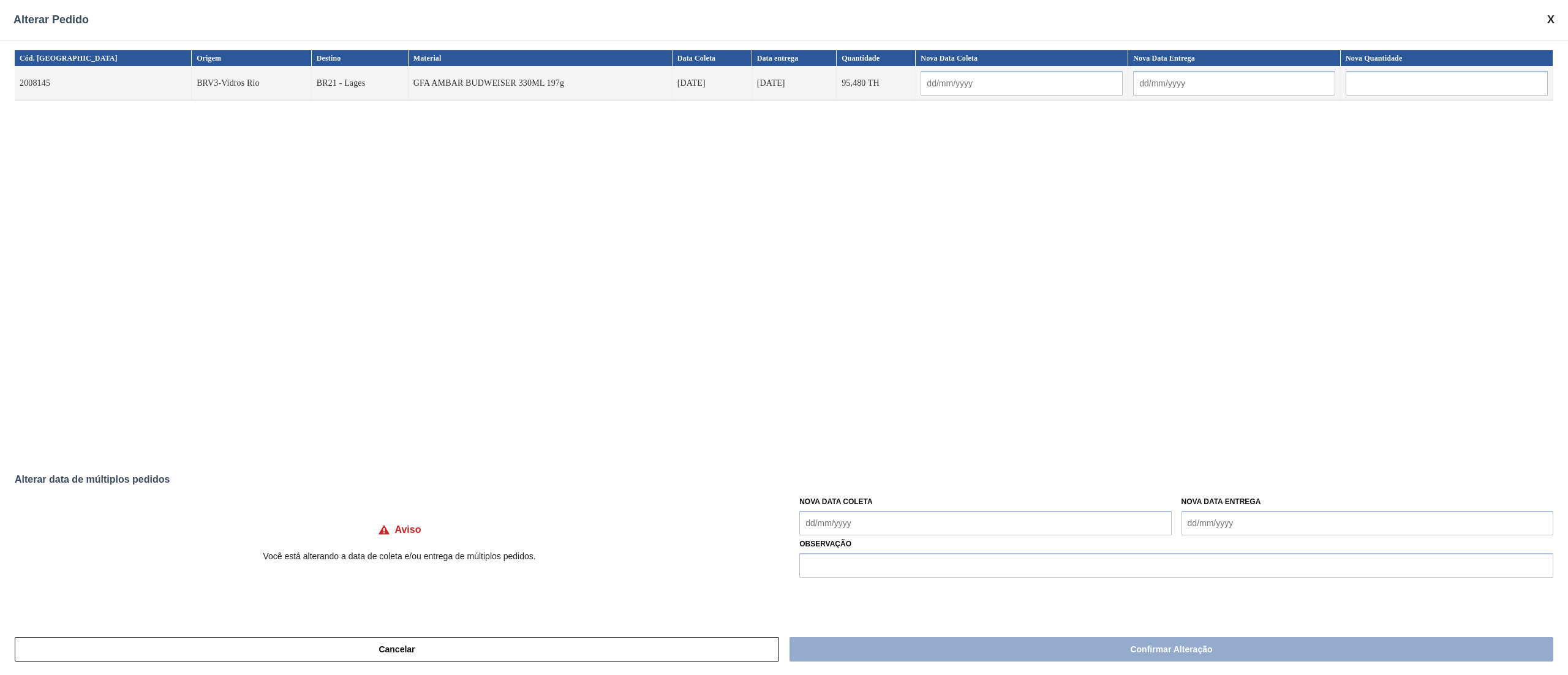
click at [862, 526] on Coleta "Nova Data Coleta" at bounding box center [985, 523] width 372 height 24
click at [910, 449] on div "22" at bounding box center [913, 448] width 17 height 17
type input "[DATE]"
type Coleta "[DATE]"
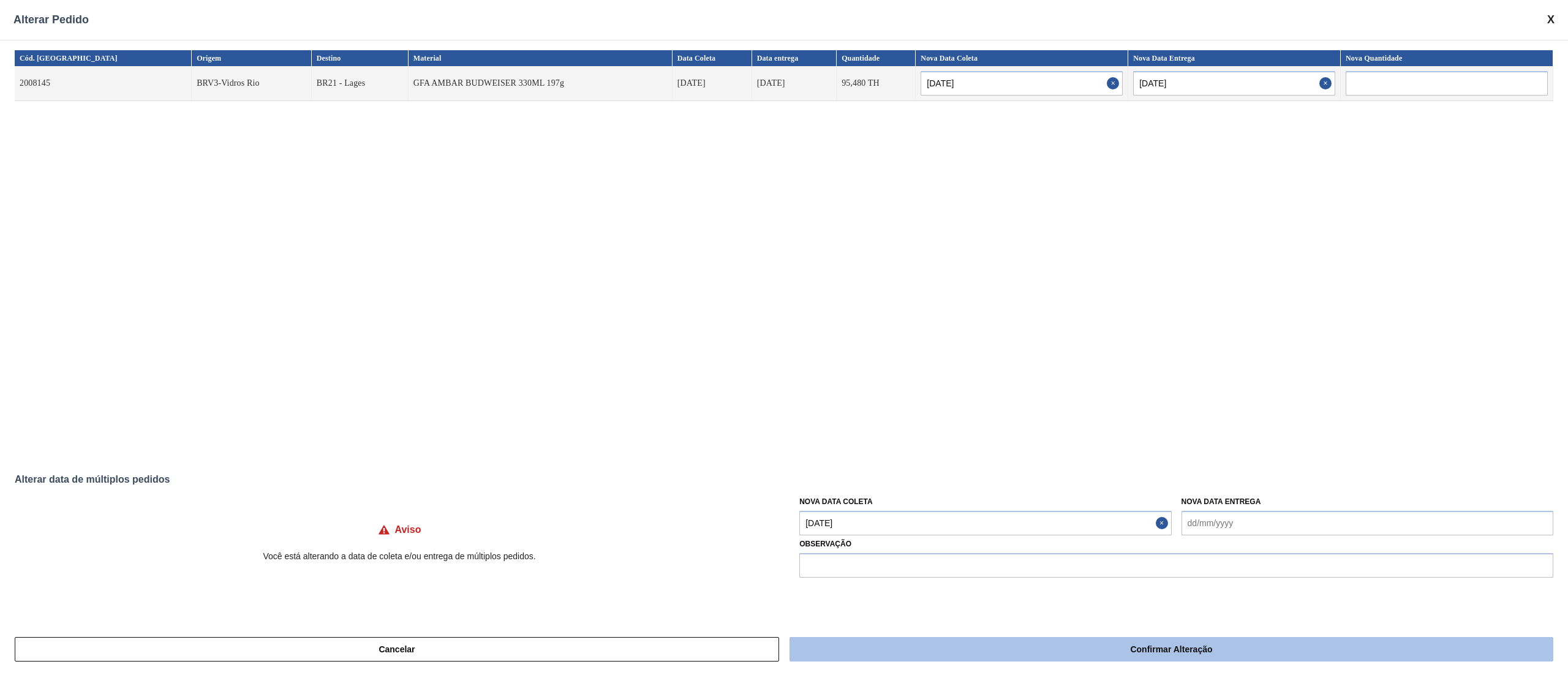
click at [951, 647] on button "Confirmar Alteração" at bounding box center [1171, 649] width 764 height 24
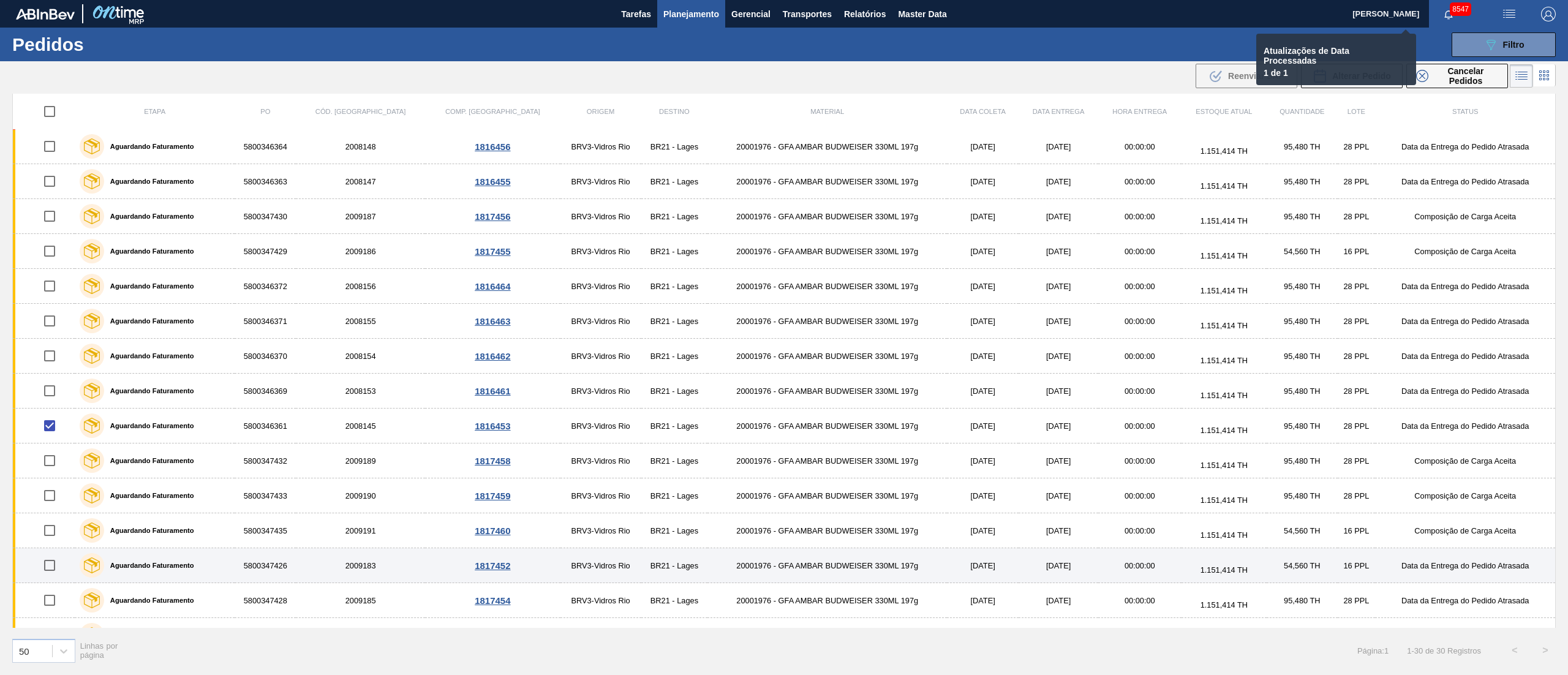
checkbox input "false"
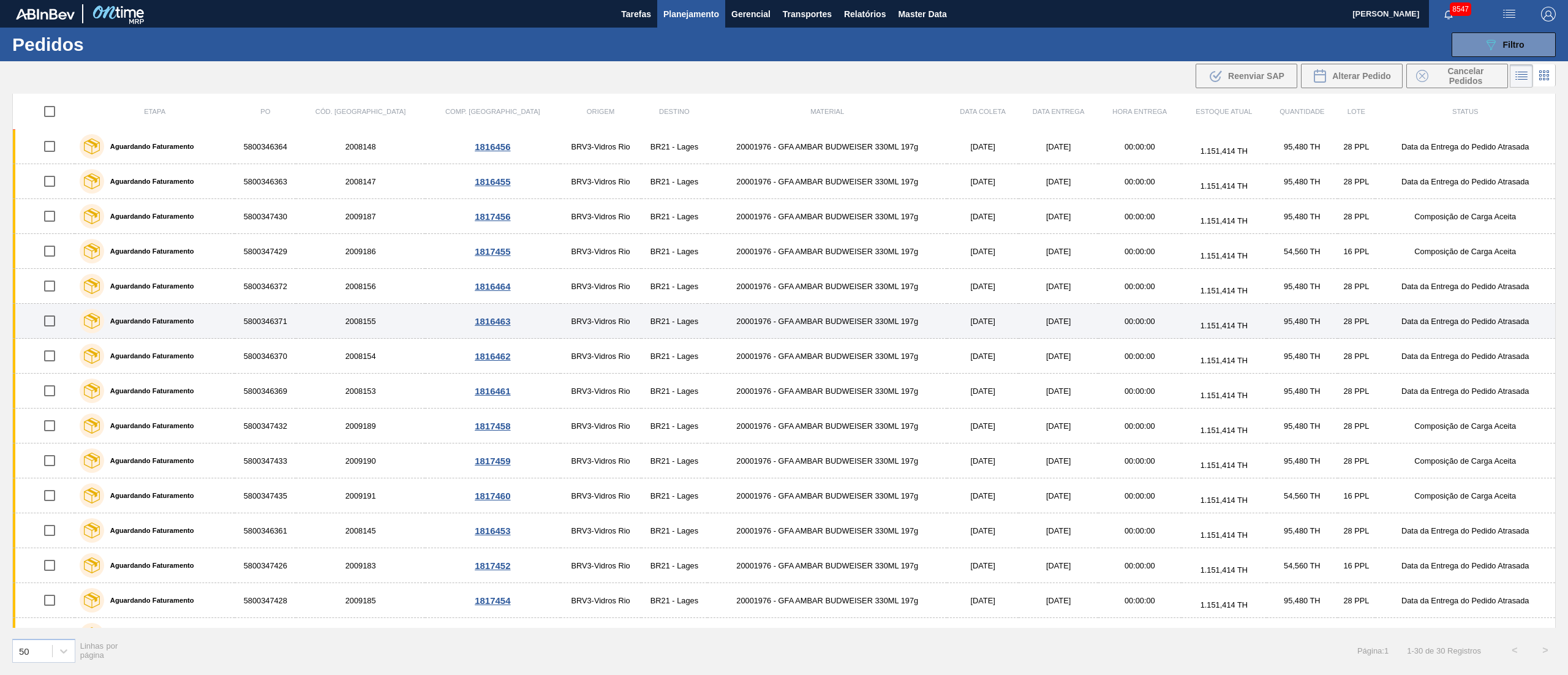
scroll to position [0, 0]
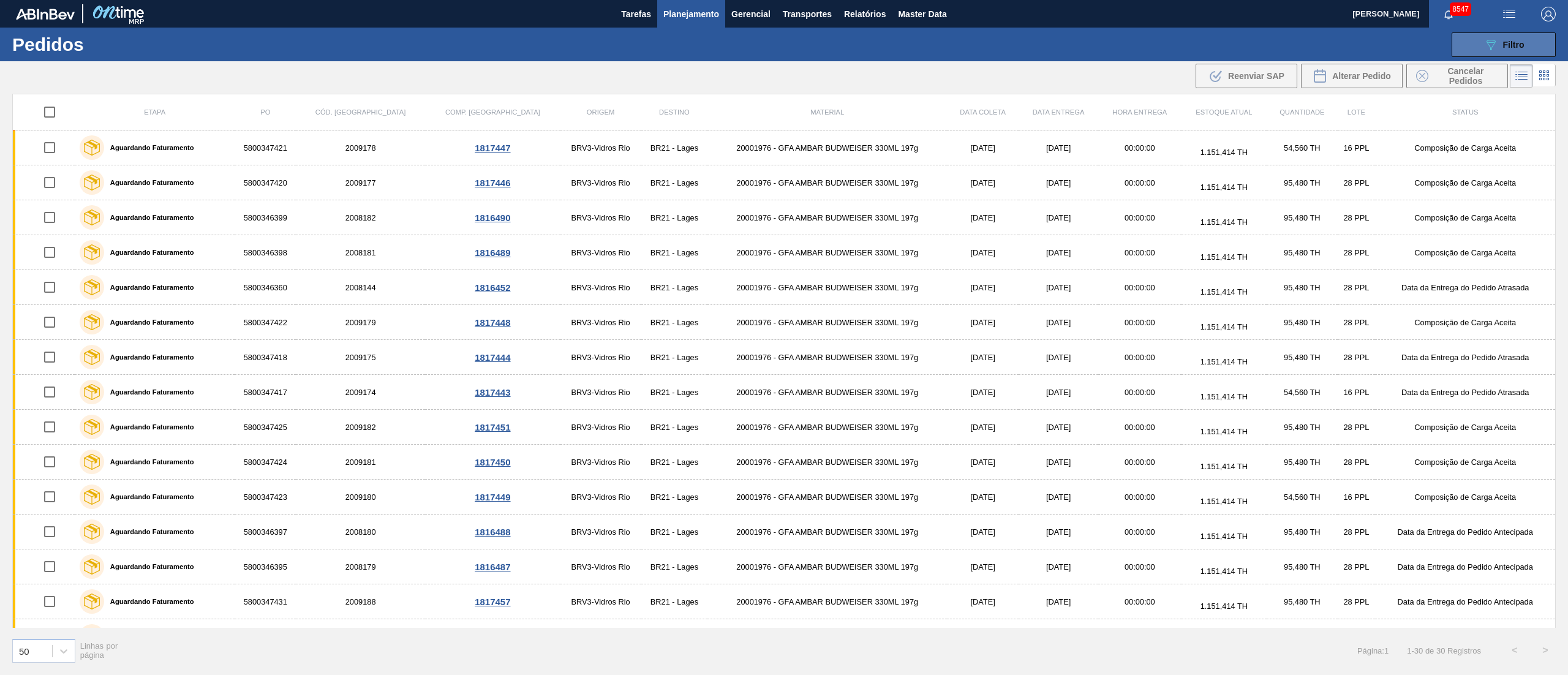
click at [1523, 46] on span "Filtro" at bounding box center [1514, 44] width 22 height 10
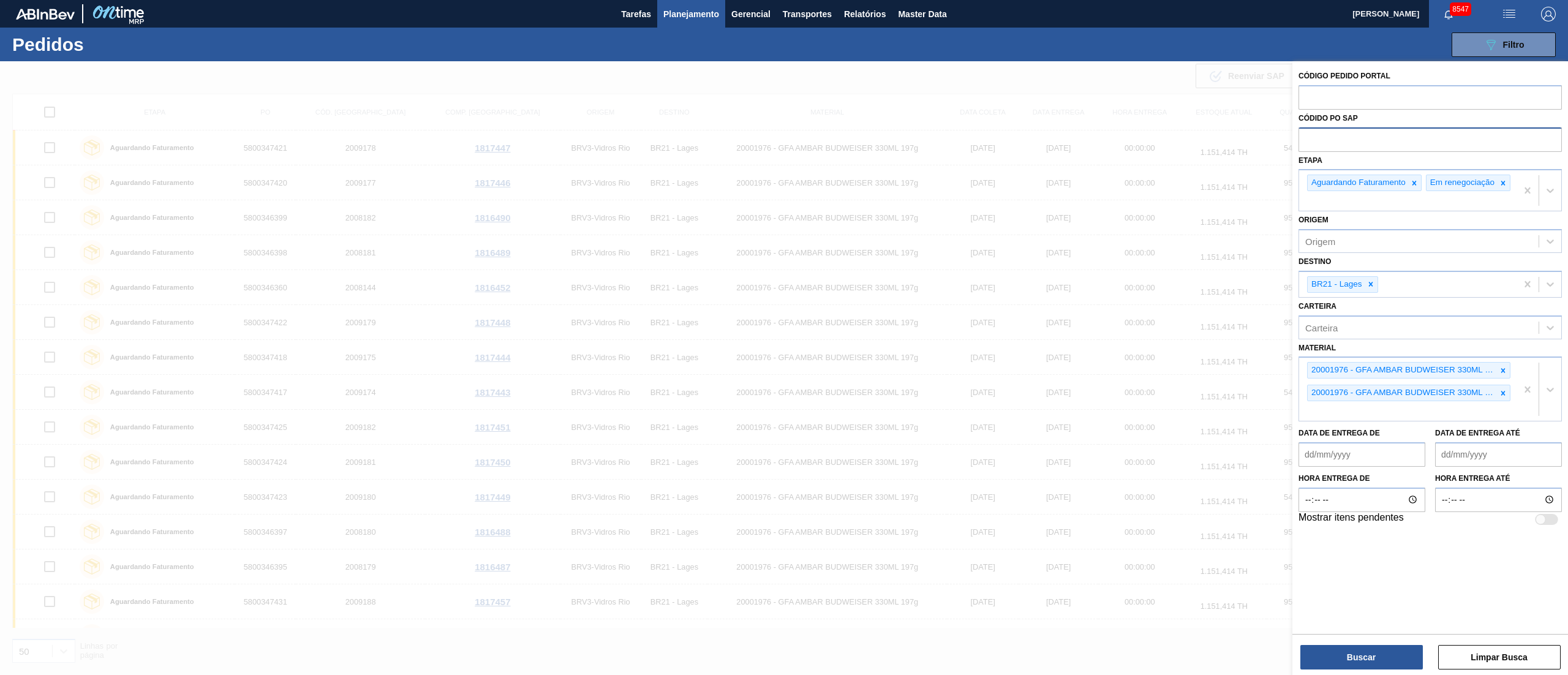
click at [1333, 135] on input "text" at bounding box center [1430, 139] width 263 height 23
paste input "text"
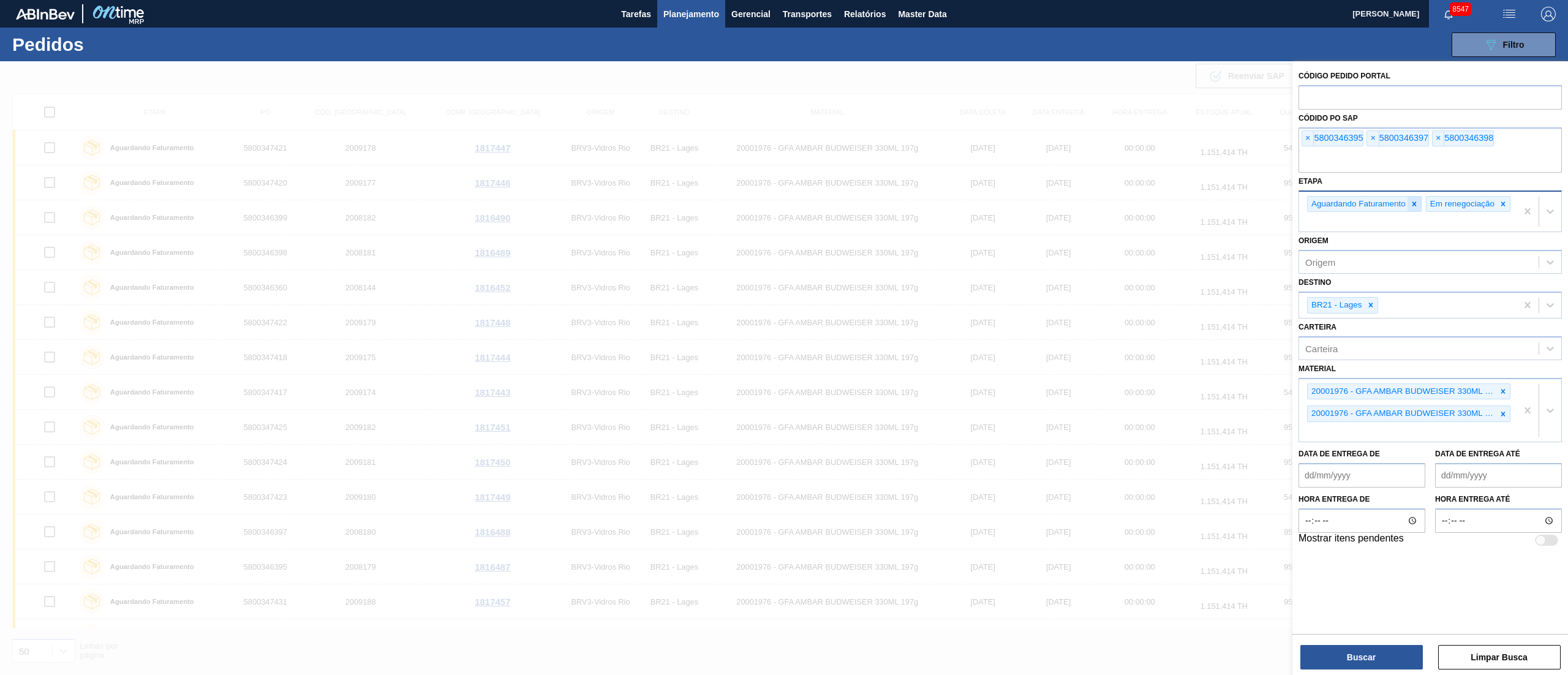
click at [1415, 203] on icon at bounding box center [1414, 203] width 4 height 4
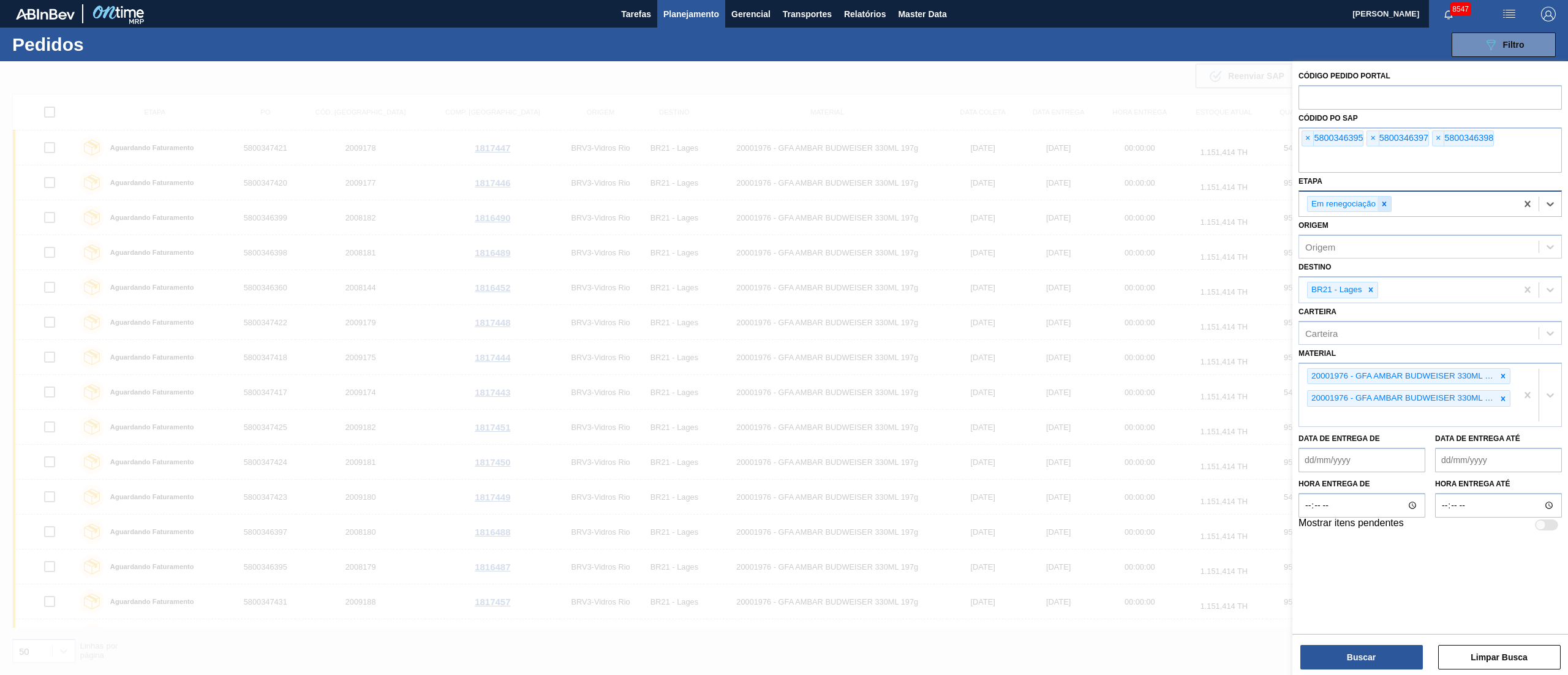
click at [1382, 206] on icon at bounding box center [1383, 203] width 8 height 8
click at [1373, 283] on icon at bounding box center [1370, 287] width 8 height 8
click at [1502, 396] on icon at bounding box center [1502, 392] width 8 height 8
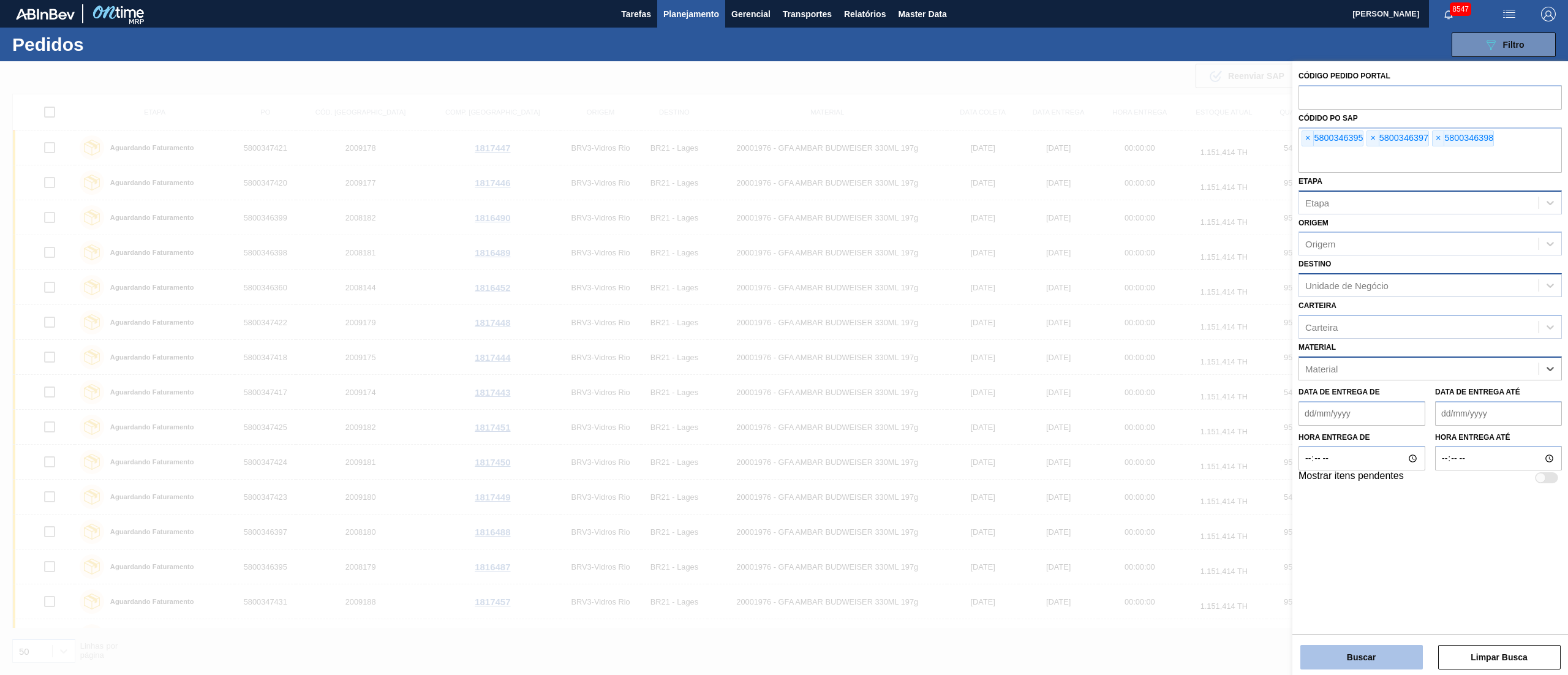
click at [1344, 654] on button "Buscar" at bounding box center [1362, 657] width 123 height 24
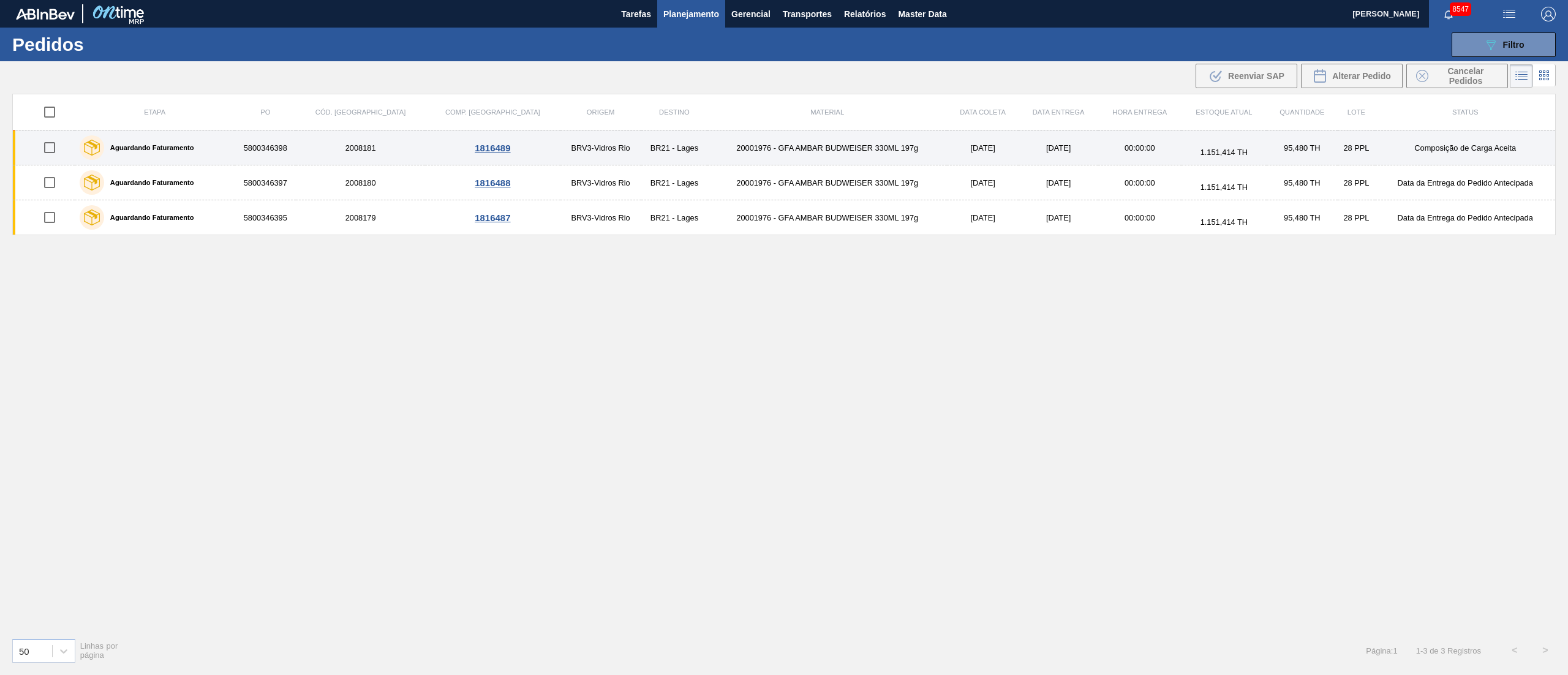
click at [49, 149] on input "checkbox" at bounding box center [49, 148] width 26 height 26
checkbox input "true"
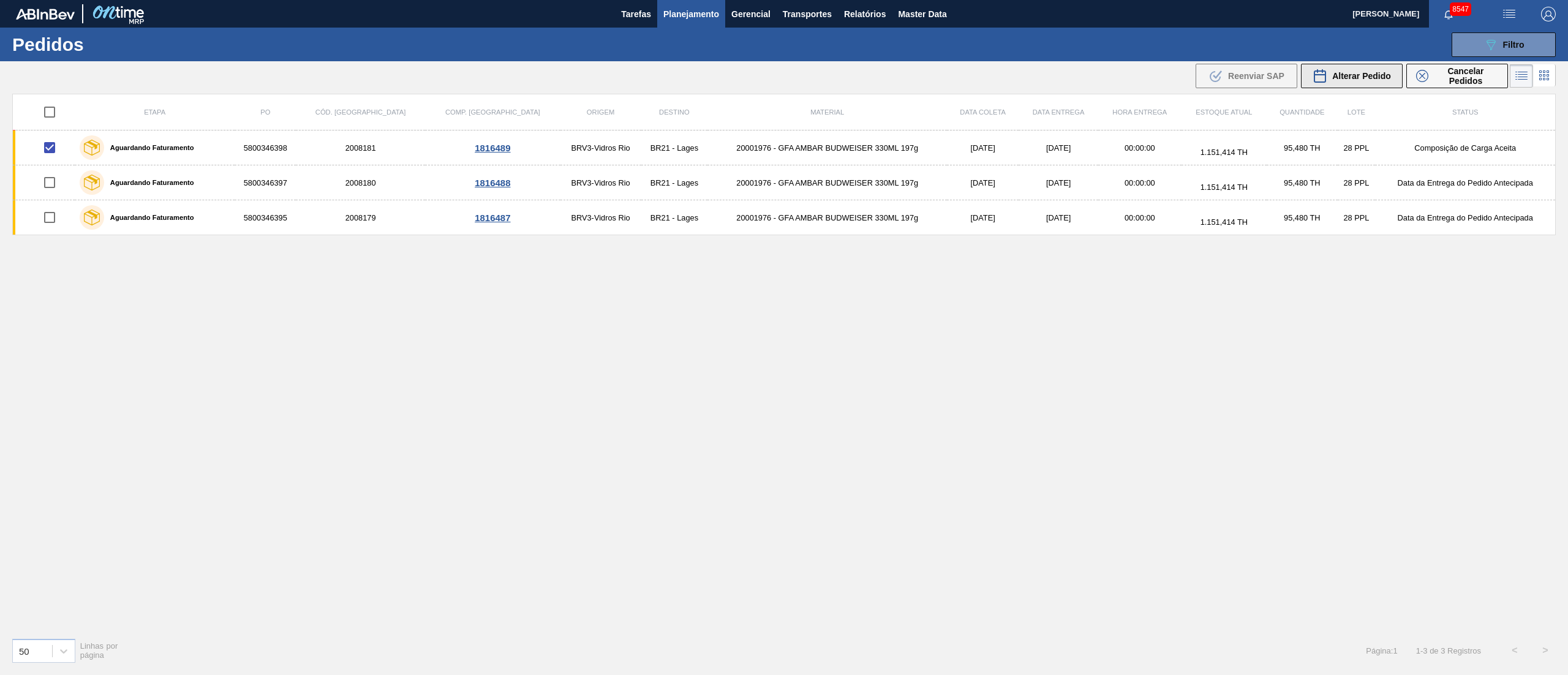
click at [1360, 82] on div "Alterar Pedido" at bounding box center [1351, 75] width 79 height 15
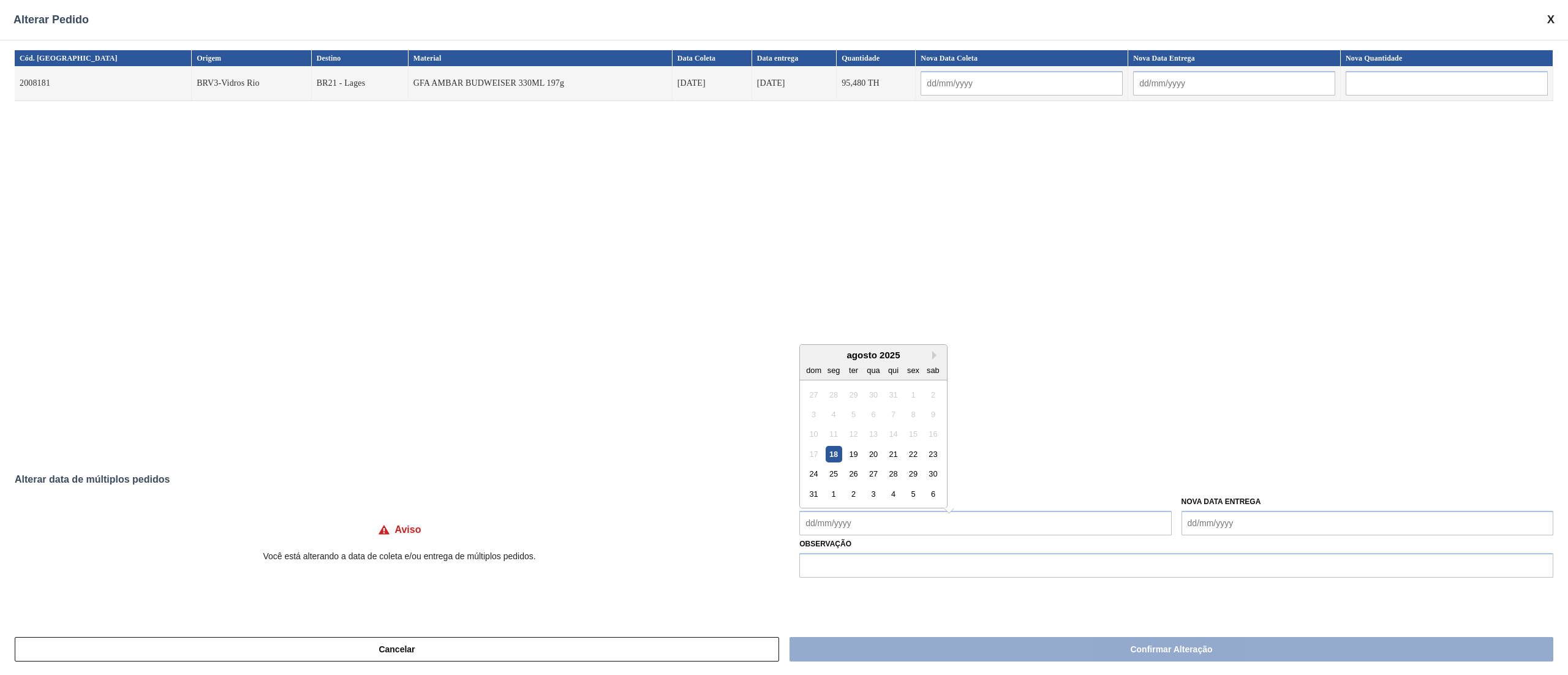
click at [841, 516] on Coleta "Nova Data Coleta" at bounding box center [985, 523] width 372 height 24
drag, startPoint x: 856, startPoint y: 443, endPoint x: 858, endPoint y: 454, distance: 11.2
click at [856, 442] on div "19" at bounding box center [853, 448] width 17 height 17
type input "[DATE]"
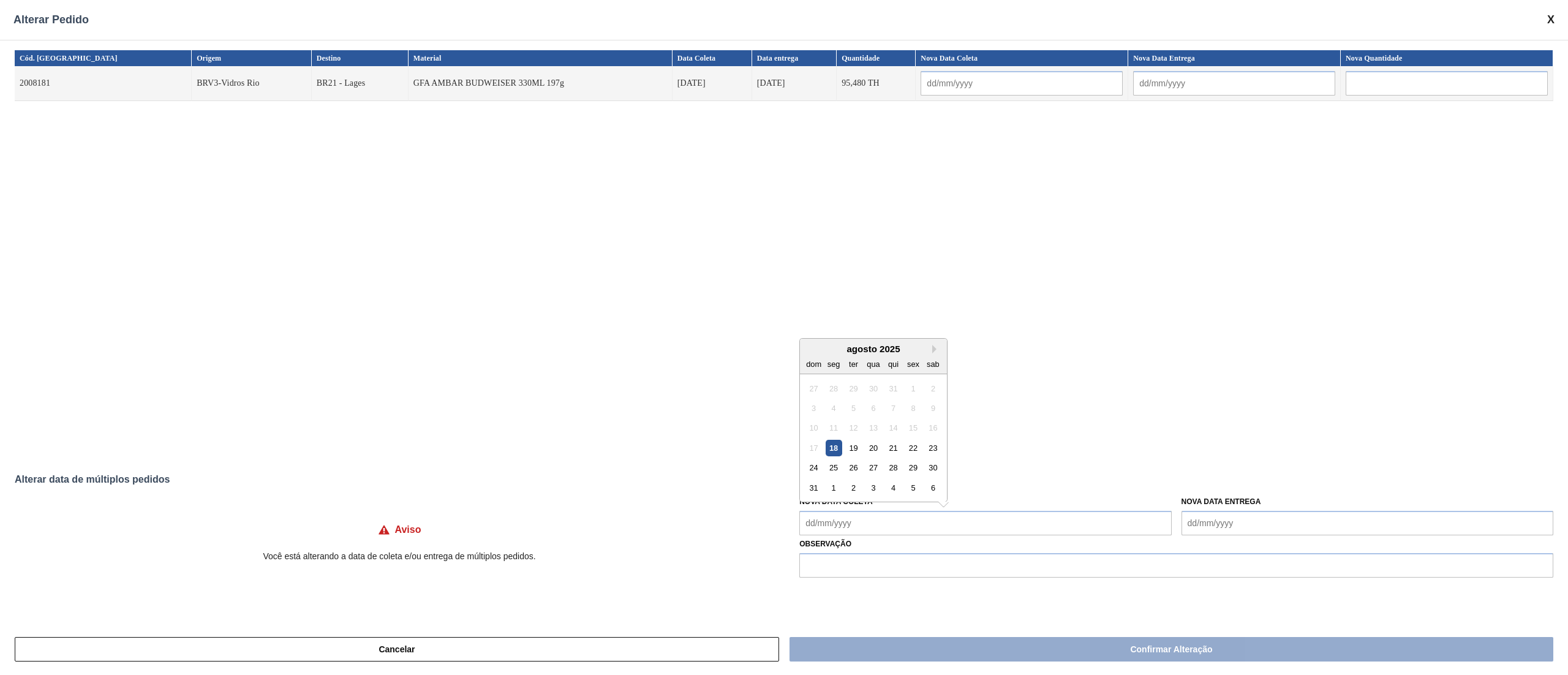
type Coleta "[DATE]"
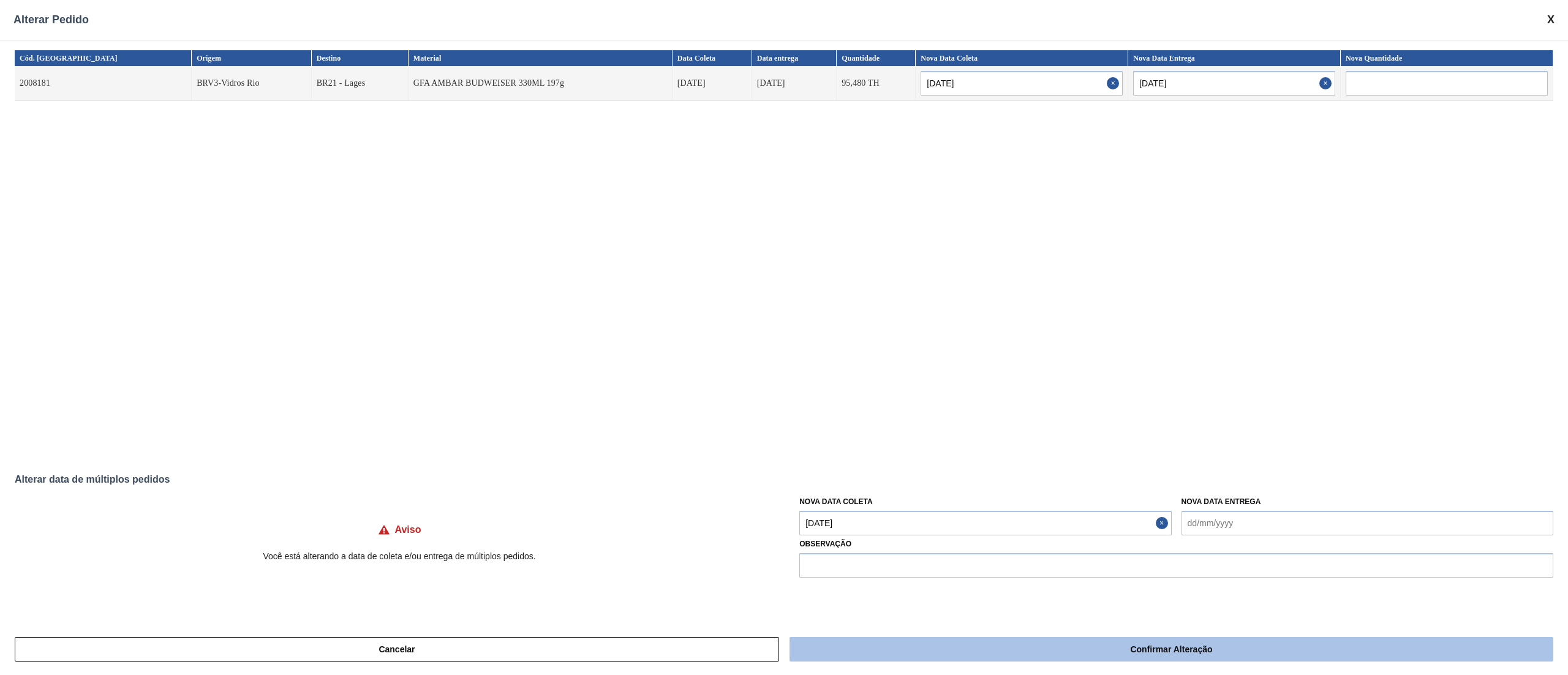
click at [910, 646] on button "Confirmar Alteração" at bounding box center [1171, 649] width 764 height 24
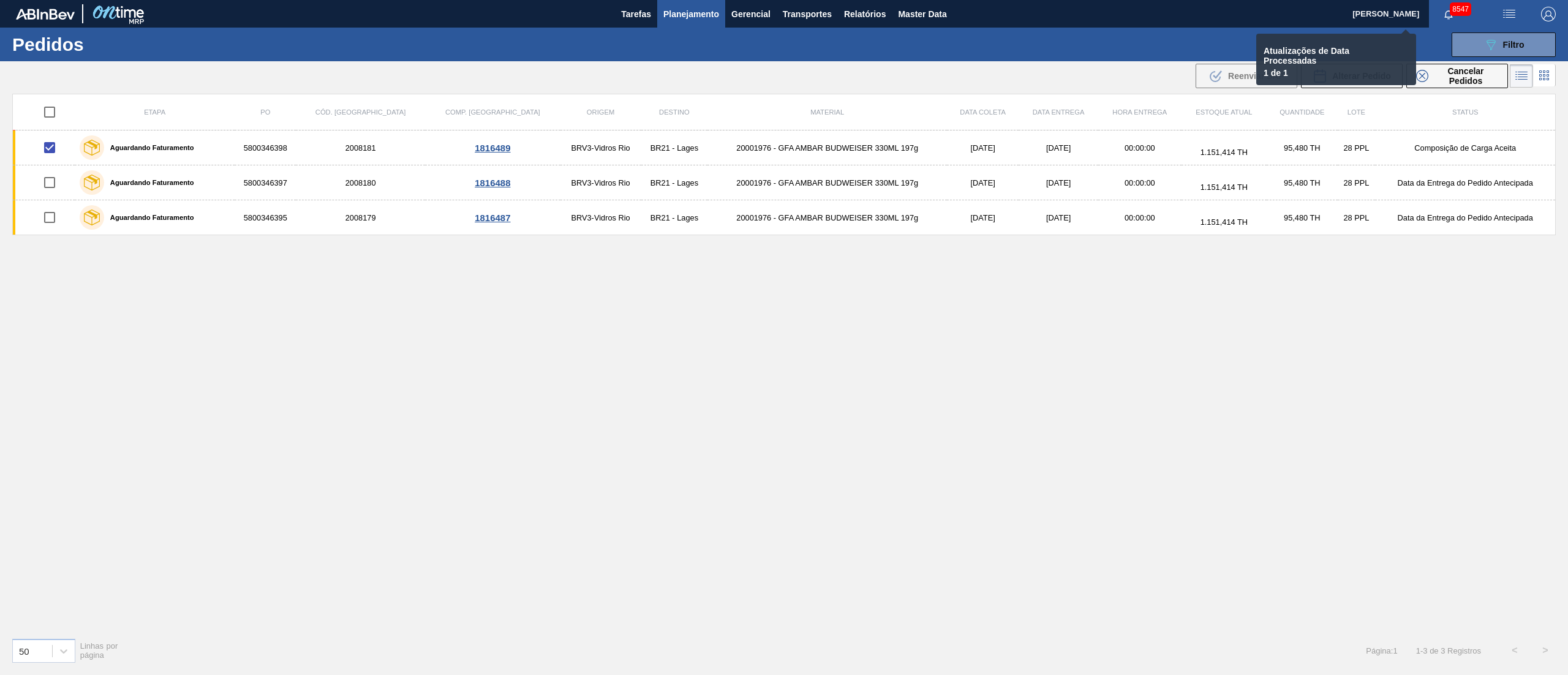
checkbox input "false"
